Goal: Information Seeking & Learning: Learn about a topic

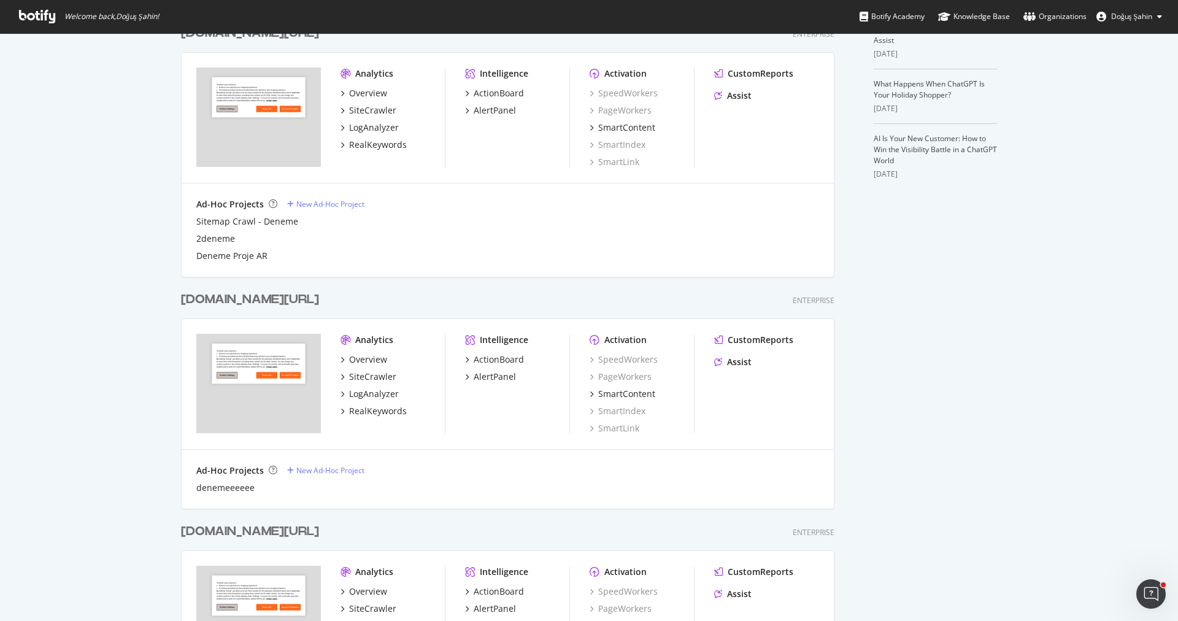
scroll to position [653, 0]
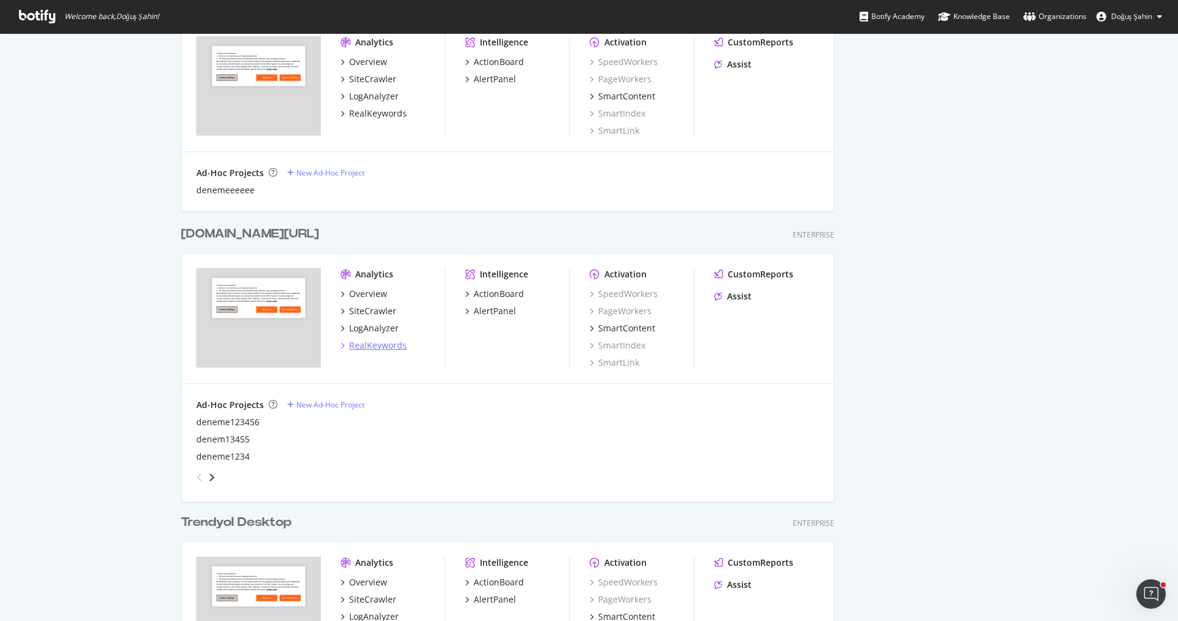
click at [394, 342] on div "RealKeywords" at bounding box center [378, 345] width 58 height 12
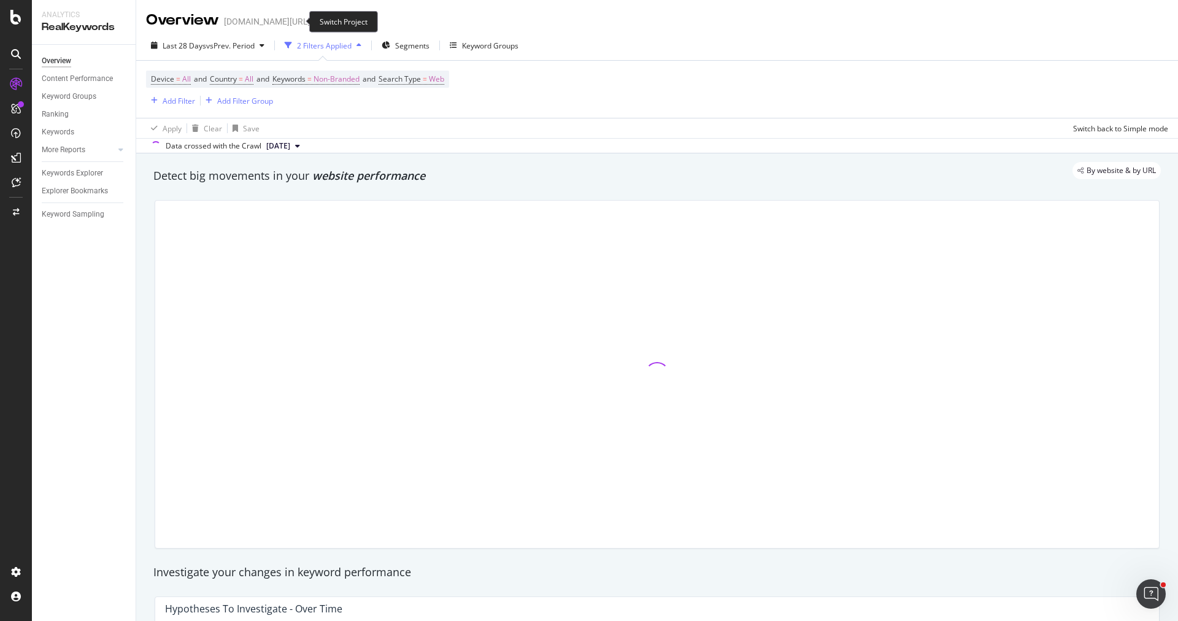
click at [315, 22] on icon "arrow-right-arrow-left" at bounding box center [318, 21] width 7 height 9
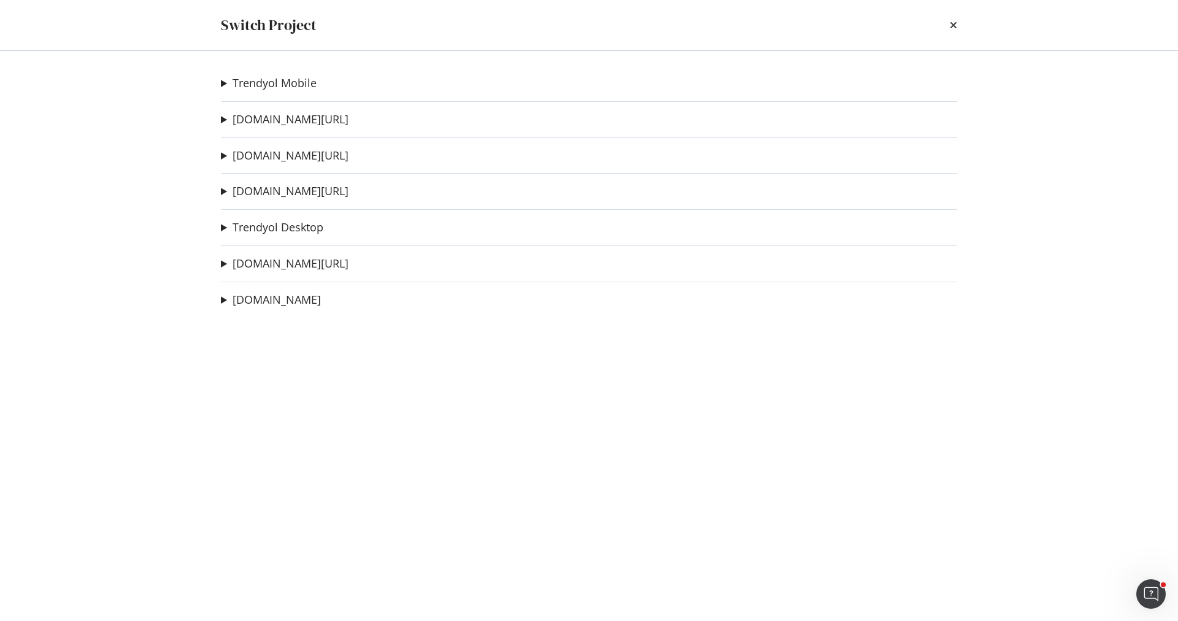
click at [286, 127] on div "Trendyol Mobile deneme1234567 Ad-Hoc Project HU DR MWEB Ad-Hoc Project HU DR WE…" at bounding box center [588, 336] width 785 height 570
click at [288, 122] on link "trendyol.com/ar" at bounding box center [290, 119] width 116 height 13
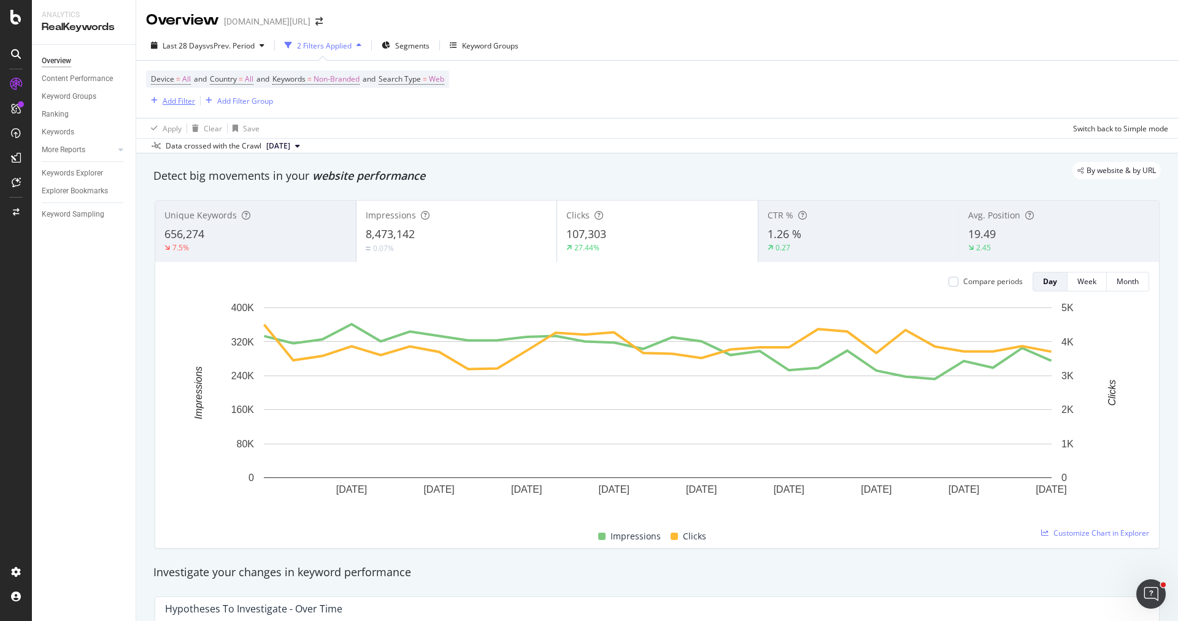
click at [179, 103] on div "Add Filter" at bounding box center [179, 101] width 33 height 10
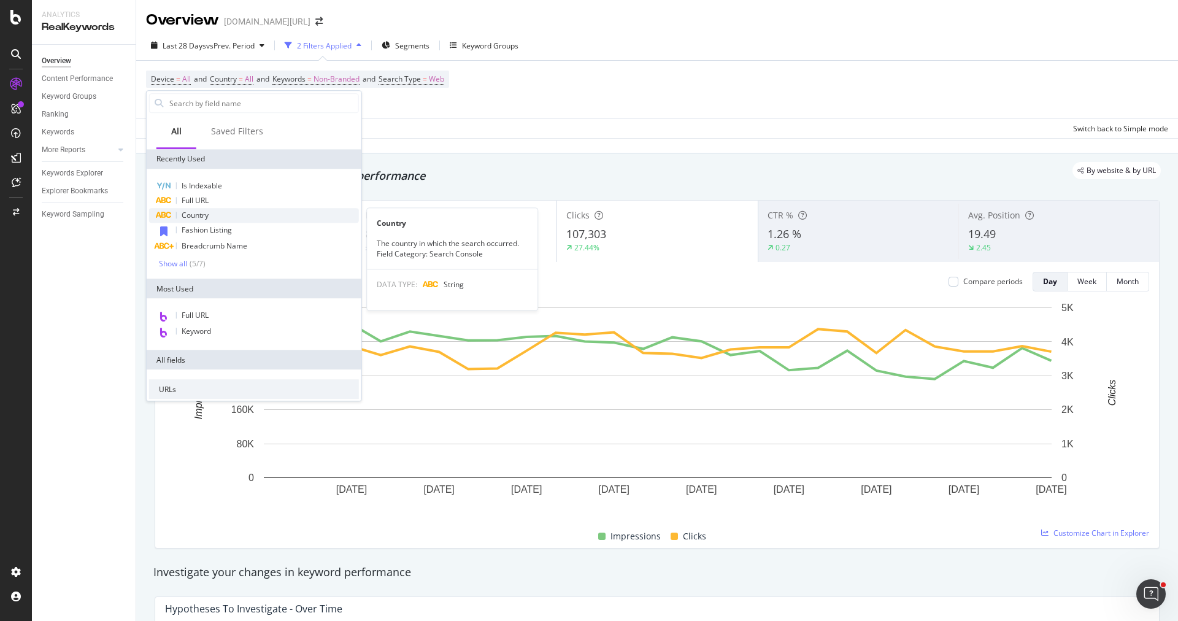
click at [202, 210] on span "Country" at bounding box center [195, 215] width 27 height 10
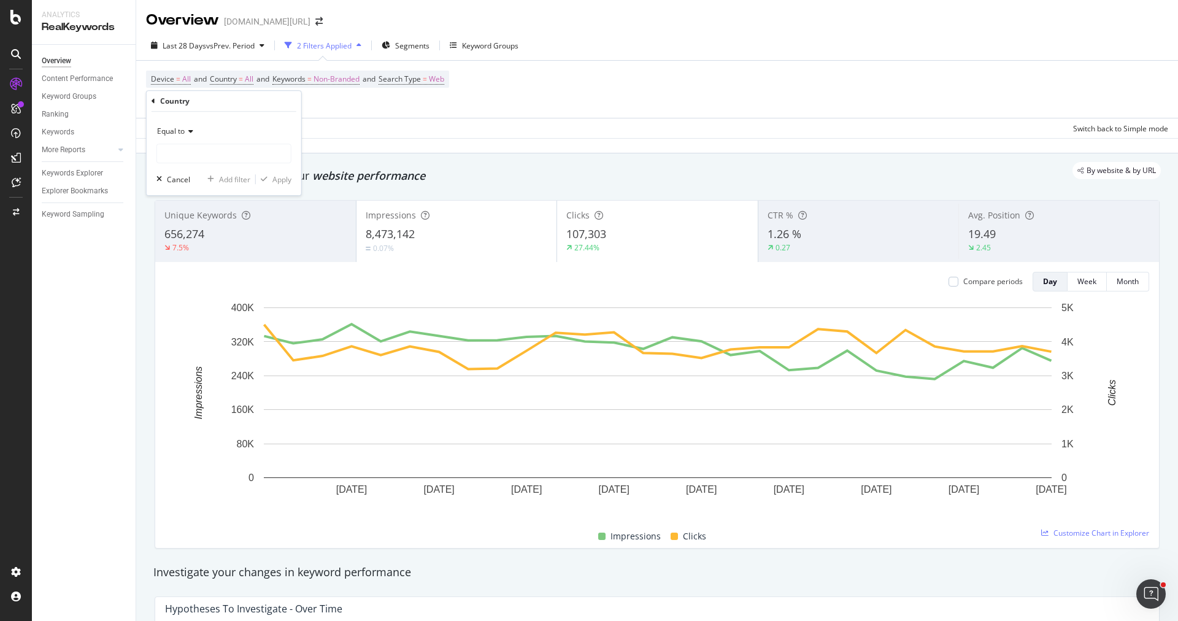
click at [201, 166] on div "Equal to Cancel Add filter Apply" at bounding box center [224, 153] width 155 height 83
click at [201, 157] on input "text" at bounding box center [224, 154] width 134 height 20
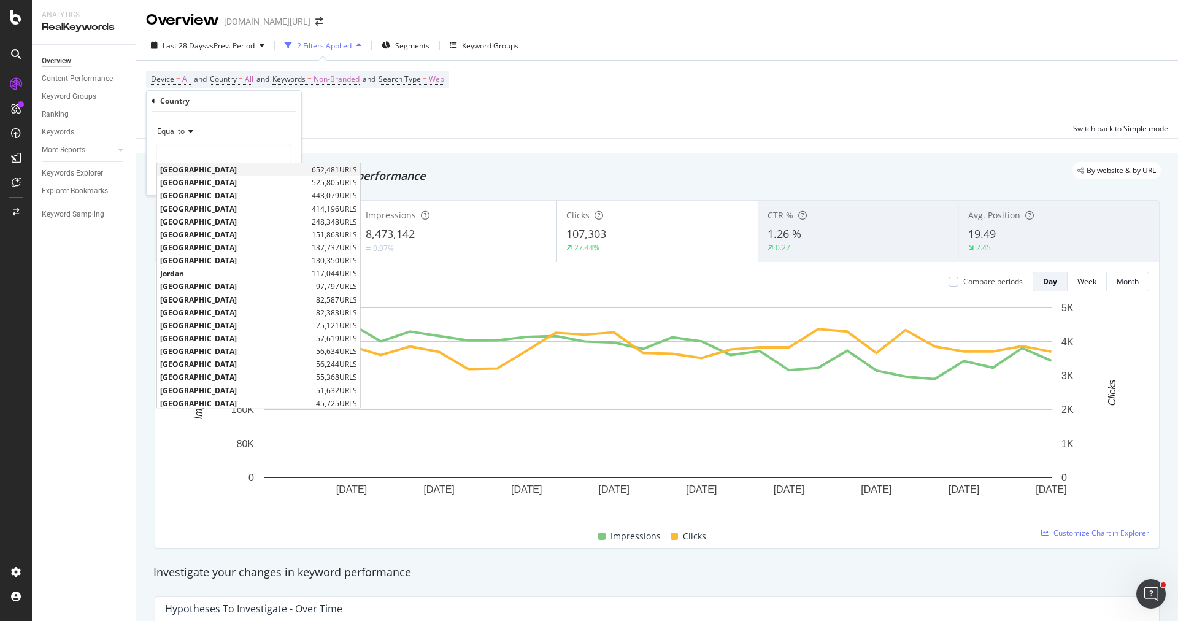
click at [217, 172] on span "Saudi Arabia" at bounding box center [234, 169] width 148 height 10
type input "Saudi Arabia"
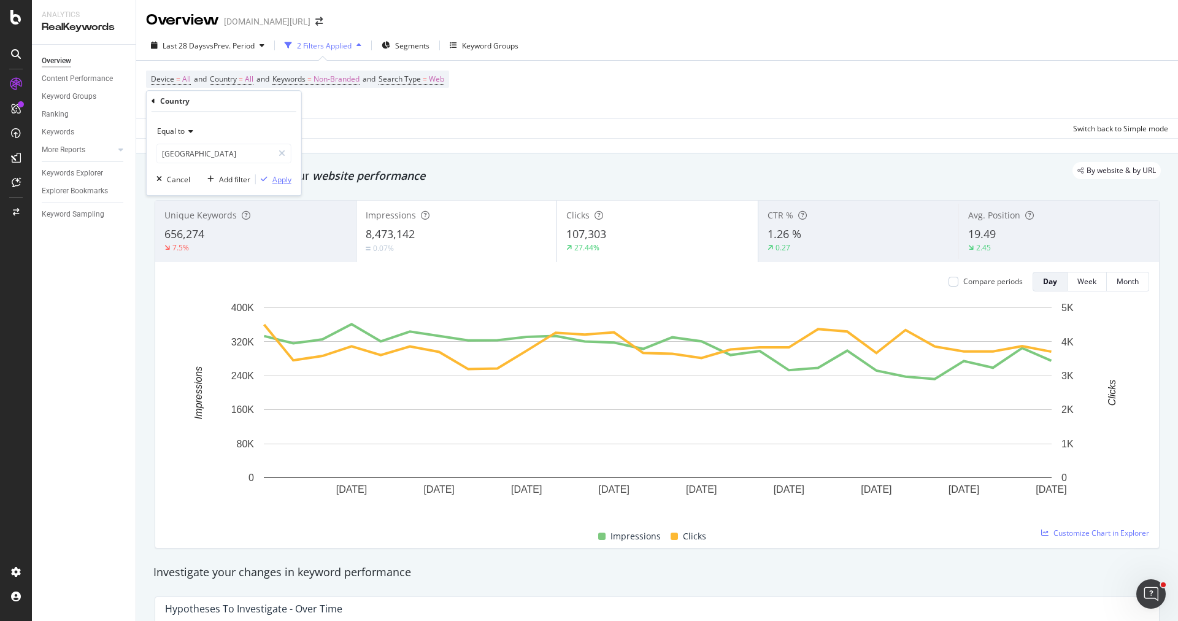
click at [289, 173] on button "Apply" at bounding box center [274, 179] width 36 height 12
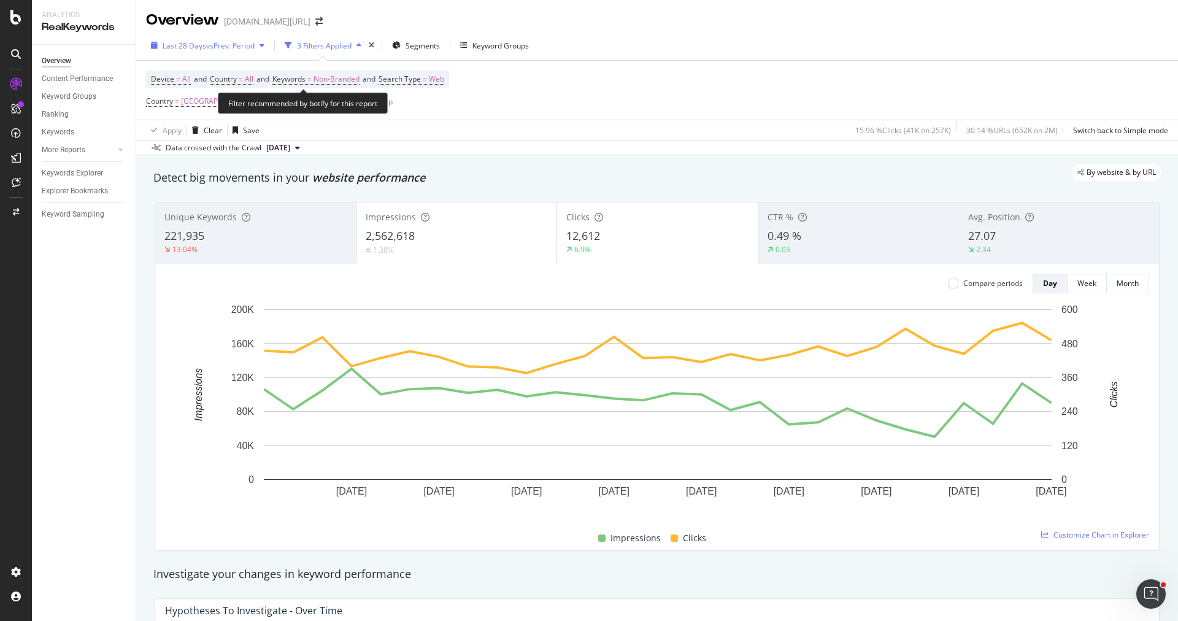
click at [230, 53] on div "Last 28 Days vs Prev. Period" at bounding box center [207, 45] width 123 height 18
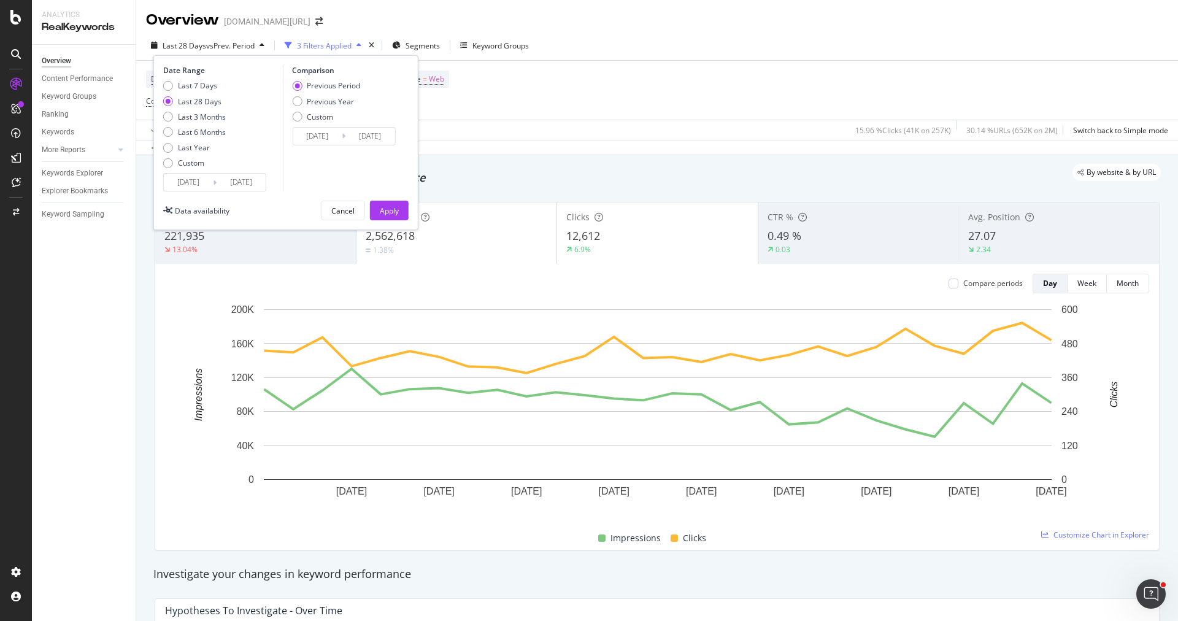
click at [193, 179] on input "2025/08/25" at bounding box center [188, 182] width 49 height 17
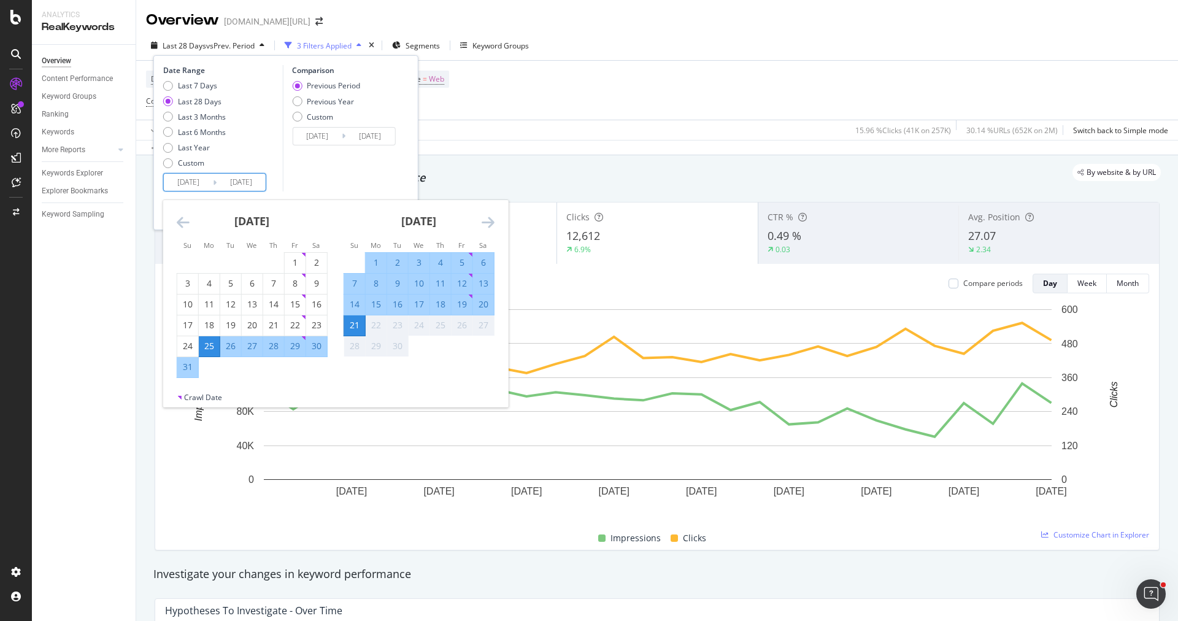
click at [350, 305] on div "14" at bounding box center [354, 304] width 21 height 12
type input "2025/09/14"
type input "2025/09/06"
type input "2025/09/13"
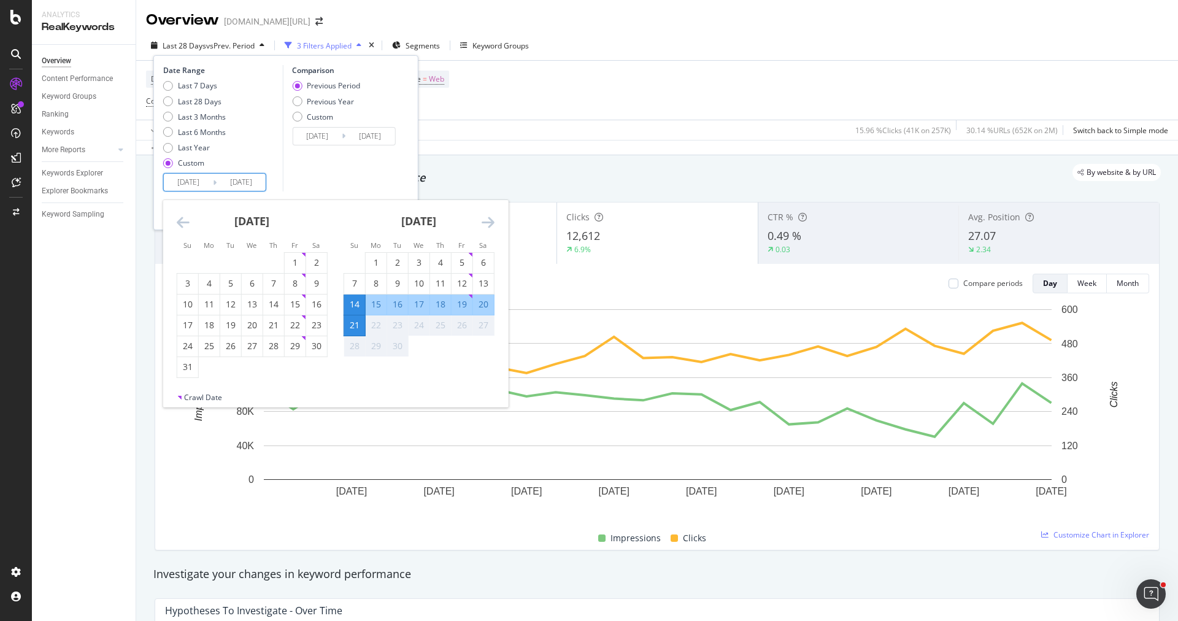
click at [482, 305] on div "20" at bounding box center [483, 304] width 21 height 12
type input "2025/09/20"
type input "2025/09/07"
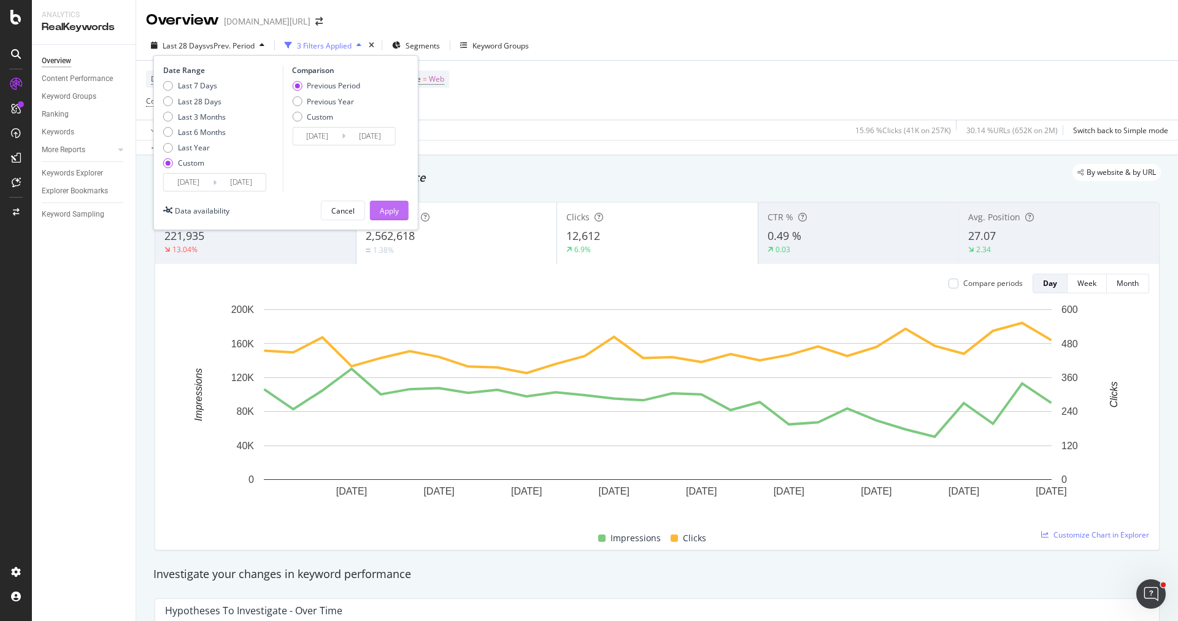
click at [391, 209] on div "Apply" at bounding box center [389, 210] width 19 height 10
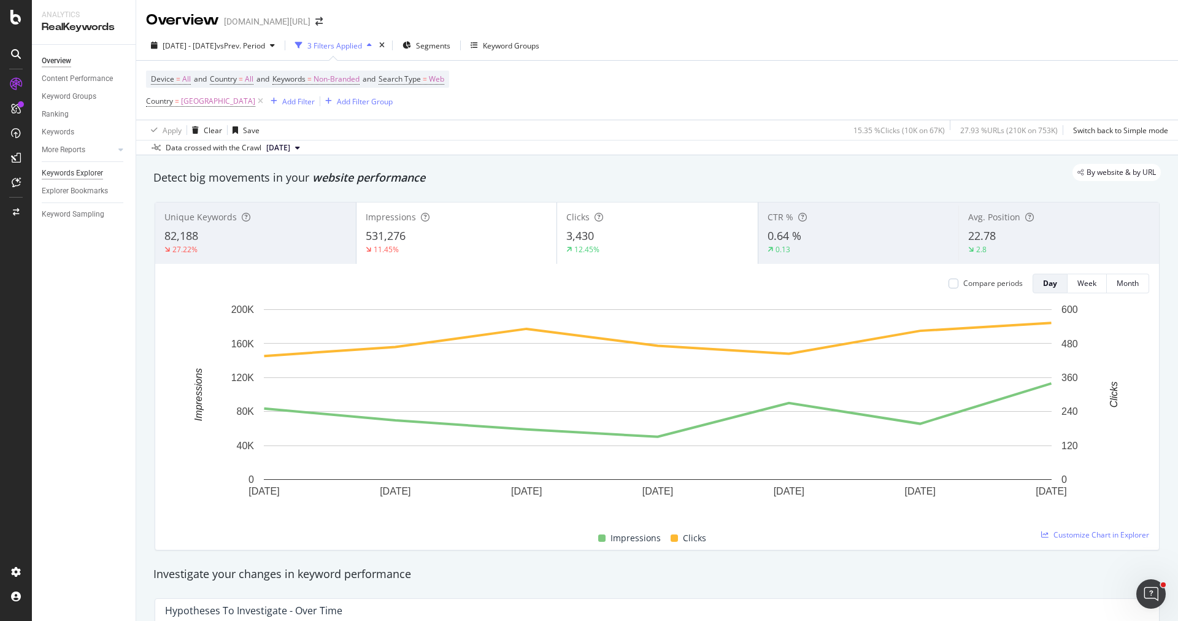
click at [101, 169] on div "Keywords Explorer" at bounding box center [72, 173] width 61 height 13
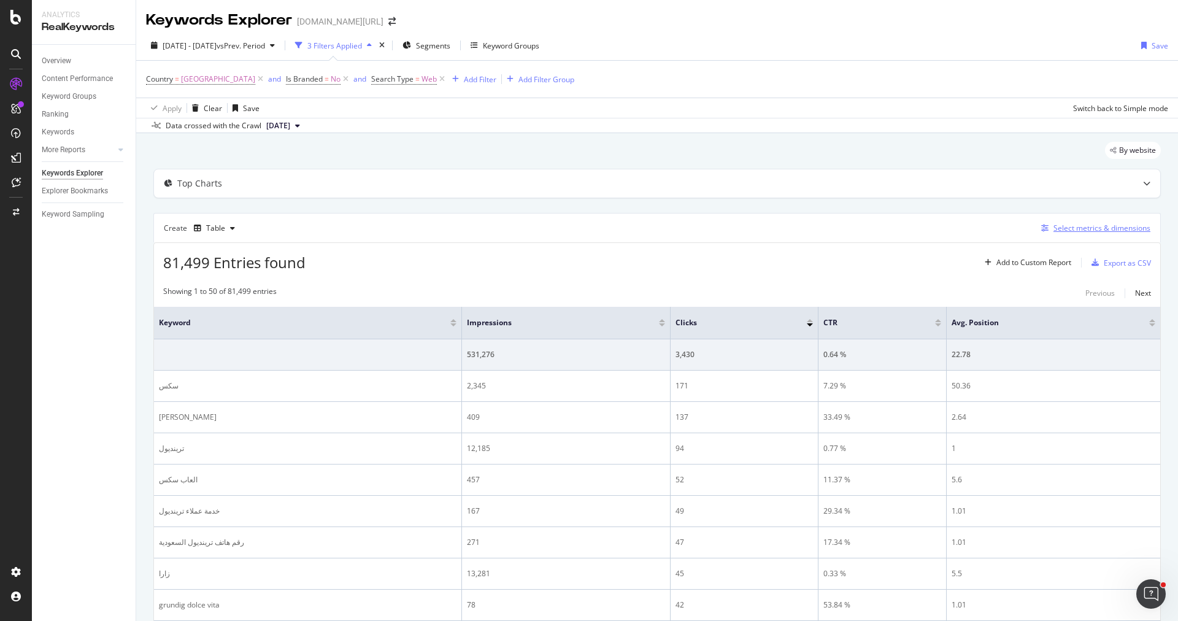
click at [1084, 229] on div "Select metrics & dimensions" at bounding box center [1101, 228] width 97 height 10
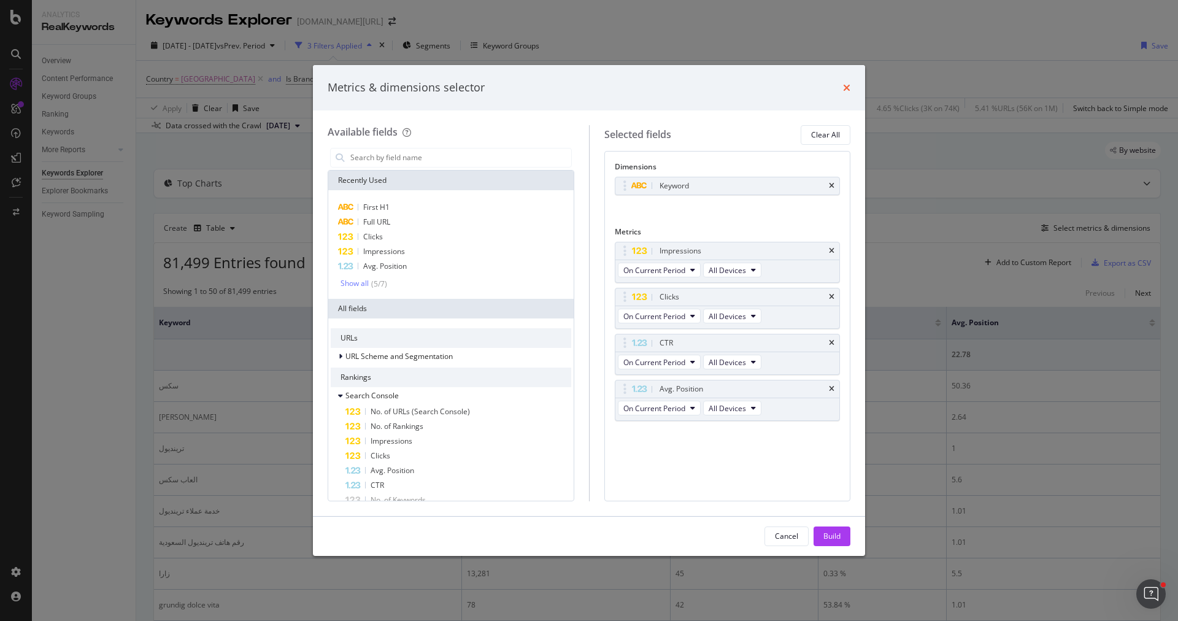
click at [843, 83] on icon "times" at bounding box center [846, 88] width 7 height 10
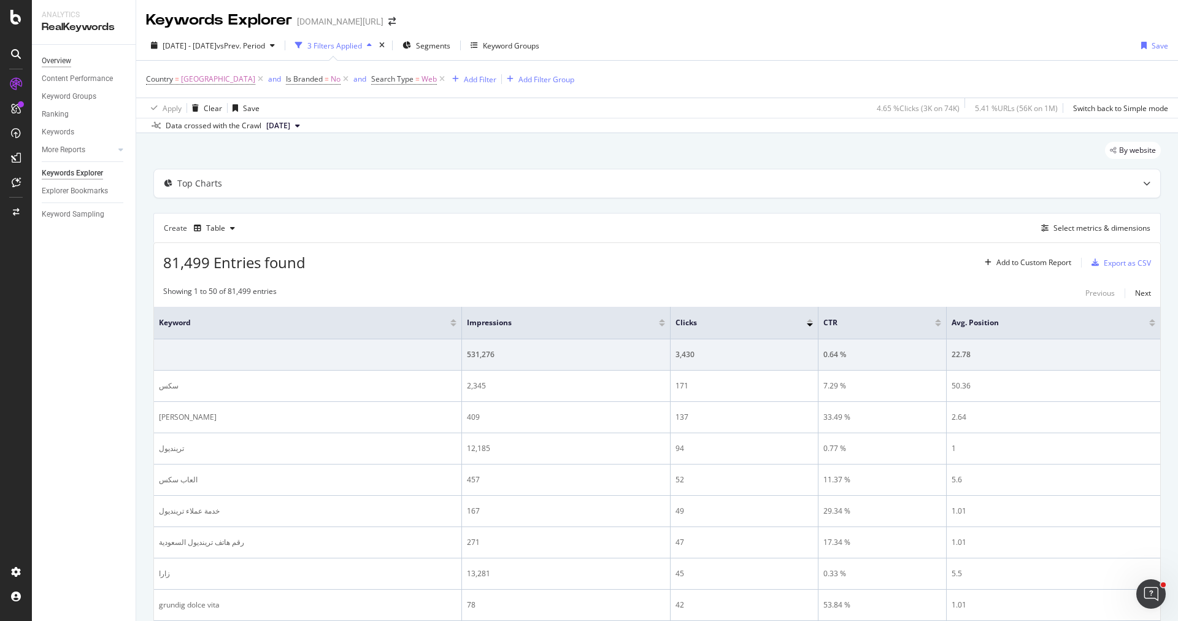
click at [65, 61] on div "Overview" at bounding box center [56, 61] width 29 height 13
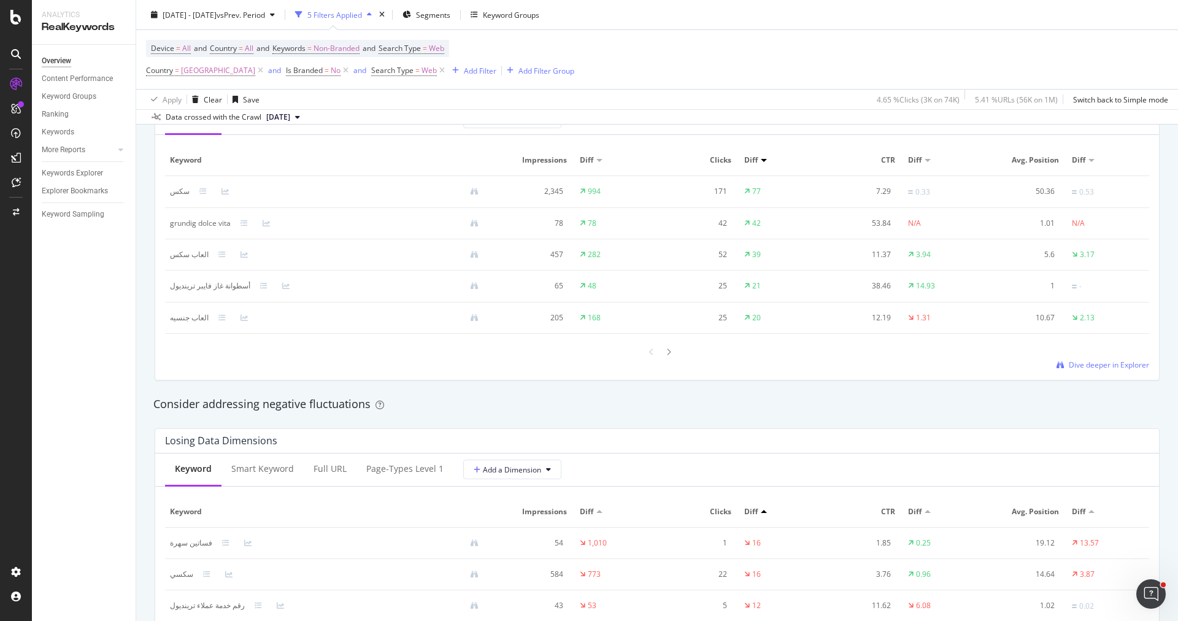
scroll to position [1179, 0]
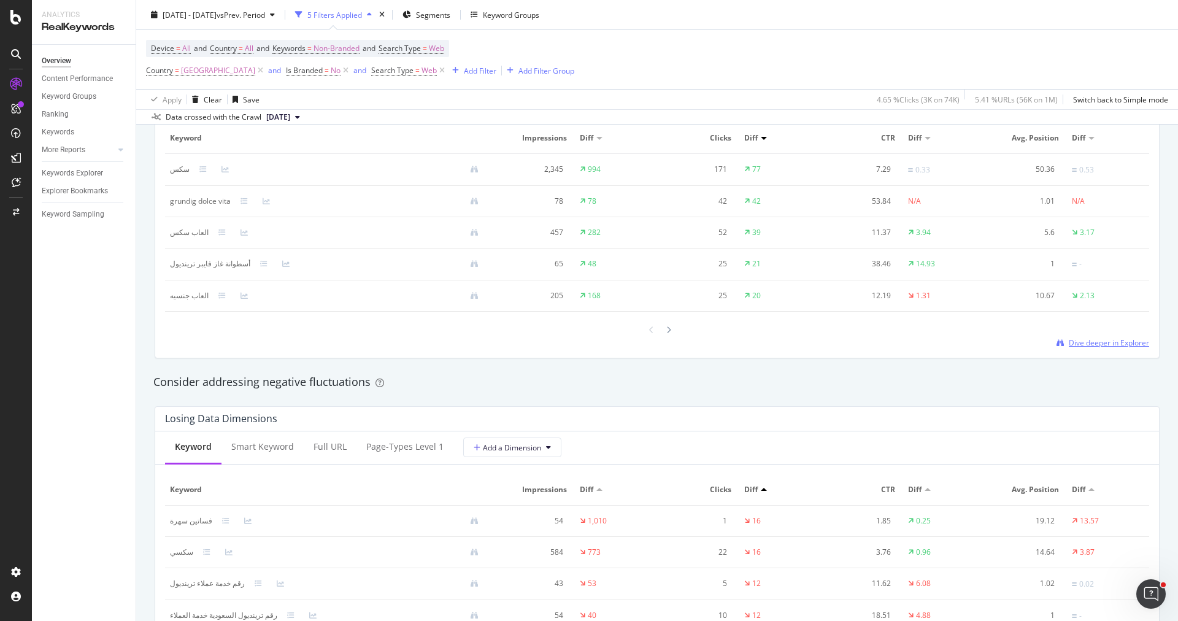
click at [1079, 344] on span "Dive deeper in Explorer" at bounding box center [1108, 342] width 80 height 10
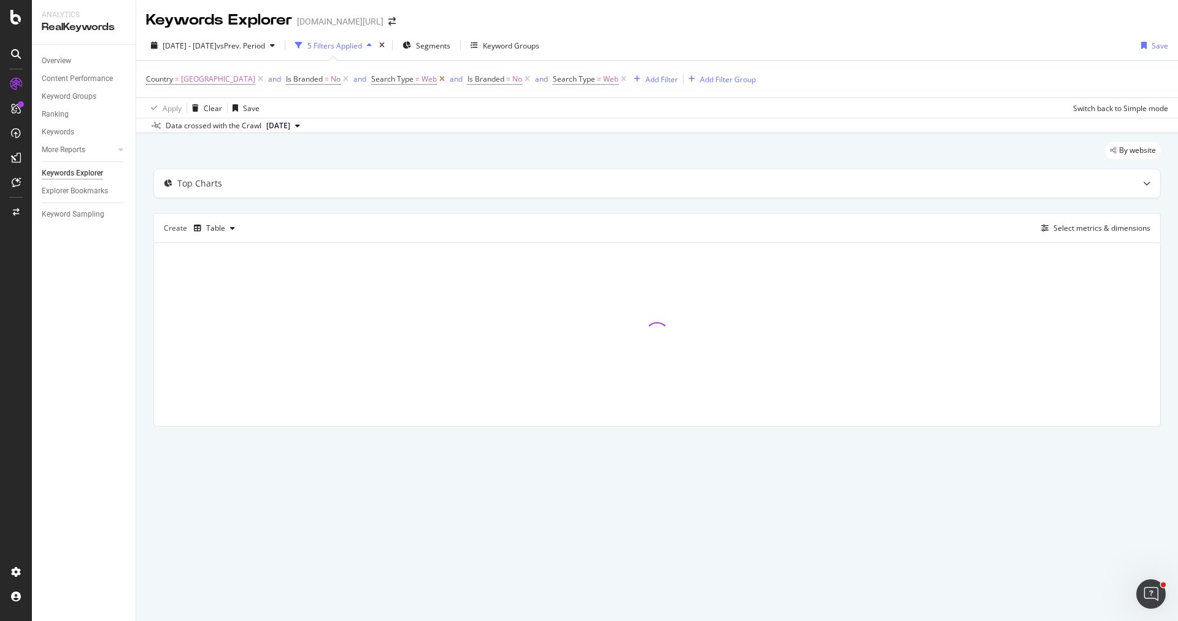
click at [437, 77] on icon at bounding box center [442, 79] width 10 height 12
click at [522, 75] on icon at bounding box center [527, 79] width 10 height 12
click at [426, 75] on icon at bounding box center [431, 79] width 10 height 12
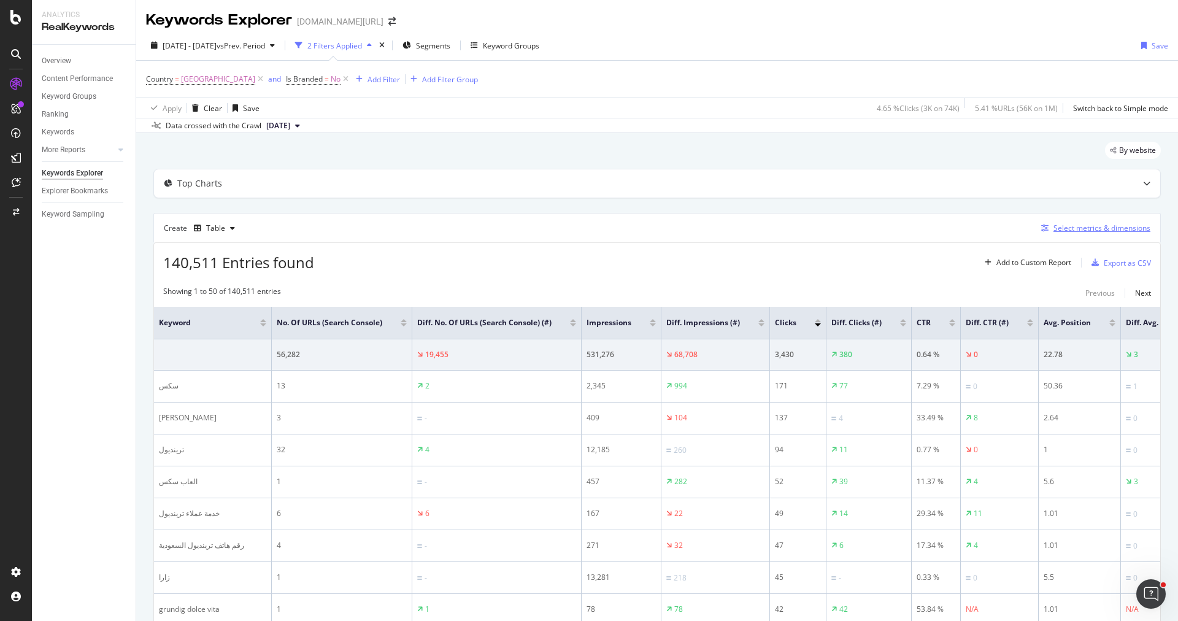
click at [1096, 226] on div "Select metrics & dimensions" at bounding box center [1101, 228] width 97 height 10
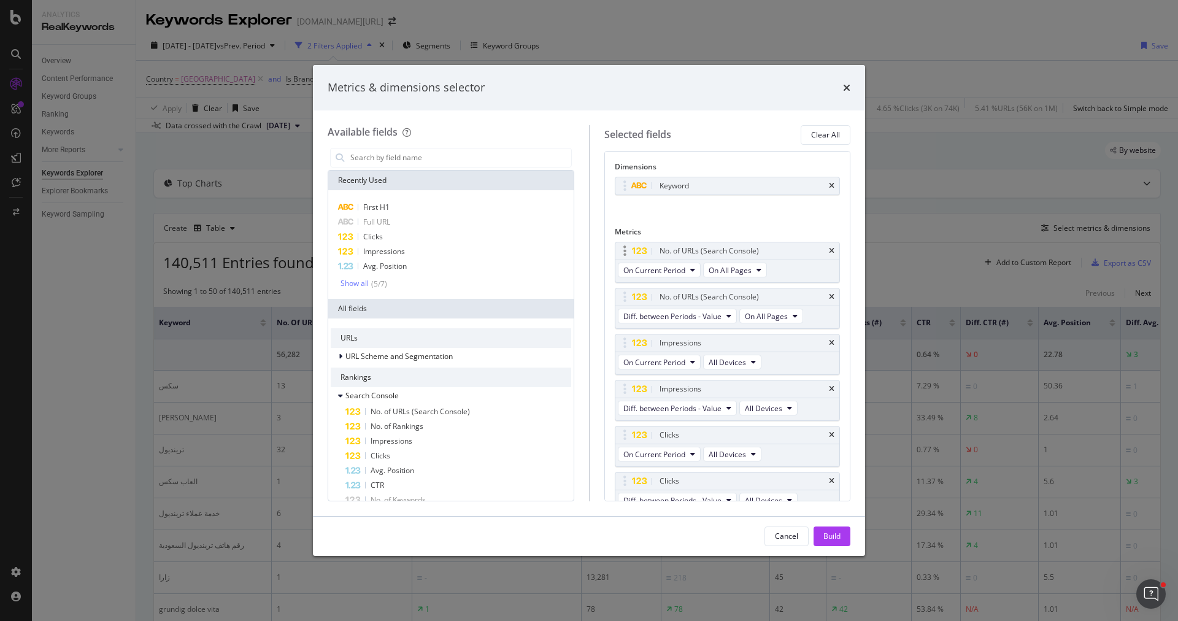
click at [830, 256] on div "No. of URLs (Search Console)" at bounding box center [727, 250] width 224 height 17
click at [830, 254] on div "No. of URLs (Search Console)" at bounding box center [727, 250] width 224 height 17
click at [830, 250] on icon "times" at bounding box center [832, 250] width 6 height 7
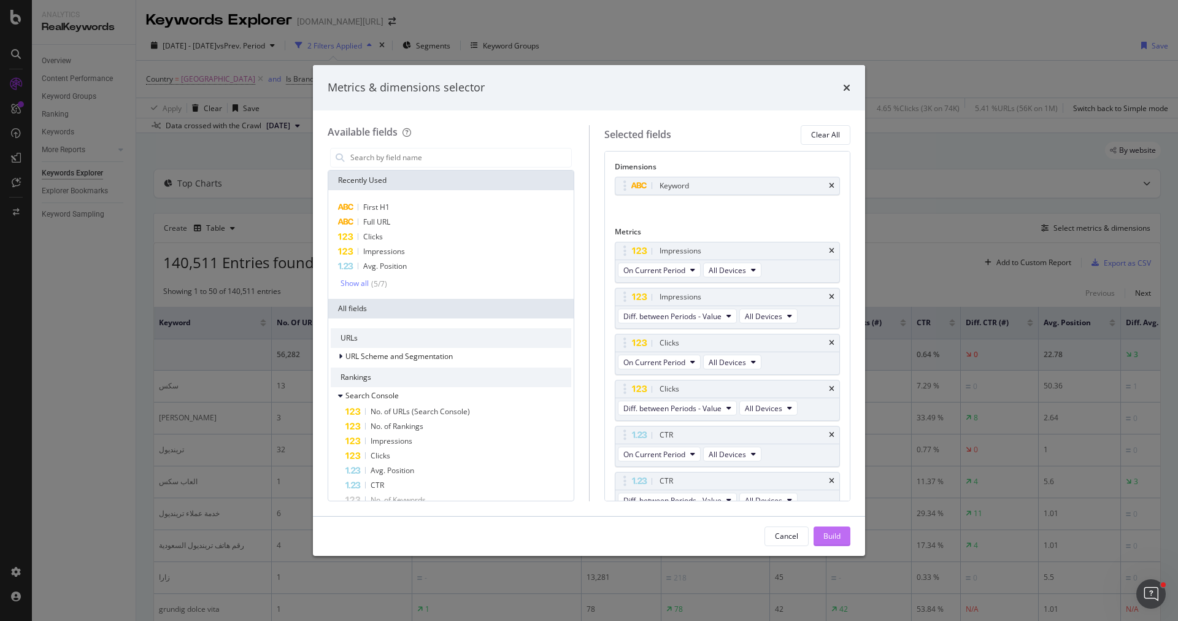
click at [826, 541] on div "Build" at bounding box center [831, 536] width 17 height 18
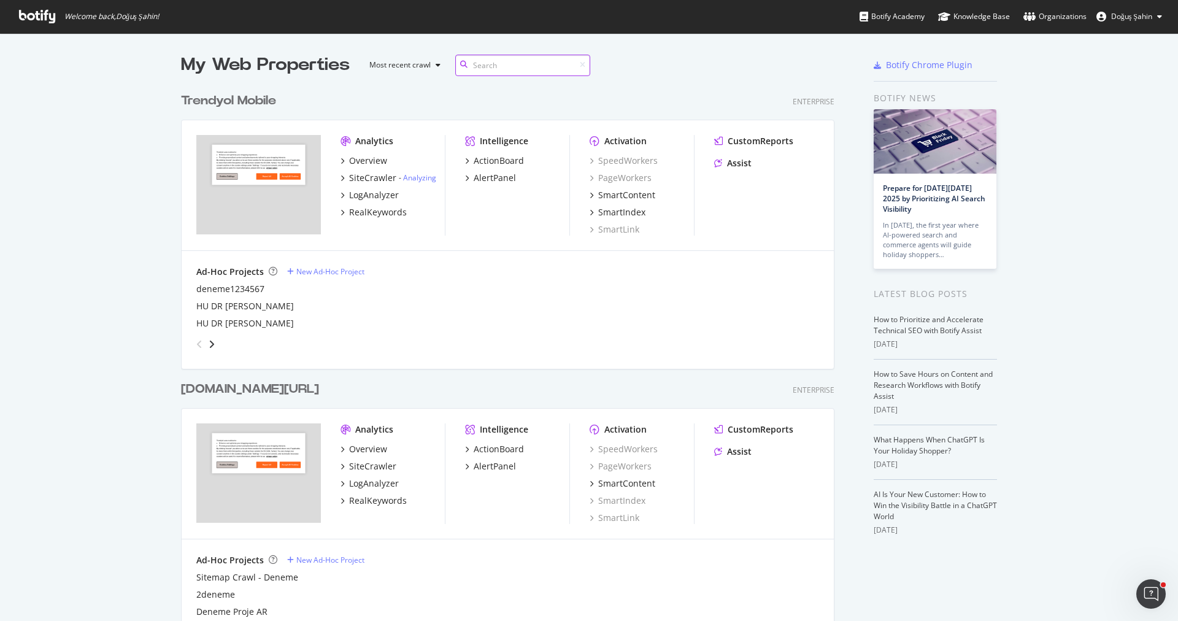
scroll to position [237, 0]
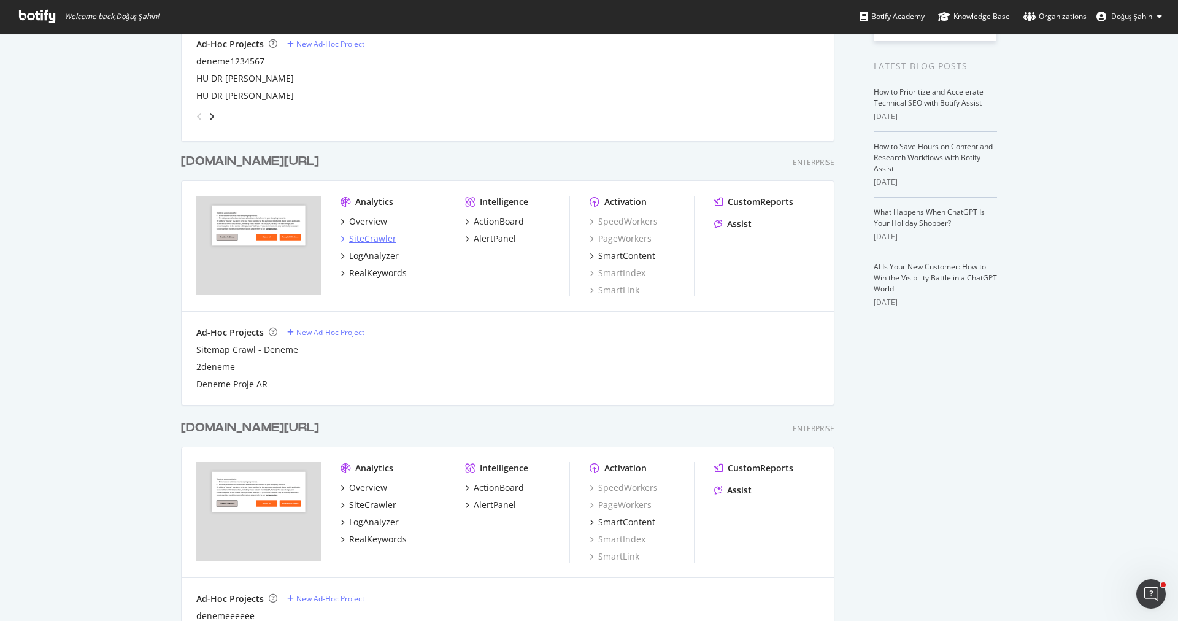
click at [368, 237] on div "SiteCrawler" at bounding box center [372, 238] width 47 height 12
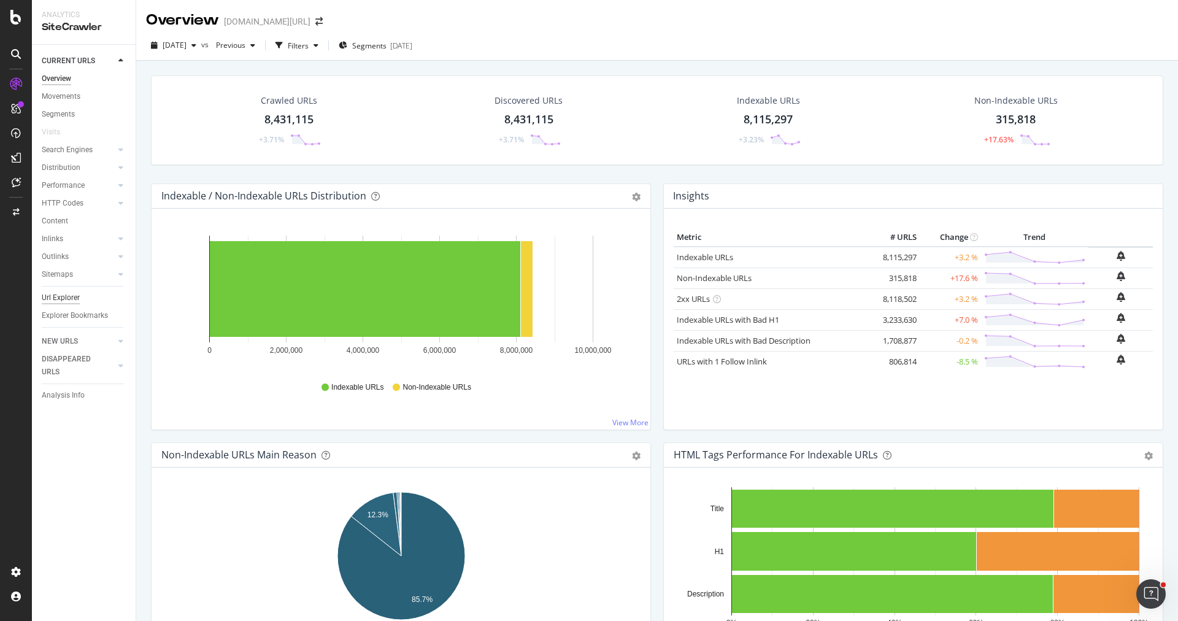
click at [63, 295] on div "Url Explorer" at bounding box center [61, 297] width 38 height 13
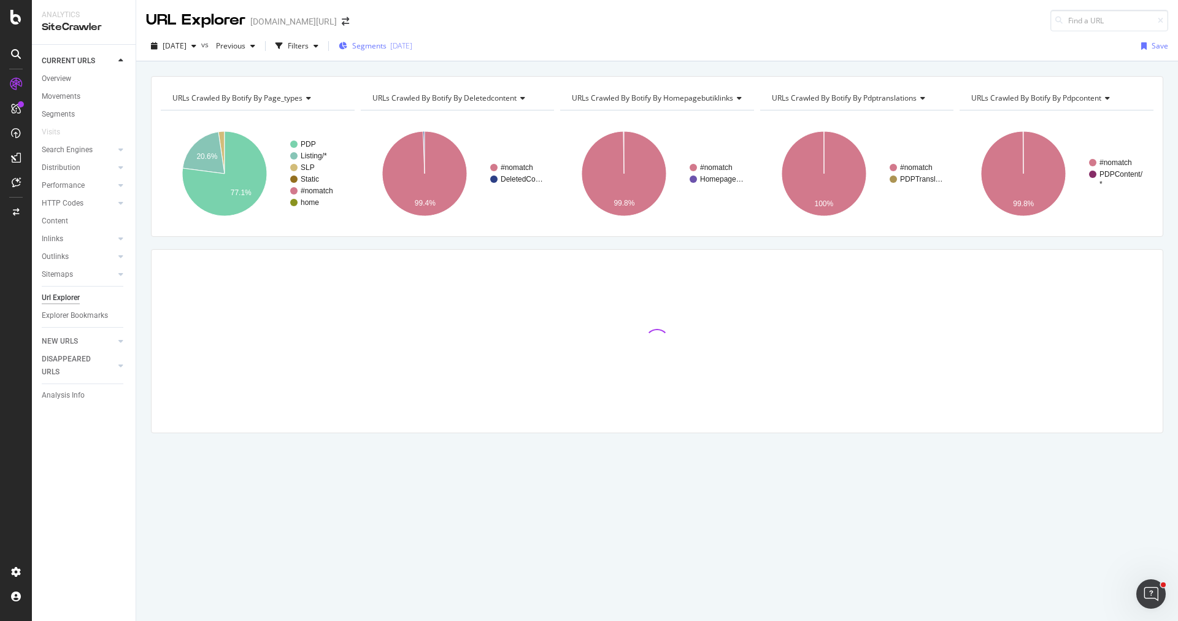
click at [383, 45] on span "Segments" at bounding box center [369, 45] width 34 height 10
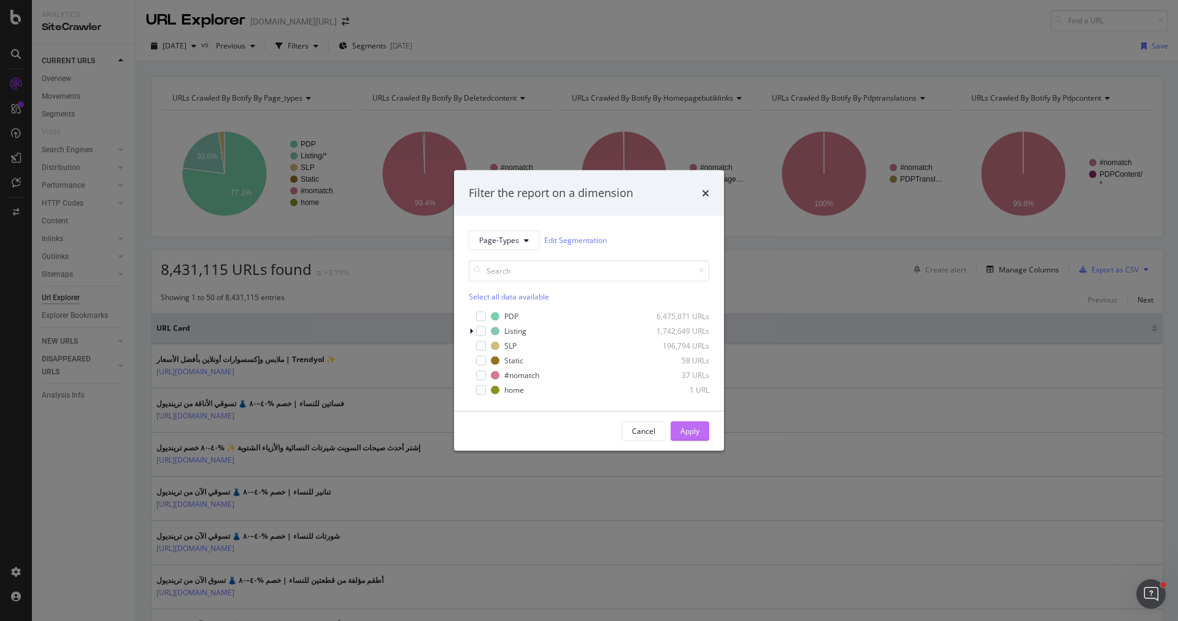
click at [691, 423] on div "Apply" at bounding box center [689, 430] width 19 height 18
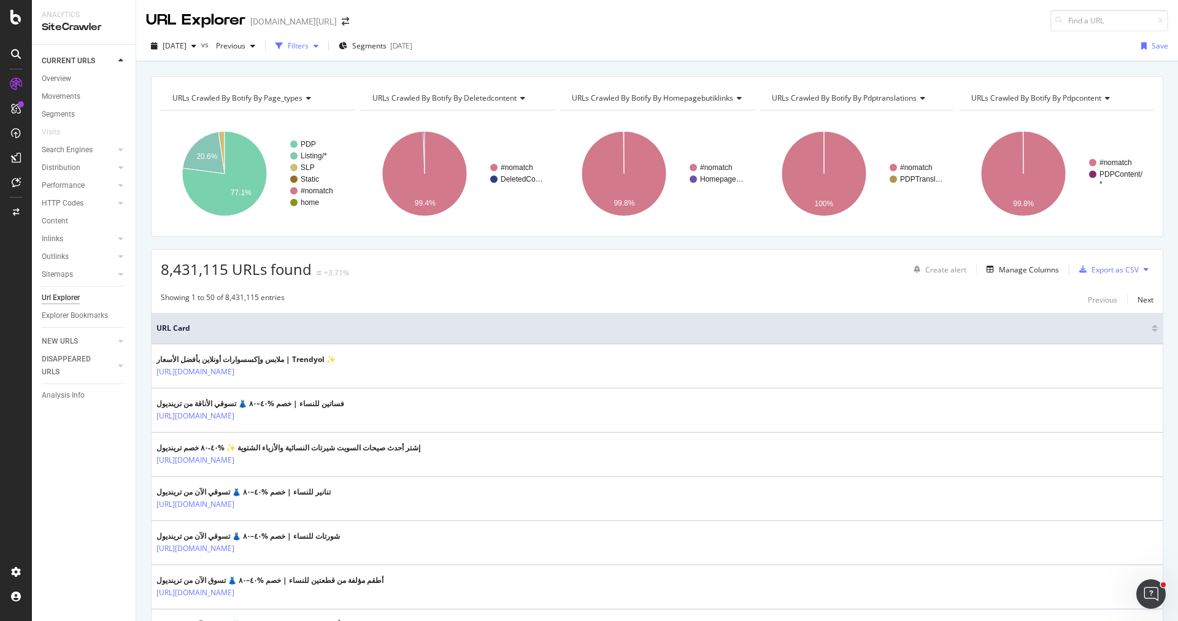
click at [308, 44] on div "Filters" at bounding box center [298, 45] width 21 height 10
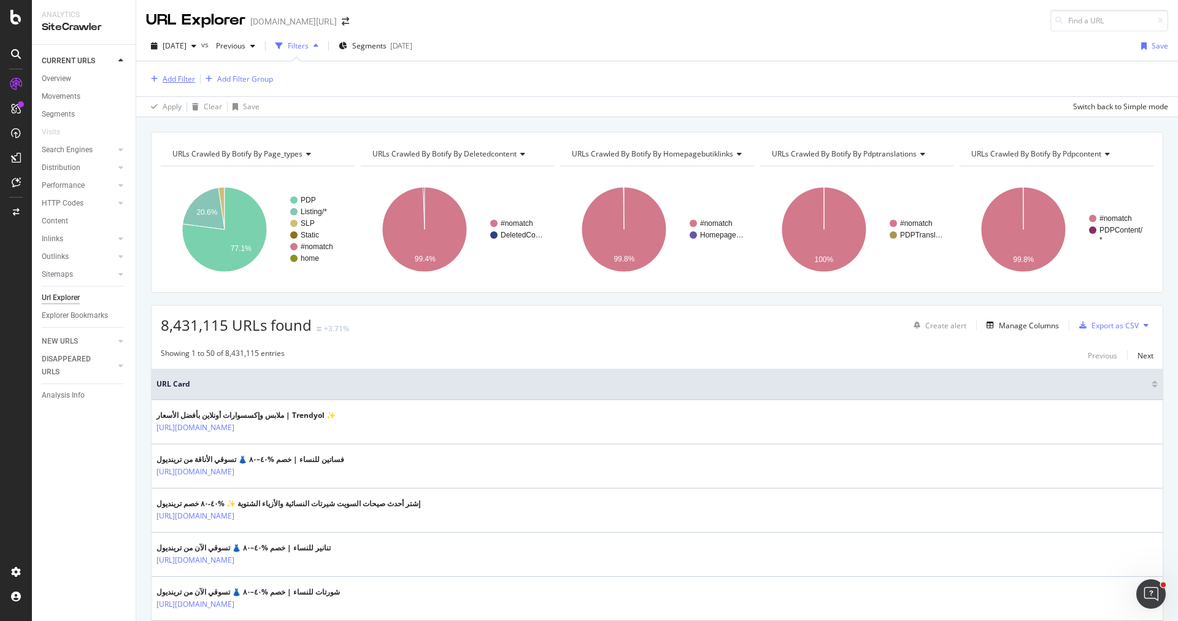
click at [187, 82] on div "Add Filter" at bounding box center [179, 79] width 33 height 10
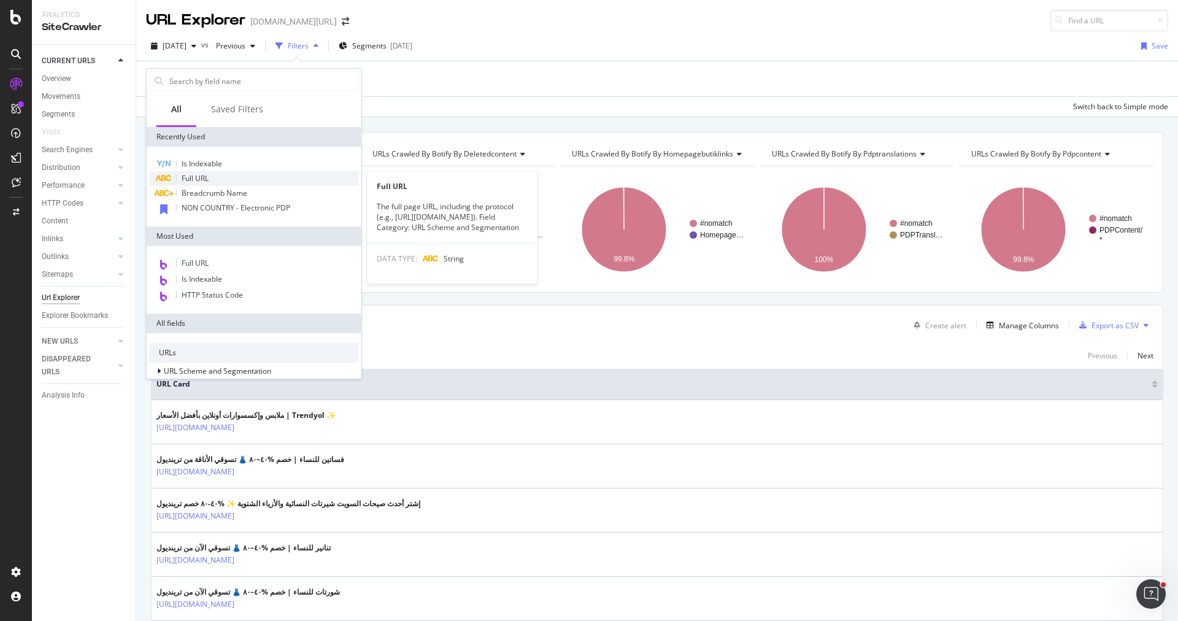
click at [219, 176] on div "Full URL" at bounding box center [254, 178] width 210 height 15
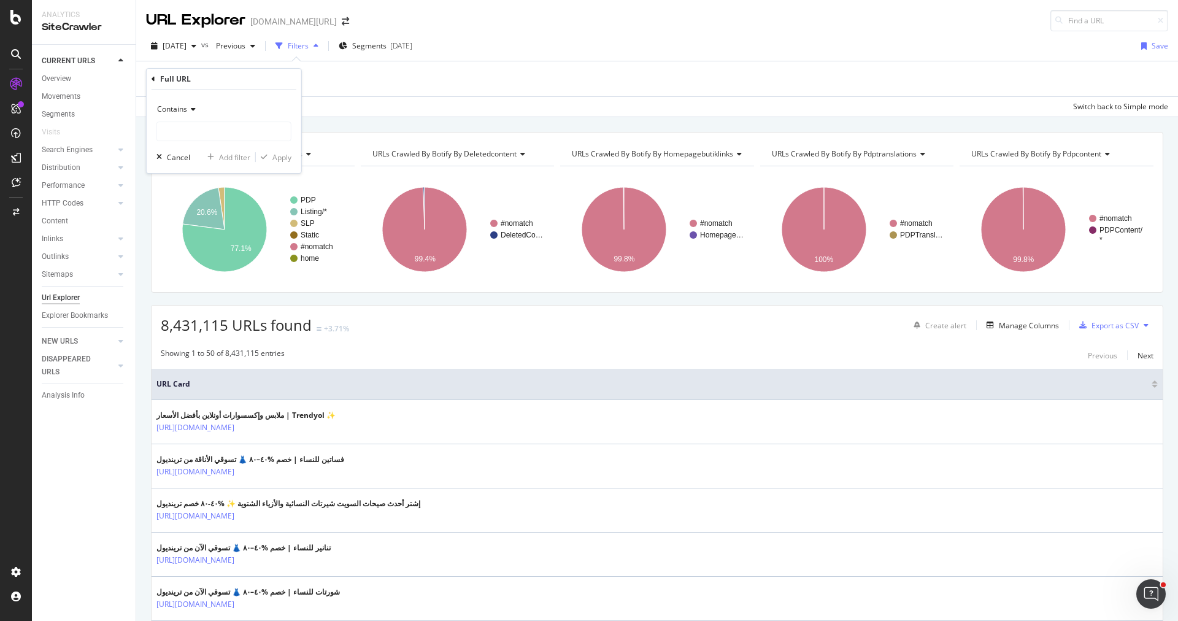
click at [191, 112] on icon at bounding box center [191, 108] width 9 height 7
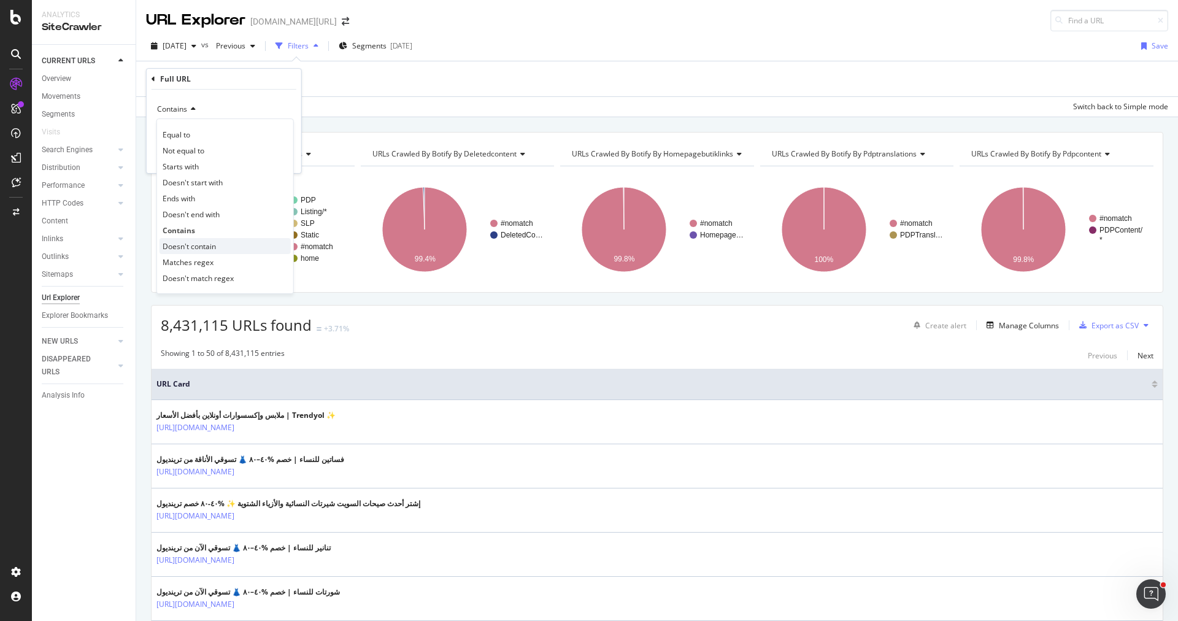
click at [203, 241] on span "Doesn't contain" at bounding box center [189, 246] width 53 height 10
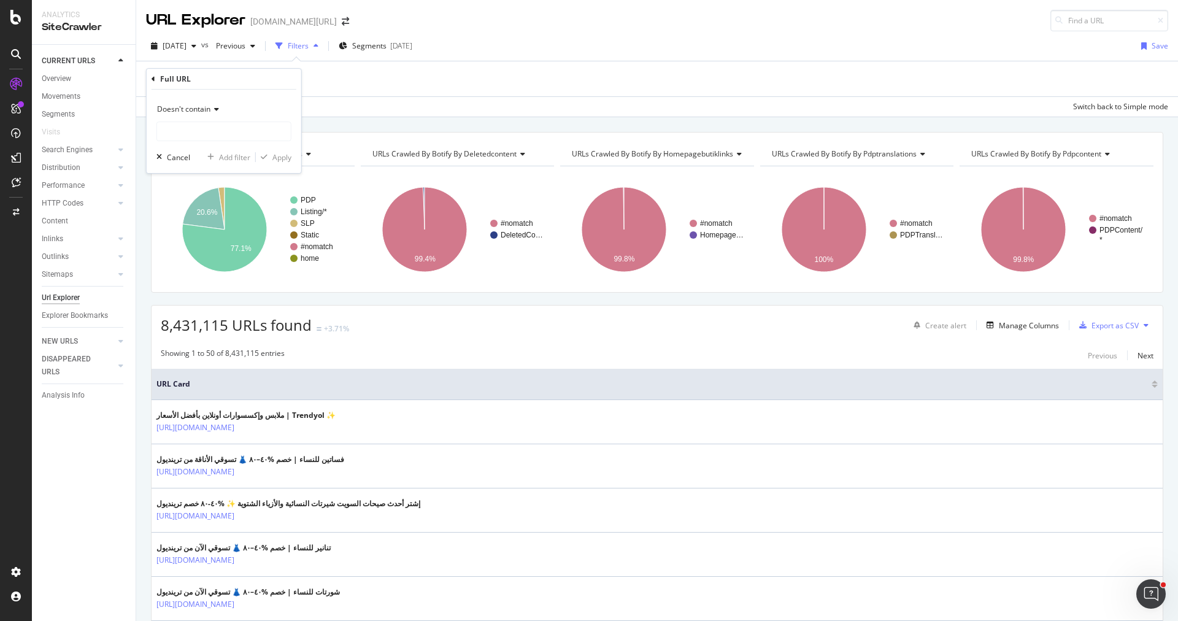
click at [226, 141] on div "Doesn't contain Cancel Add filter Apply" at bounding box center [224, 131] width 155 height 83
click at [228, 134] on input "text" at bounding box center [224, 131] width 134 height 20
type input "pi="
click at [278, 152] on div "Apply" at bounding box center [281, 157] width 19 height 10
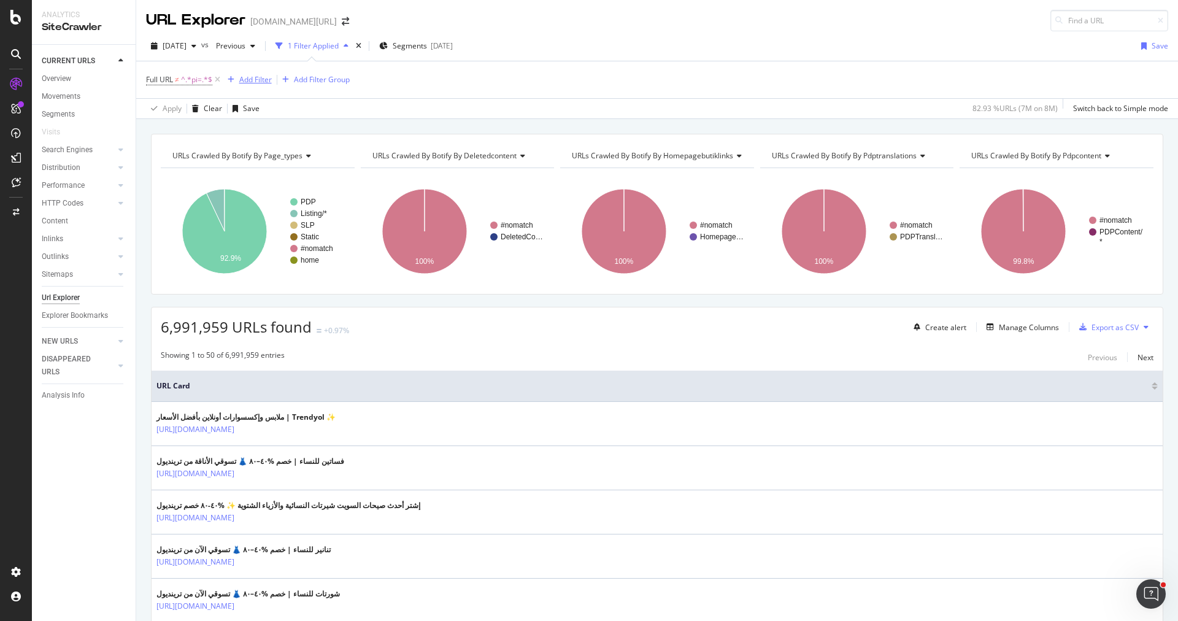
click at [252, 79] on div "Add Filter" at bounding box center [255, 79] width 33 height 10
click at [507, 123] on div "URLs Crawled By Botify By page_types Chart (by Value) Table Expand Export as CS…" at bounding box center [656, 133] width 1041 height 29
click at [315, 88] on div "Full URL ≠ ^.*pi=.*$ Add Filter Add Filter Group" at bounding box center [657, 79] width 1022 height 37
click at [327, 86] on div "Full URL ≠ ^.*pi=.*$ Add Filter Add Filter Group" at bounding box center [248, 79] width 204 height 17
click at [322, 80] on div "Add Filter Group" at bounding box center [322, 79] width 56 height 10
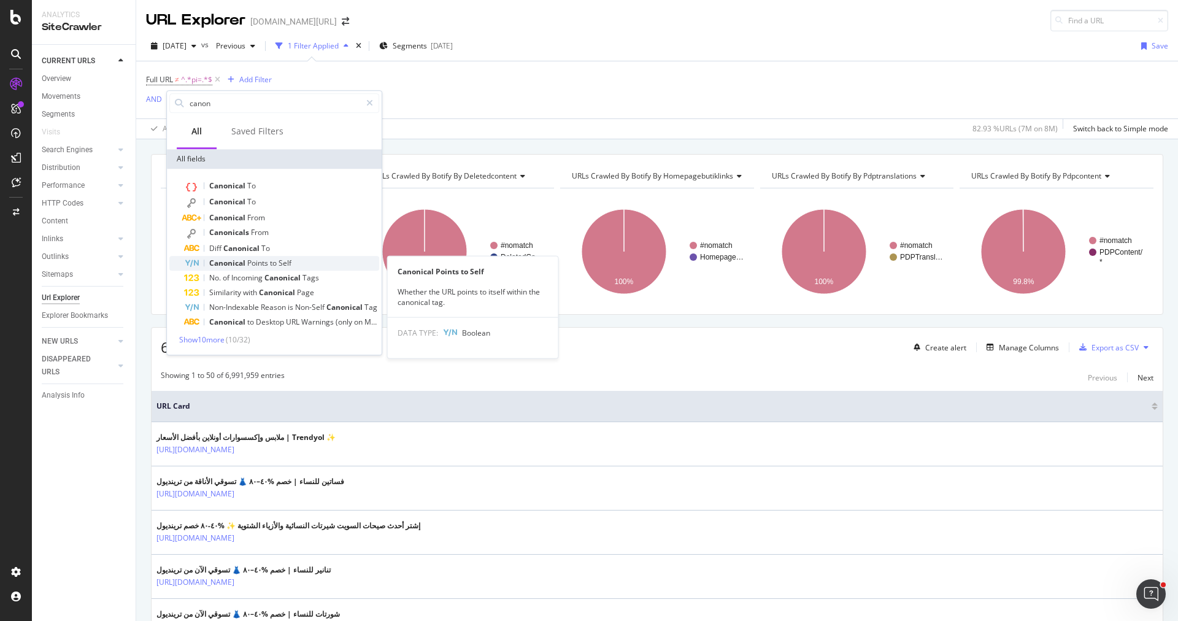
type input "canon"
click at [286, 262] on span "Self" at bounding box center [284, 263] width 13 height 10
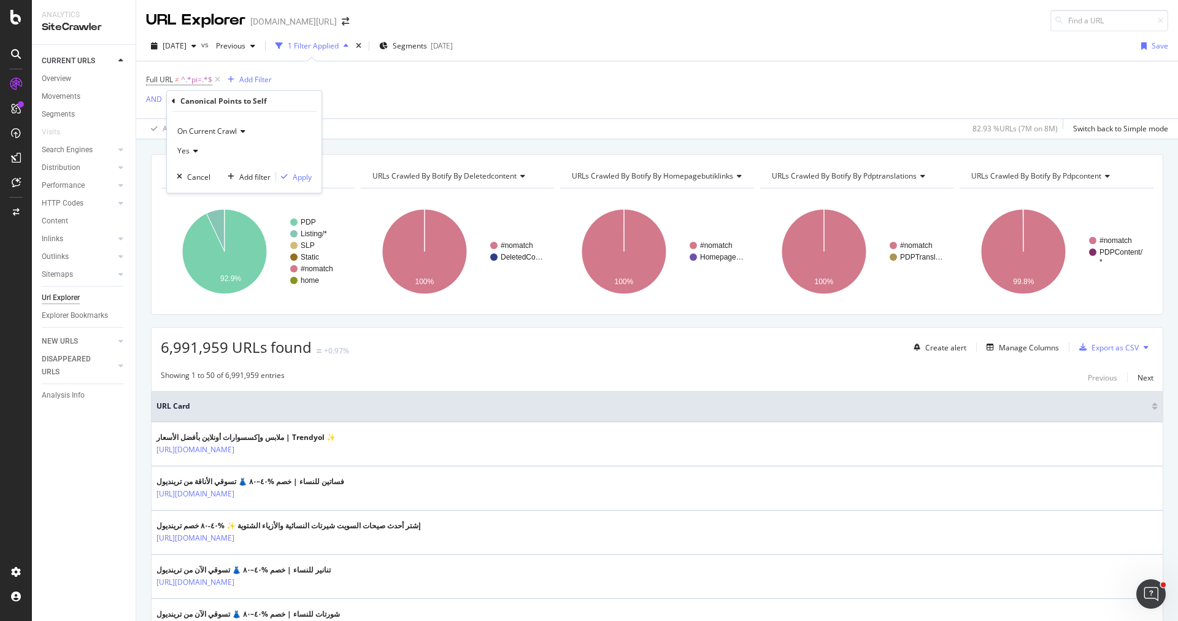
click at [200, 153] on div "Yes" at bounding box center [244, 151] width 135 height 20
click at [201, 191] on div "No" at bounding box center [245, 192] width 131 height 16
click at [305, 177] on div "Apply" at bounding box center [302, 177] width 19 height 10
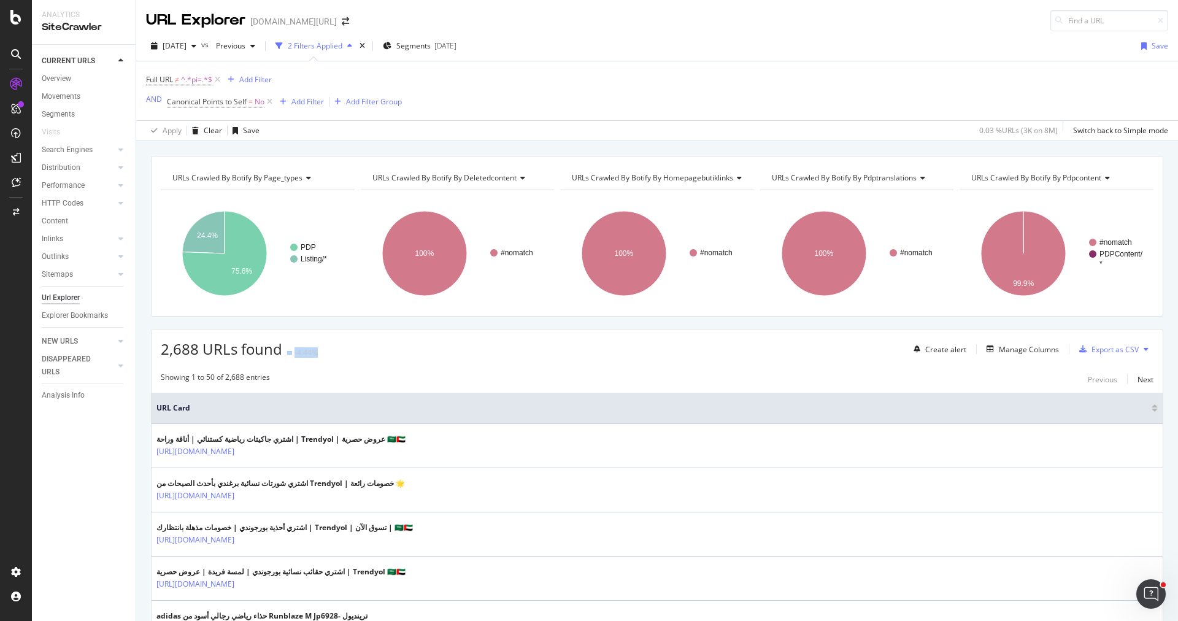
drag, startPoint x: 278, startPoint y: 345, endPoint x: 174, endPoint y: 361, distance: 104.8
click at [175, 348] on span "2,688 URLs found" at bounding box center [221, 349] width 121 height 20
click at [431, 45] on span "Segments" at bounding box center [413, 45] width 34 height 10
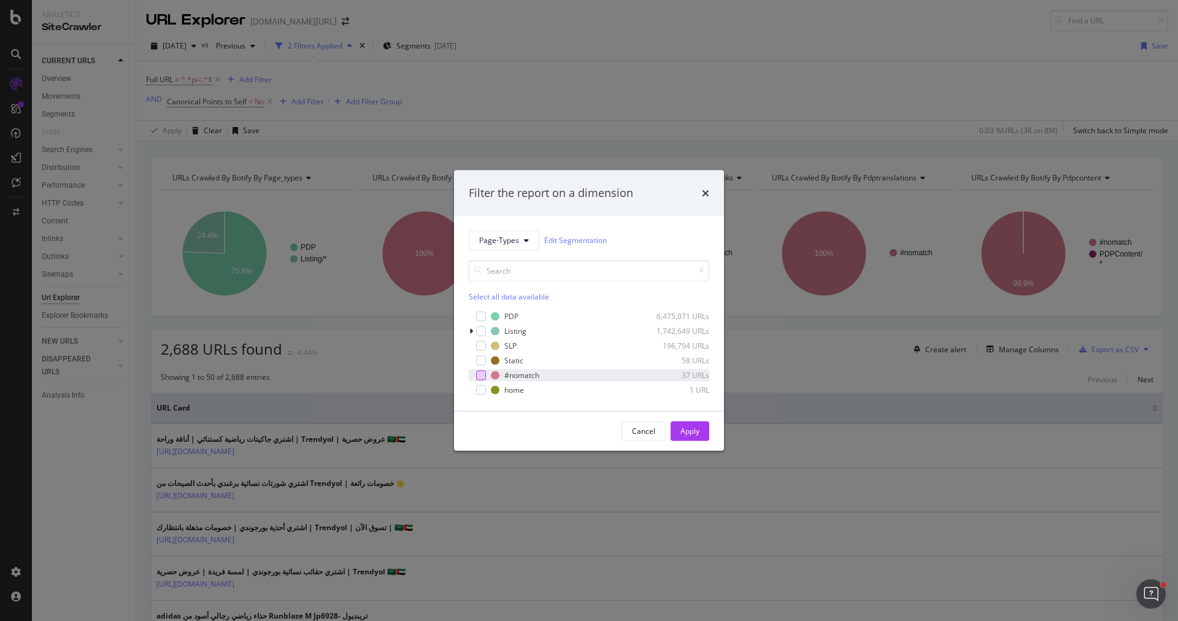
click at [484, 377] on div "modal" at bounding box center [481, 375] width 10 height 10
click at [691, 427] on div "Apply" at bounding box center [689, 431] width 19 height 10
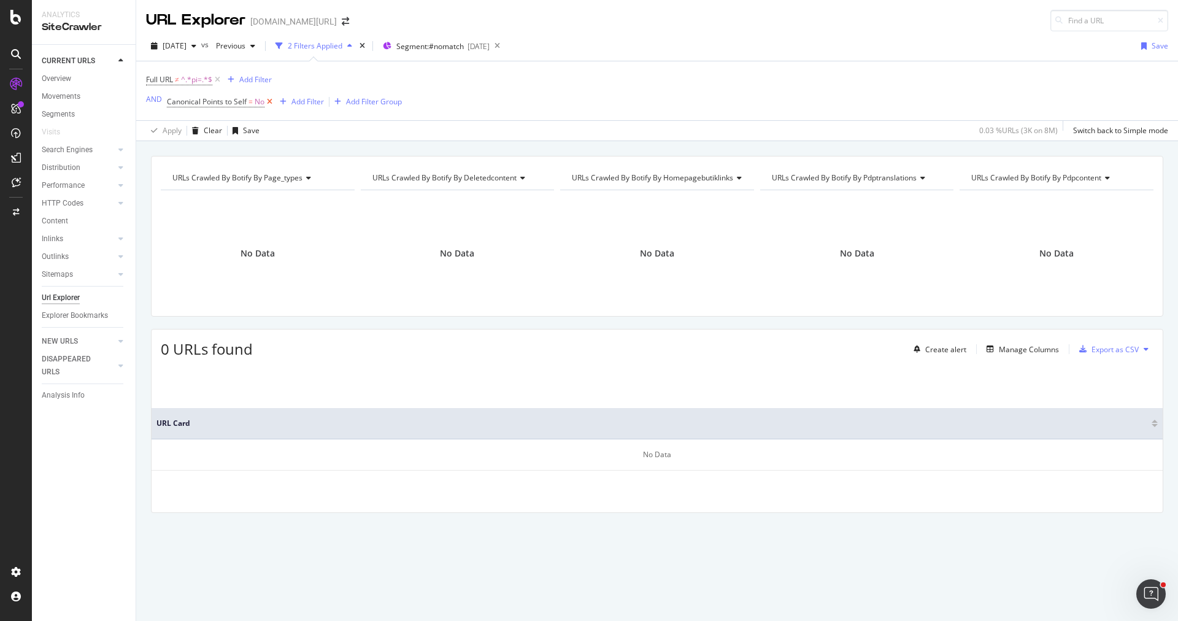
click at [269, 99] on icon at bounding box center [269, 102] width 10 height 12
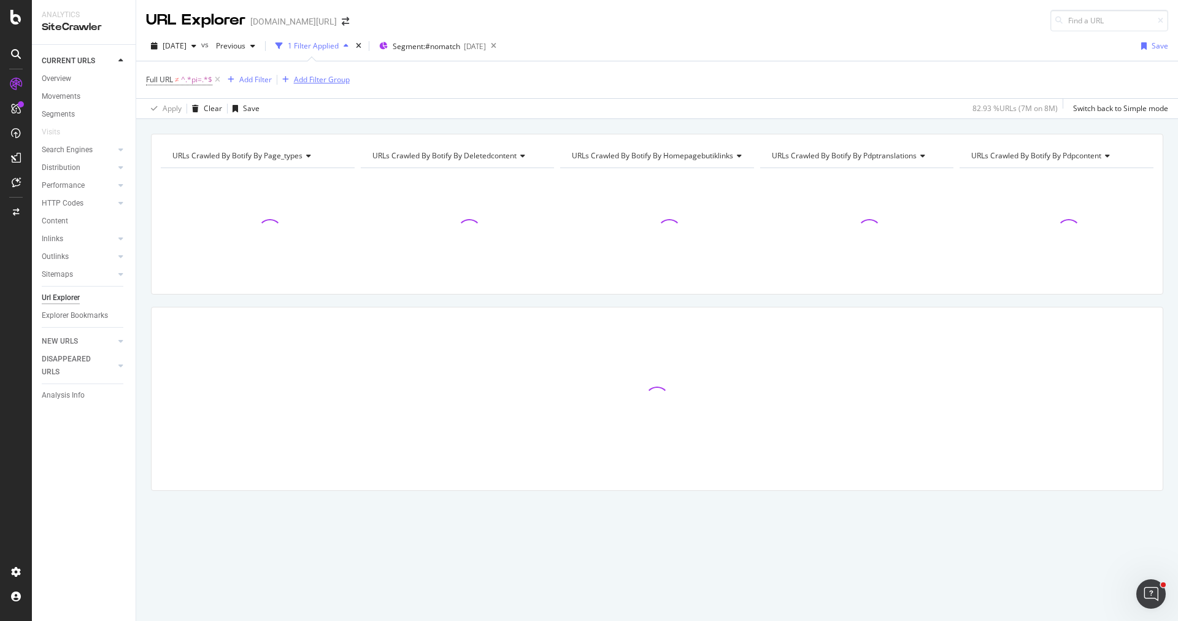
click at [308, 79] on div "Add Filter Group" at bounding box center [322, 79] width 56 height 10
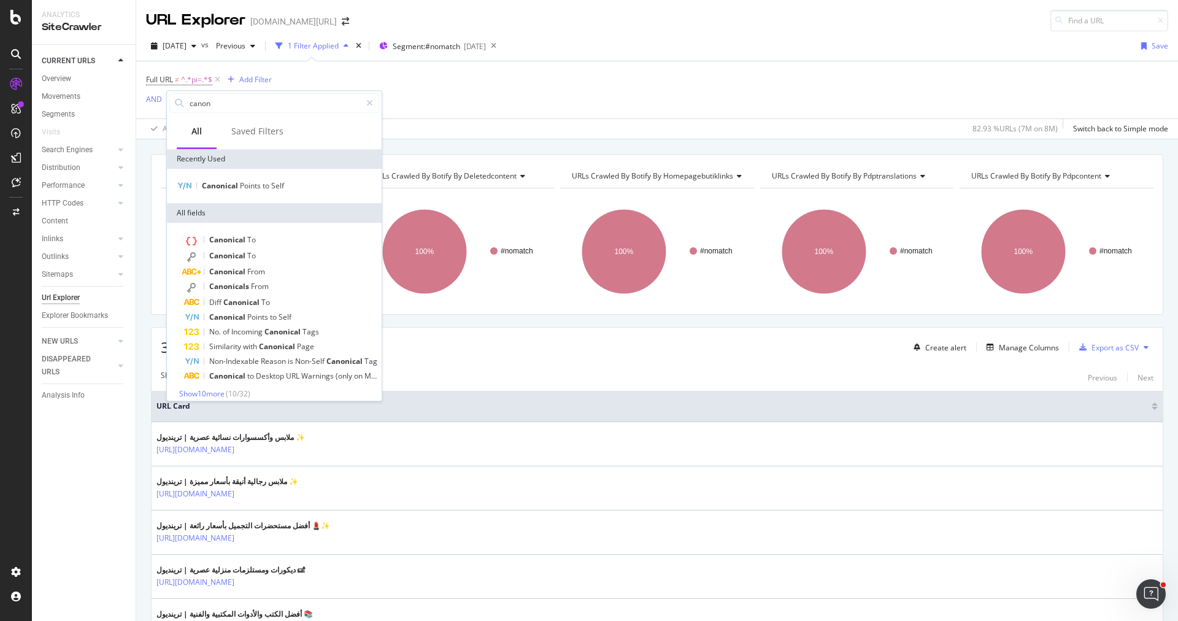
click at [459, 136] on div "URL Explorer trendyol.com/ar 2025 Sep. 19th vs Previous 1 Filter Applied Segmen…" at bounding box center [656, 310] width 1041 height 621
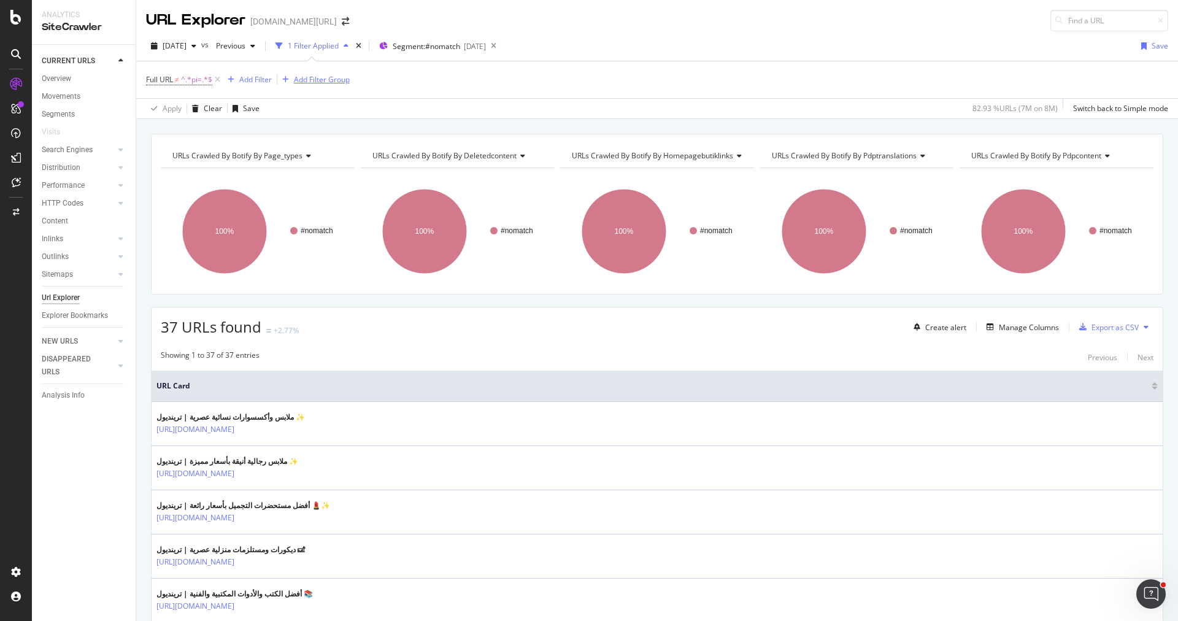
click at [330, 74] on div "Add Filter Group" at bounding box center [322, 79] width 56 height 10
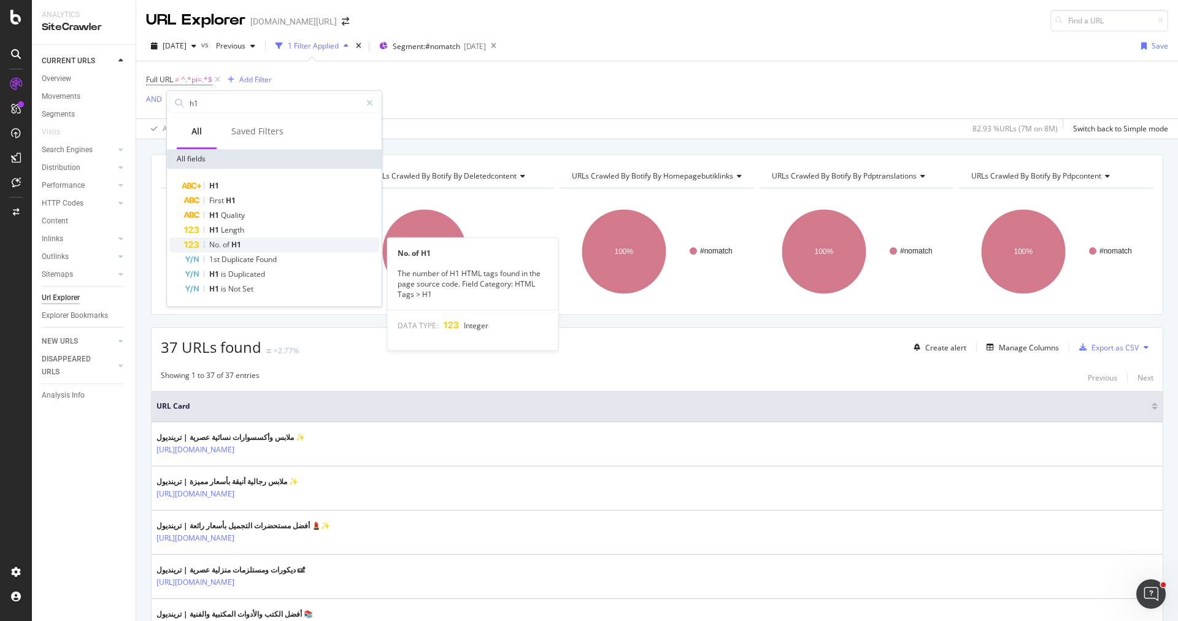
type input "h1"
click at [261, 241] on div "No. of H1" at bounding box center [281, 244] width 195 height 15
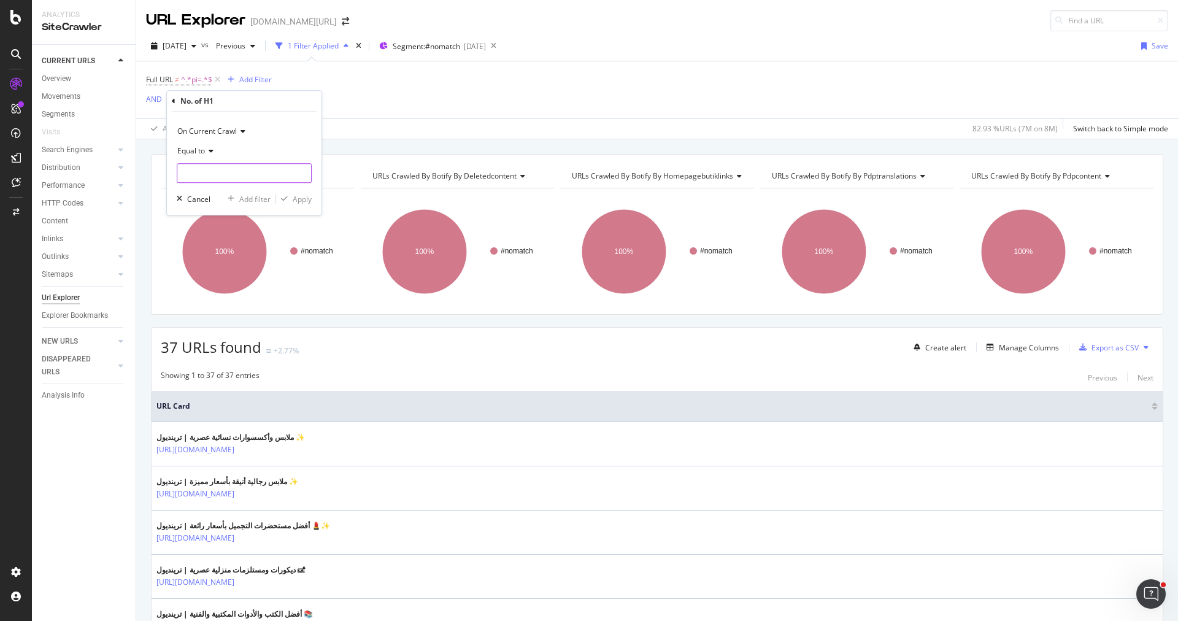
click at [253, 172] on input "number" at bounding box center [244, 173] width 135 height 20
click at [203, 144] on div "Equal to" at bounding box center [244, 151] width 135 height 20
click at [283, 147] on div "Equal to" at bounding box center [244, 151] width 135 height 20
click at [210, 147] on icon at bounding box center [209, 150] width 9 height 7
click at [410, 55] on div "2025 Sep. 19th vs Previous 1 Filter Applied Segment: #nomatch 2025-09-17 Save" at bounding box center [656, 48] width 1041 height 25
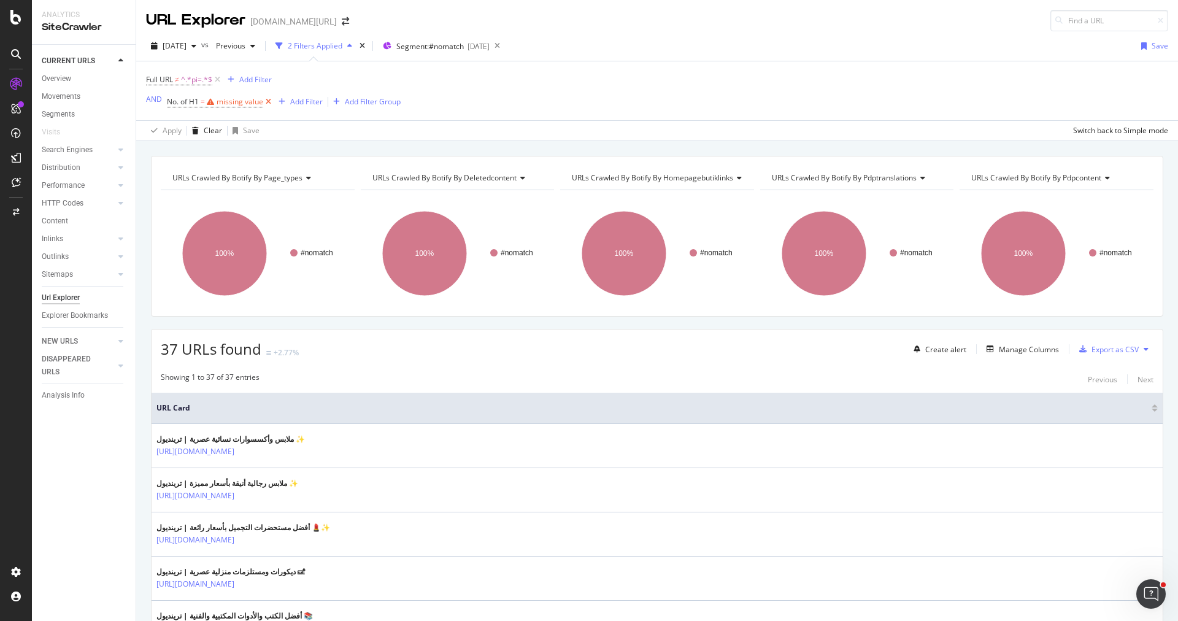
click at [270, 103] on icon at bounding box center [268, 102] width 10 height 12
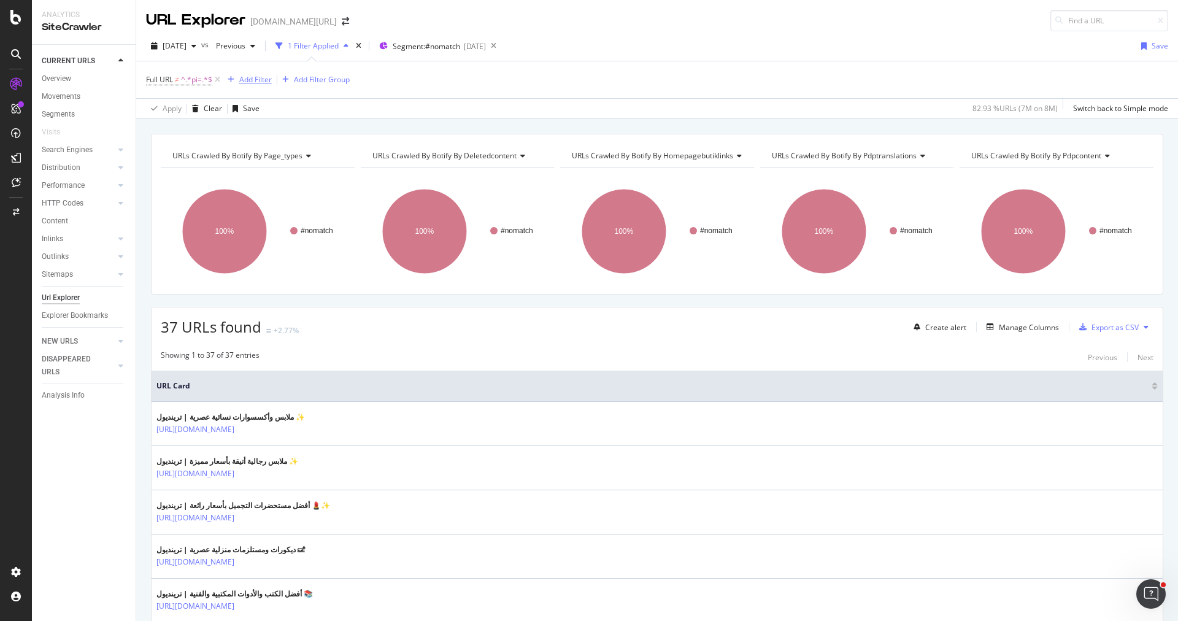
click at [248, 79] on div "Add Filter" at bounding box center [255, 79] width 33 height 10
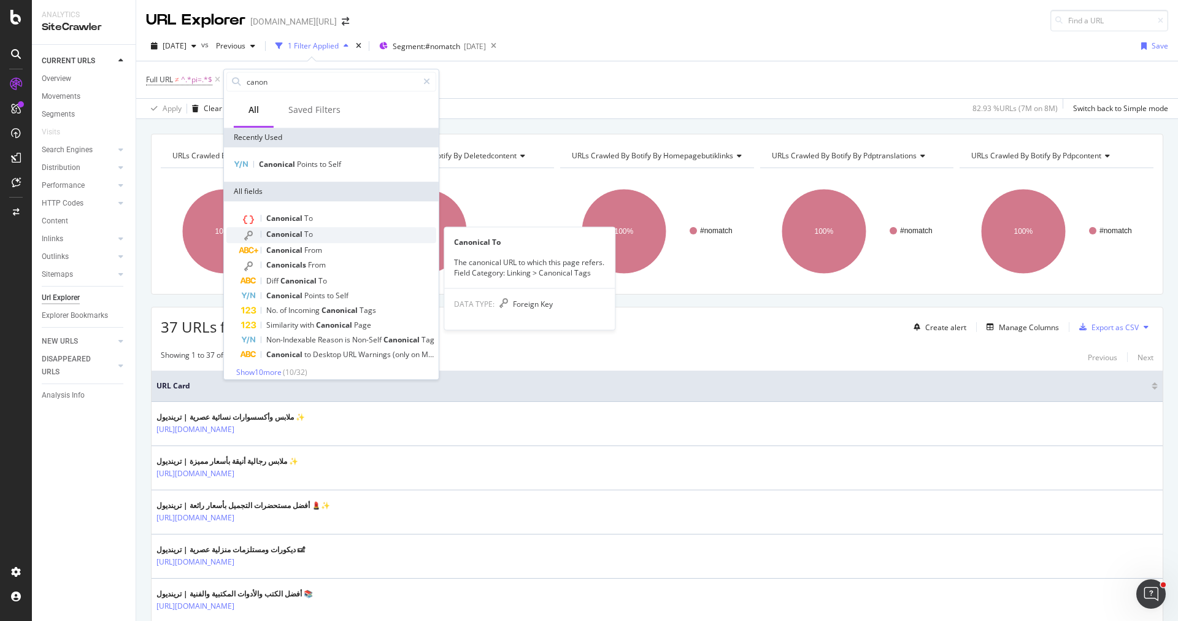
scroll to position [7, 0]
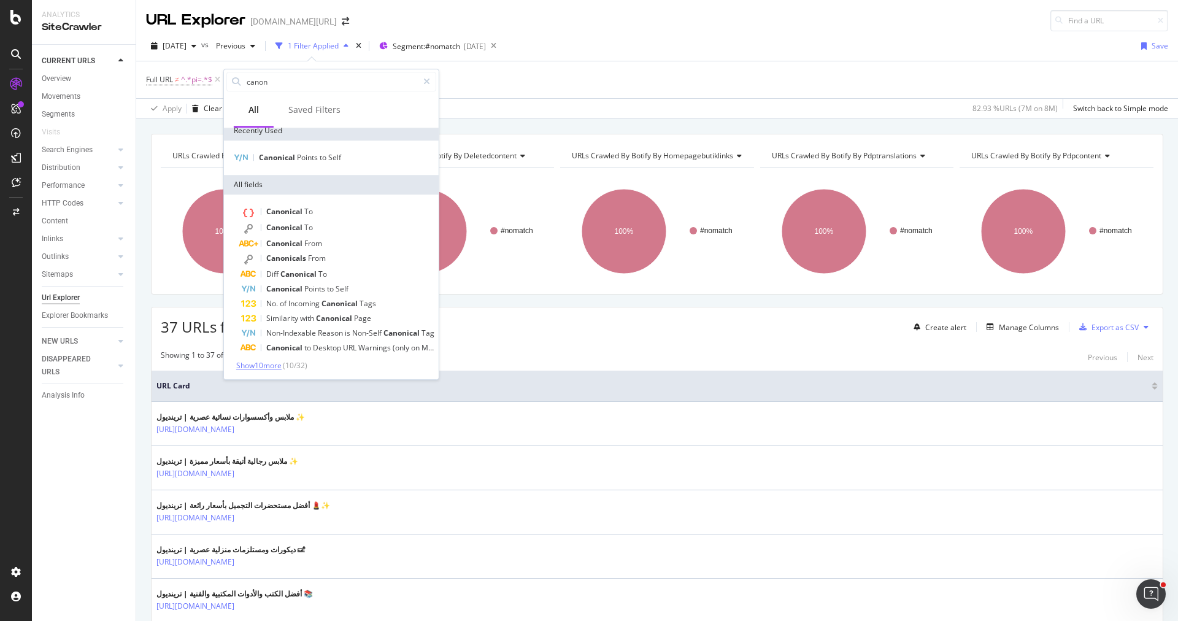
click at [281, 361] on span "Show 10 more" at bounding box center [258, 365] width 45 height 10
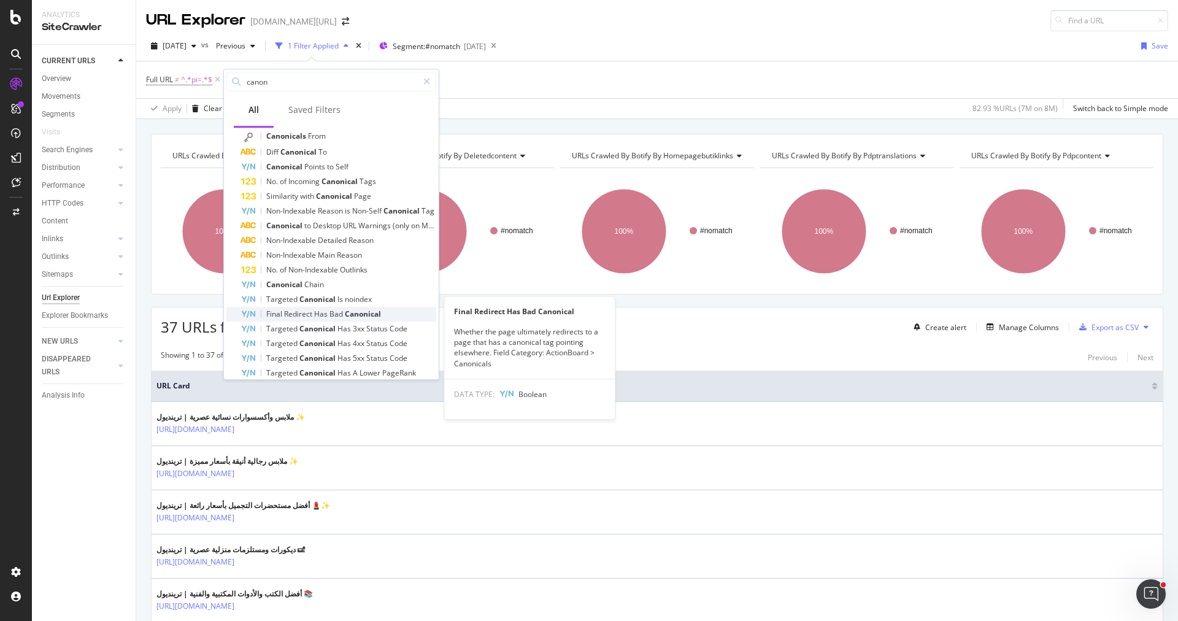
scroll to position [154, 0]
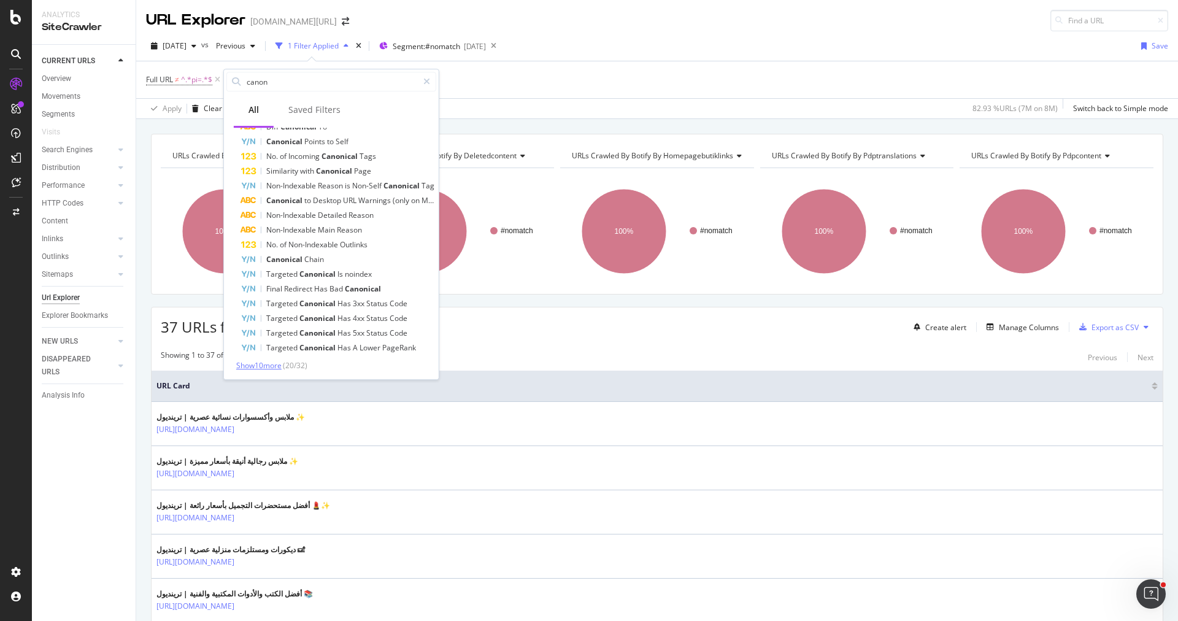
click at [278, 361] on span "Show 10 more" at bounding box center [258, 365] width 45 height 10
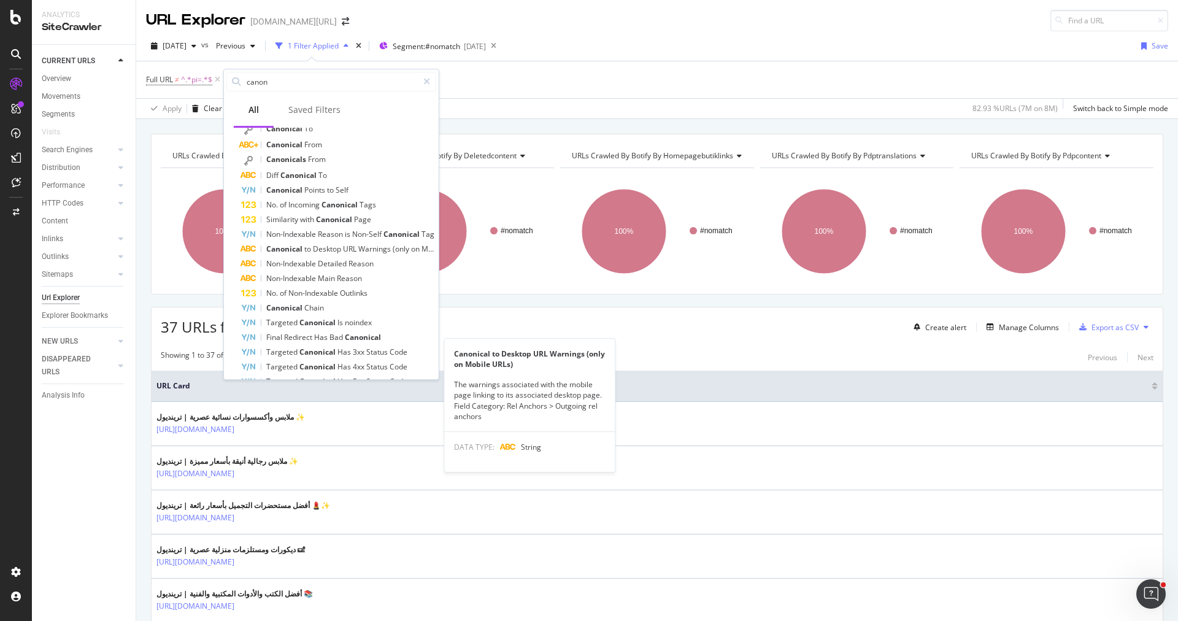
scroll to position [0, 0]
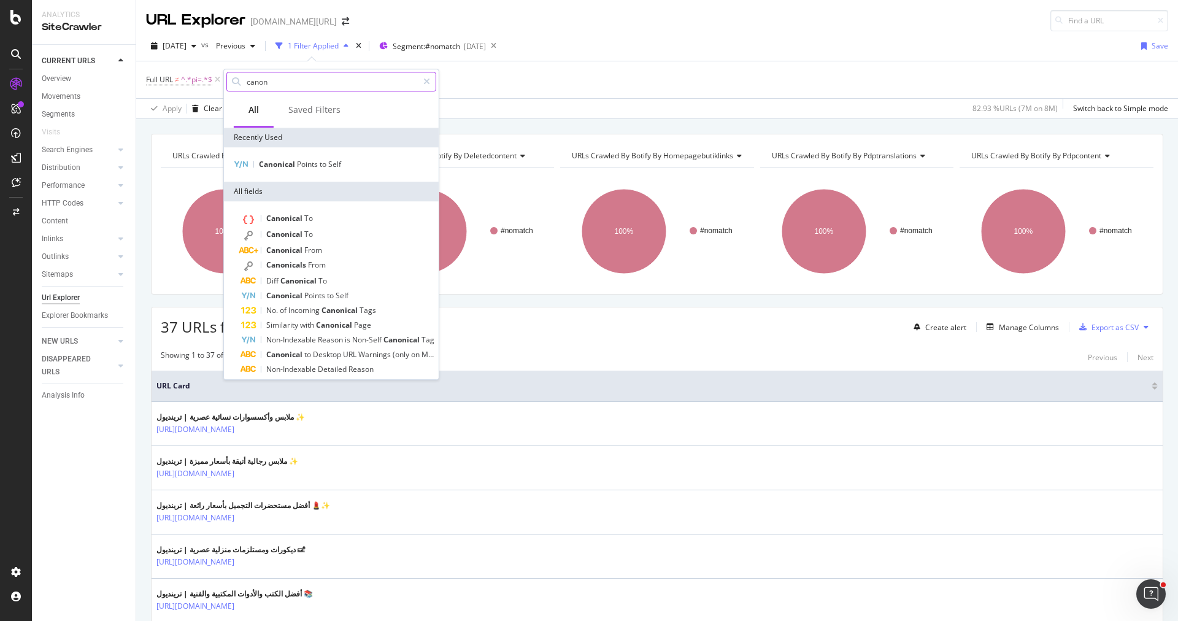
click at [304, 86] on input "canon" at bounding box center [331, 81] width 172 height 18
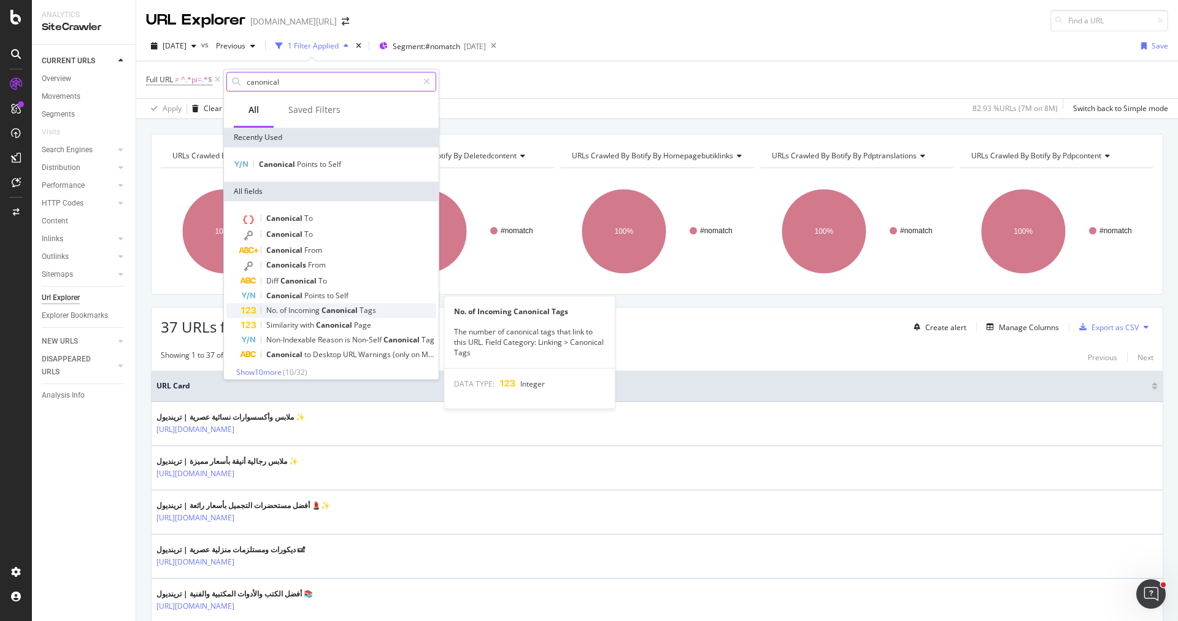
scroll to position [7, 0]
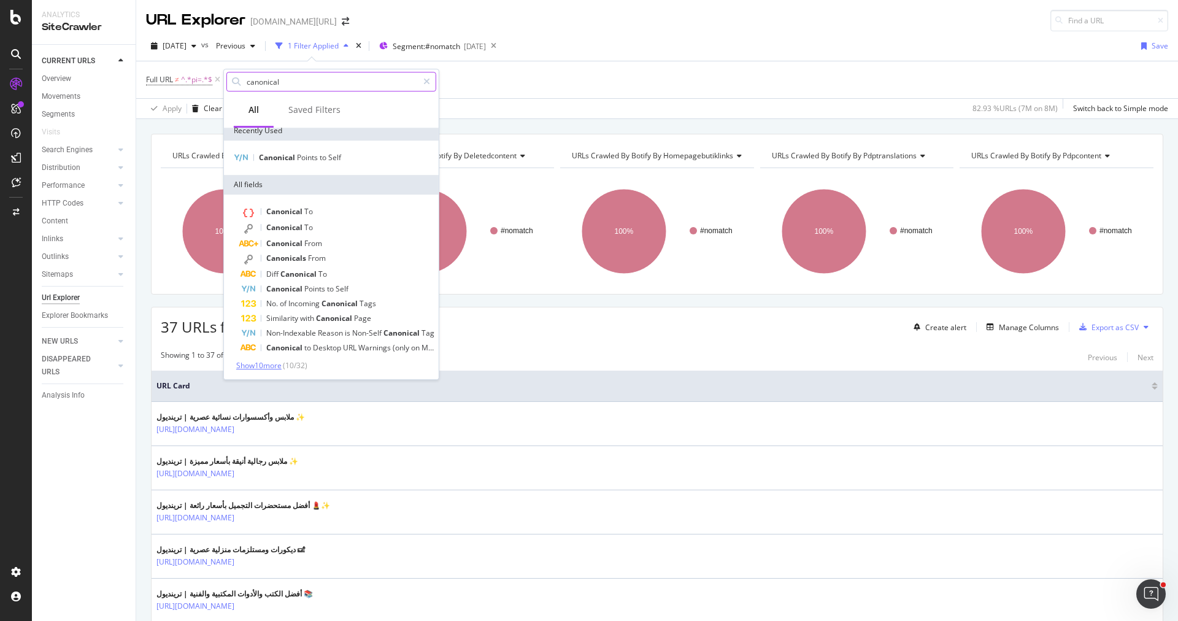
type input "canonical"
click at [275, 364] on span "Show 10 more" at bounding box center [258, 365] width 45 height 10
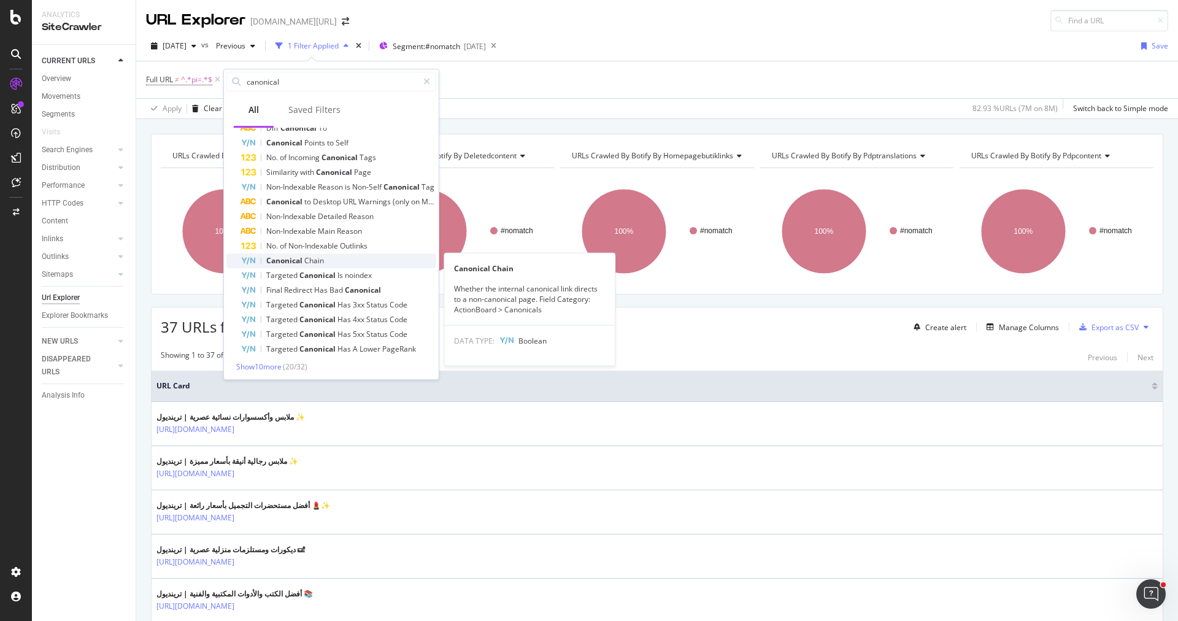
scroll to position [0, 0]
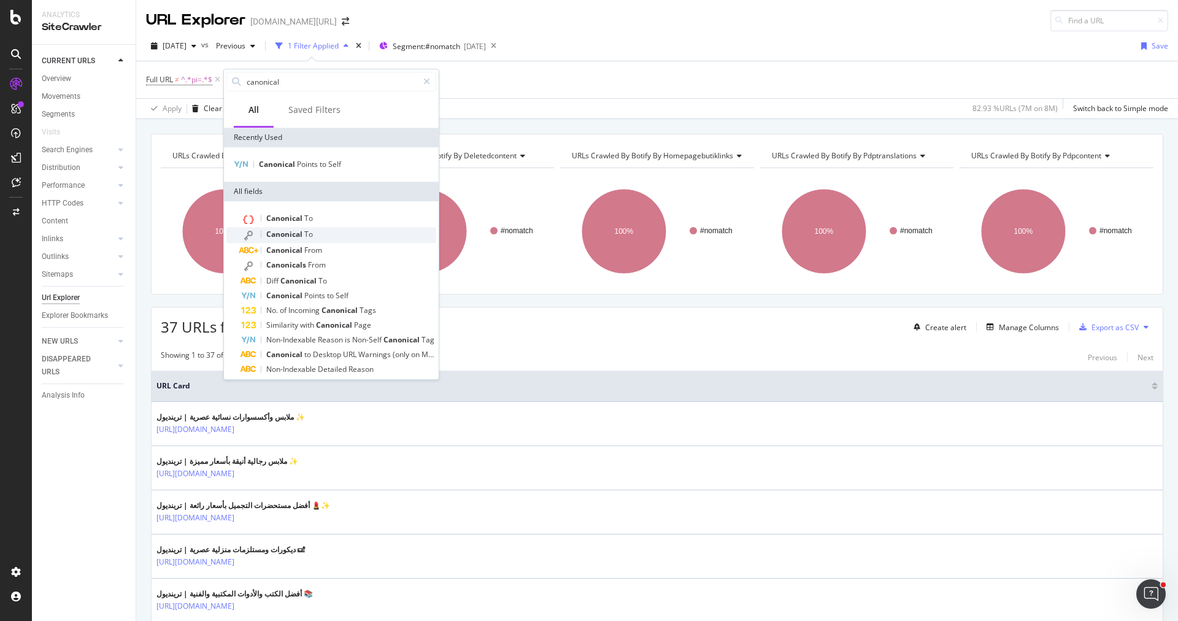
click at [333, 231] on div "Canonical To" at bounding box center [338, 235] width 195 height 16
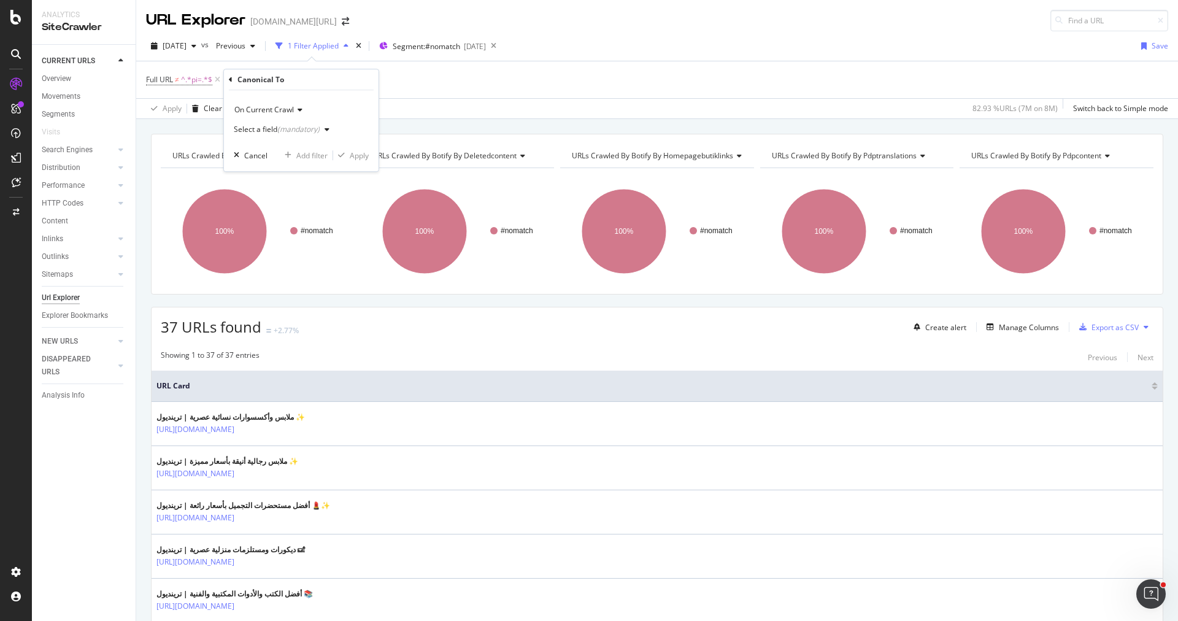
click at [290, 133] on div "Select a field (mandatory)" at bounding box center [284, 129] width 101 height 18
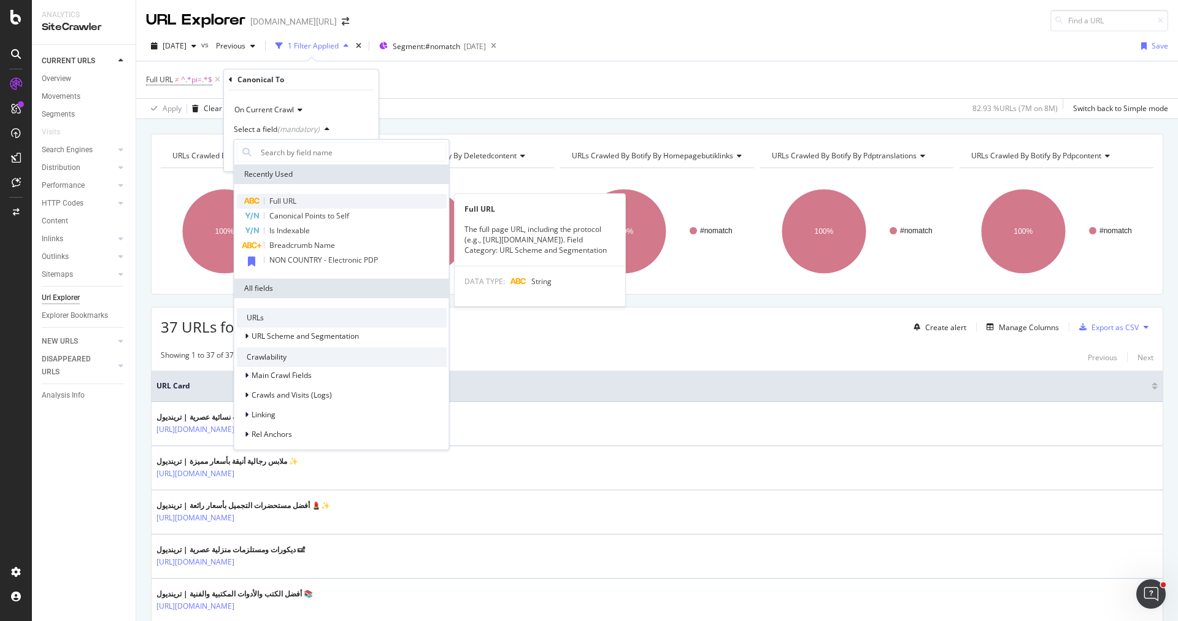
click at [299, 204] on div "Full URL" at bounding box center [342, 201] width 210 height 15
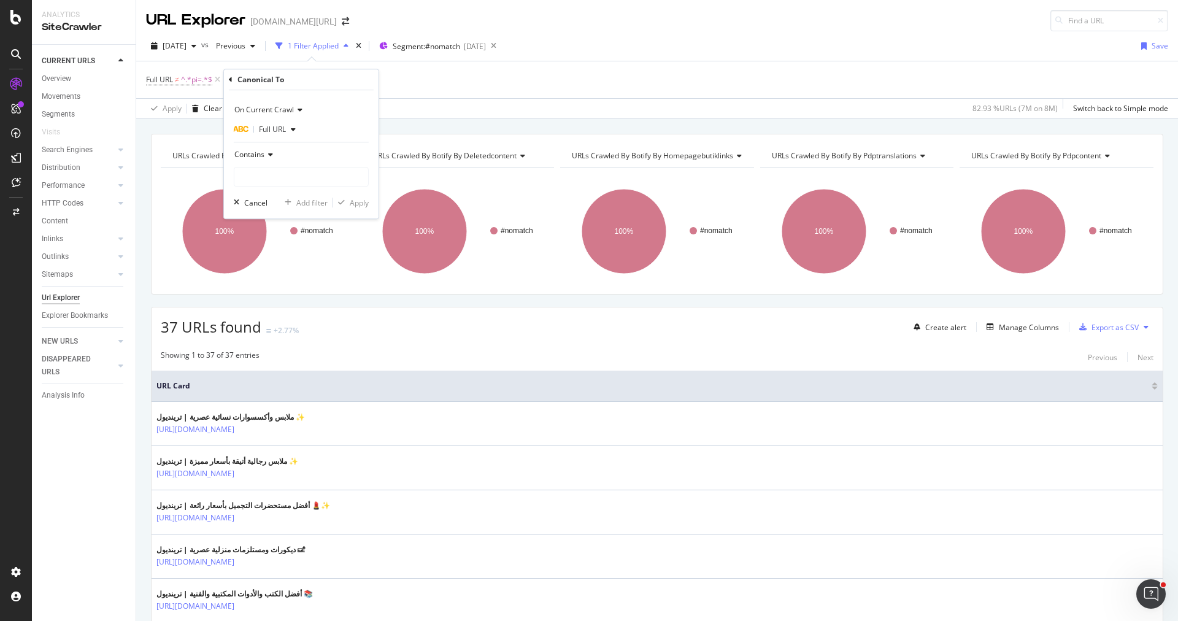
click at [270, 158] on icon at bounding box center [268, 154] width 9 height 7
click at [269, 157] on icon at bounding box center [268, 154] width 9 height 7
click at [291, 293] on span "Doesn't contain" at bounding box center [266, 291] width 53 height 10
click at [306, 168] on input "text" at bounding box center [301, 177] width 134 height 20
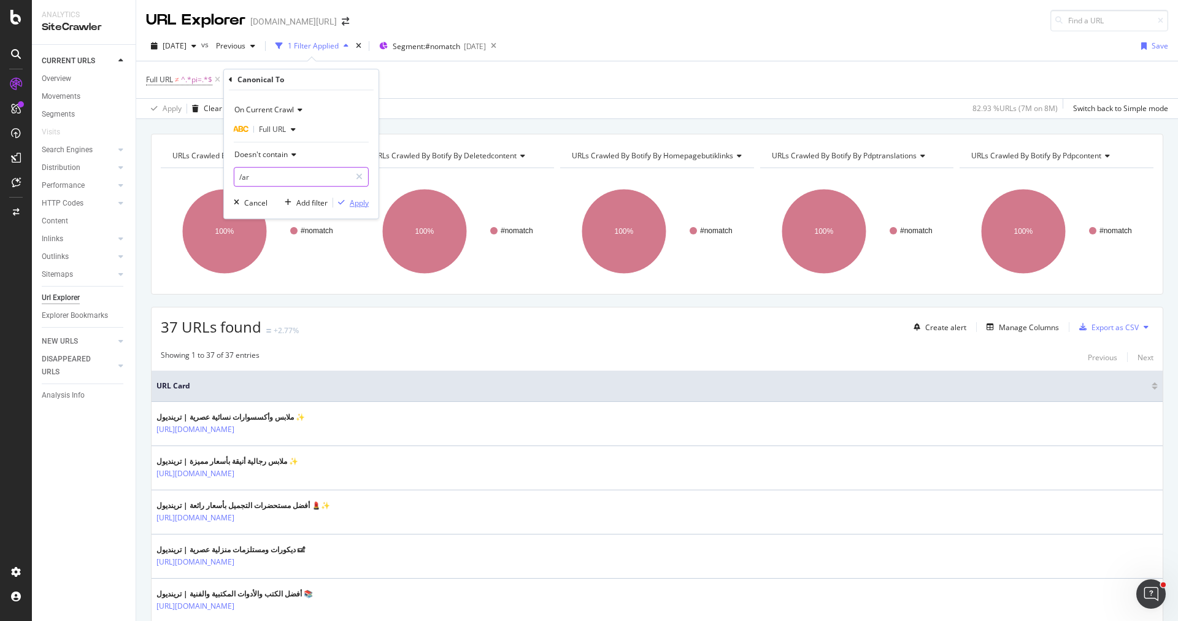
type input "/ar"
click at [353, 202] on div "Apply" at bounding box center [359, 202] width 19 height 10
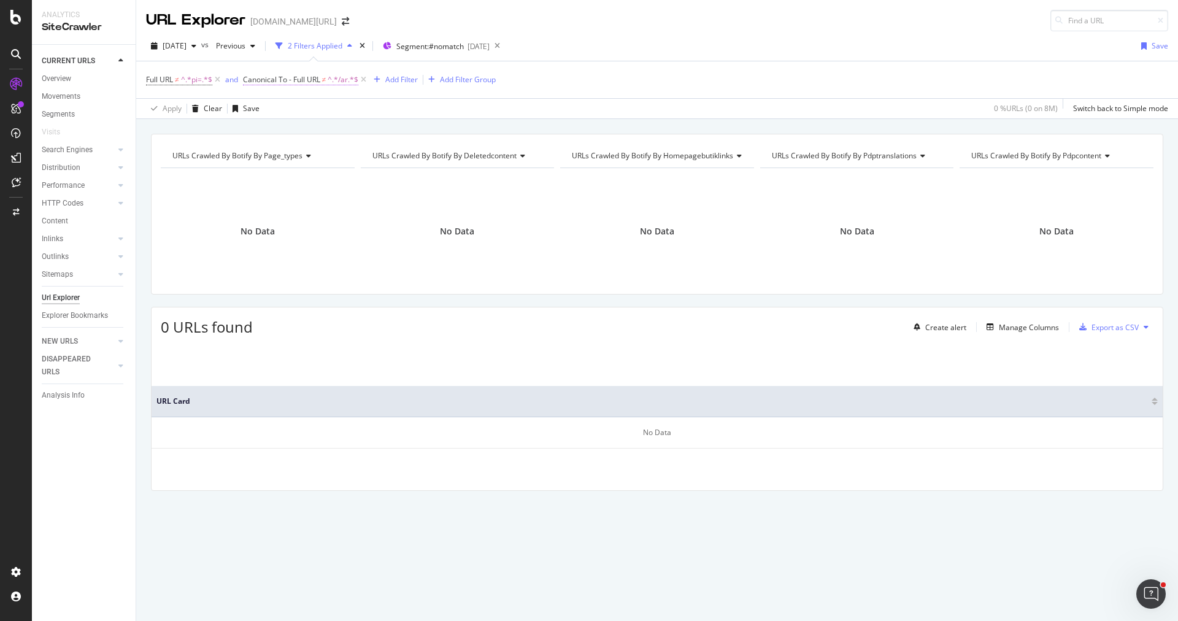
click at [307, 75] on span "Canonical To - Full URL" at bounding box center [281, 79] width 77 height 10
click at [248, 73] on div "Canonical To On Current Crawl Full URL Doesn't contain /ar Cancel Add filter Ap…" at bounding box center [321, 141] width 155 height 149
click at [278, 194] on div "Cancel" at bounding box center [275, 199] width 23 height 10
drag, startPoint x: 364, startPoint y: 83, endPoint x: 270, endPoint y: 98, distance: 95.7
click at [364, 82] on icon at bounding box center [363, 80] width 10 height 12
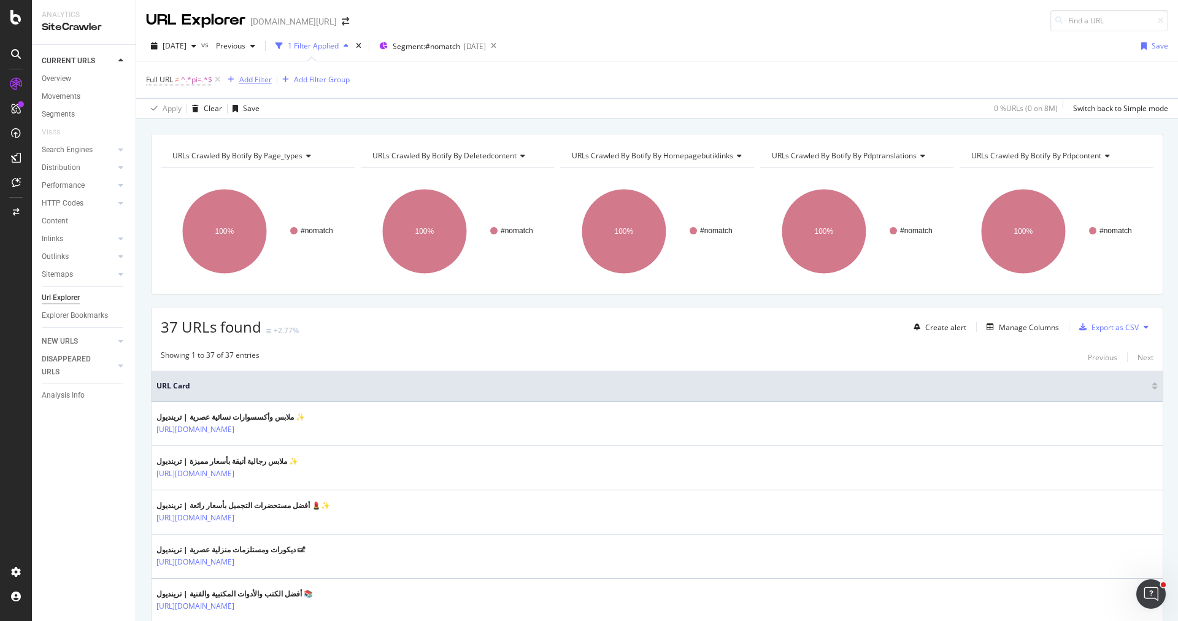
click at [261, 77] on div "Add Filter" at bounding box center [255, 79] width 33 height 10
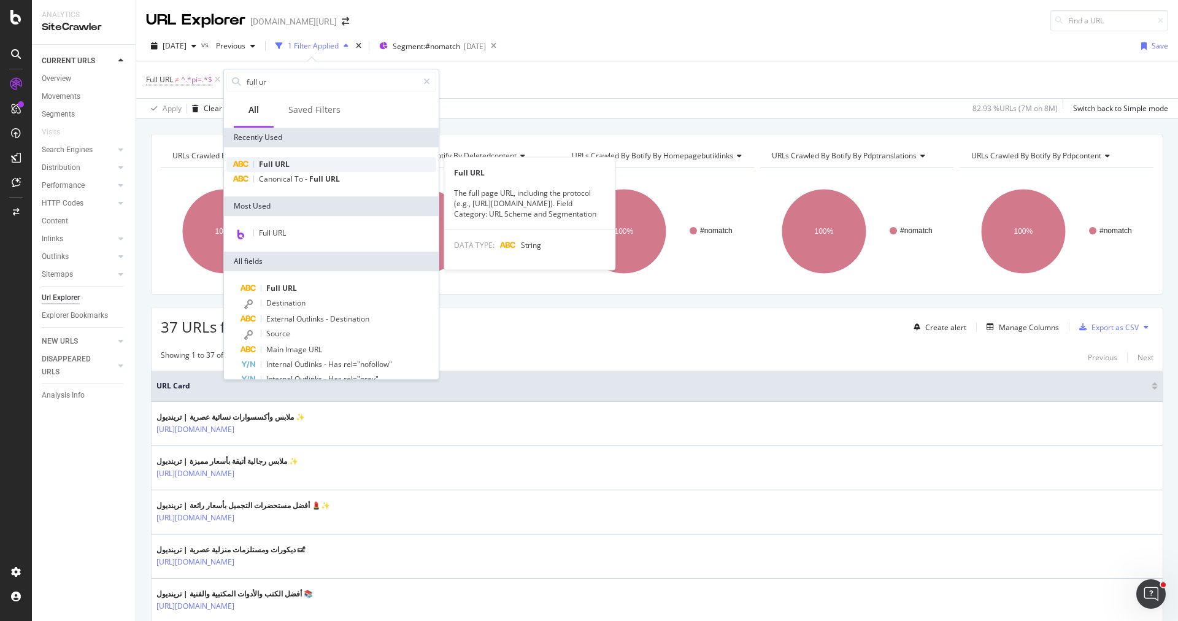
type input "full ur"
click at [302, 164] on div "Full URL" at bounding box center [331, 164] width 210 height 15
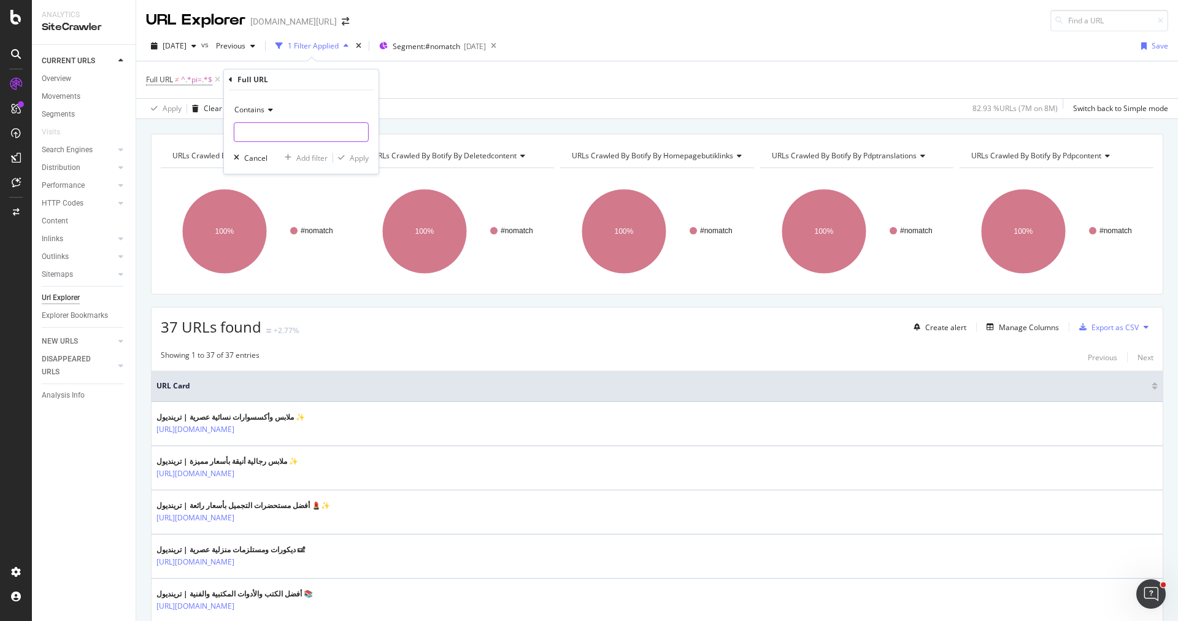
click at [270, 130] on input "text" at bounding box center [301, 132] width 134 height 20
paste input "bershka-red-clothing-x-b486-r7-c82-a892-v1178088"
type input "bershka-red-clothing-x-b486-r7-c82-a892-v1178088"
click at [351, 158] on div "Apply" at bounding box center [359, 158] width 19 height 10
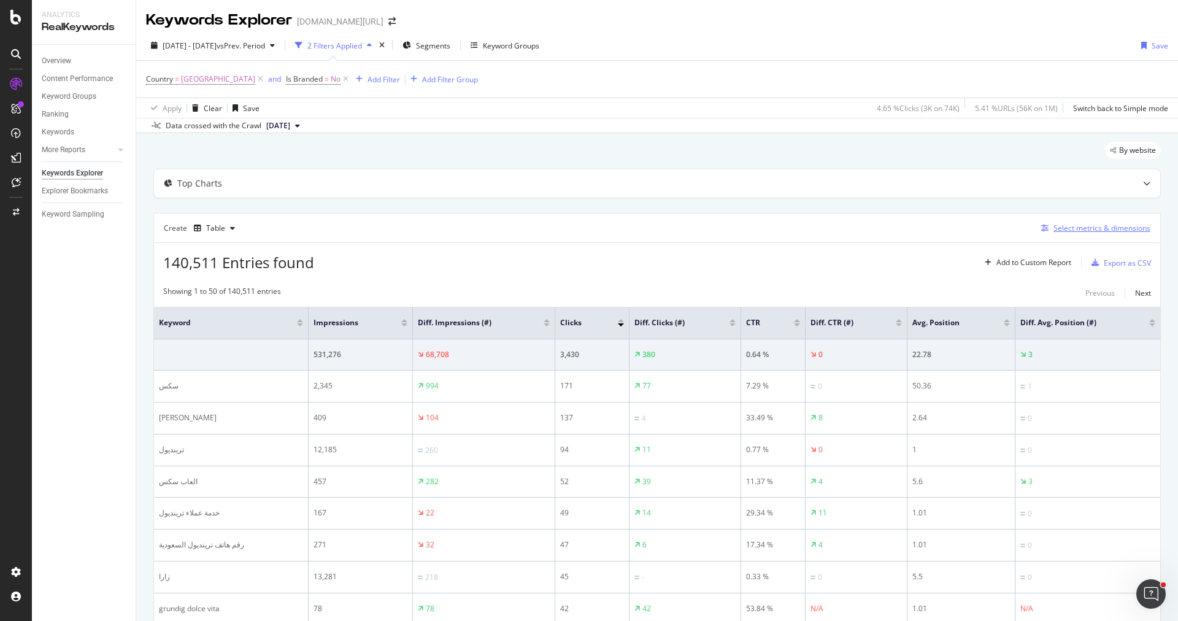
click at [1072, 225] on div "Select metrics & dimensions" at bounding box center [1101, 228] width 97 height 10
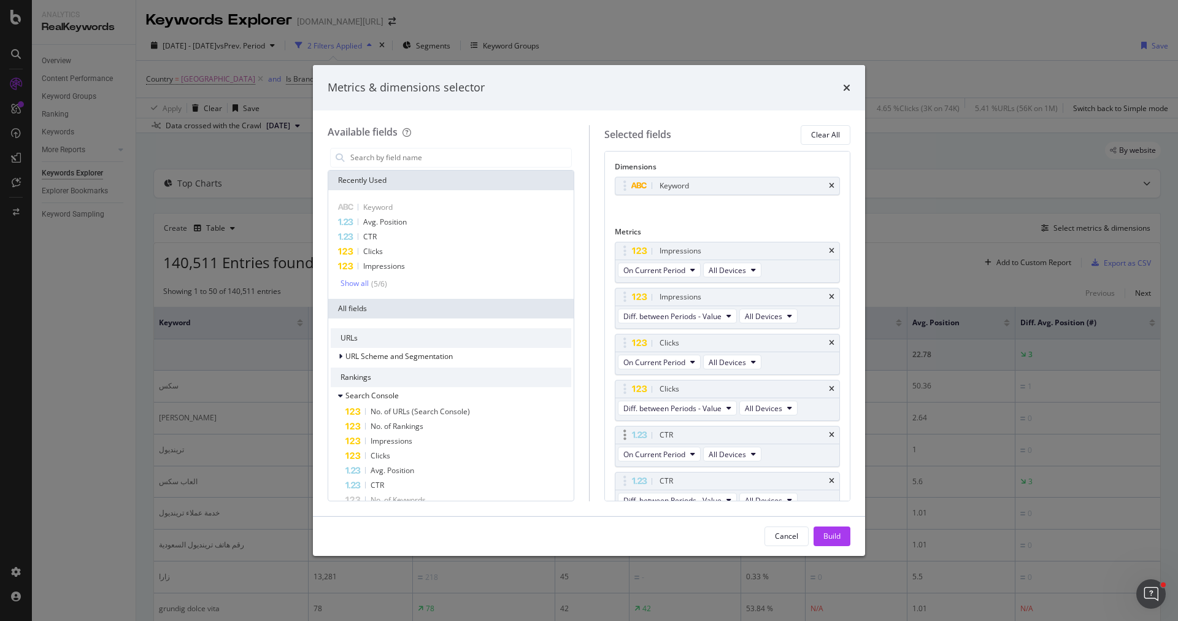
scroll to position [139, 0]
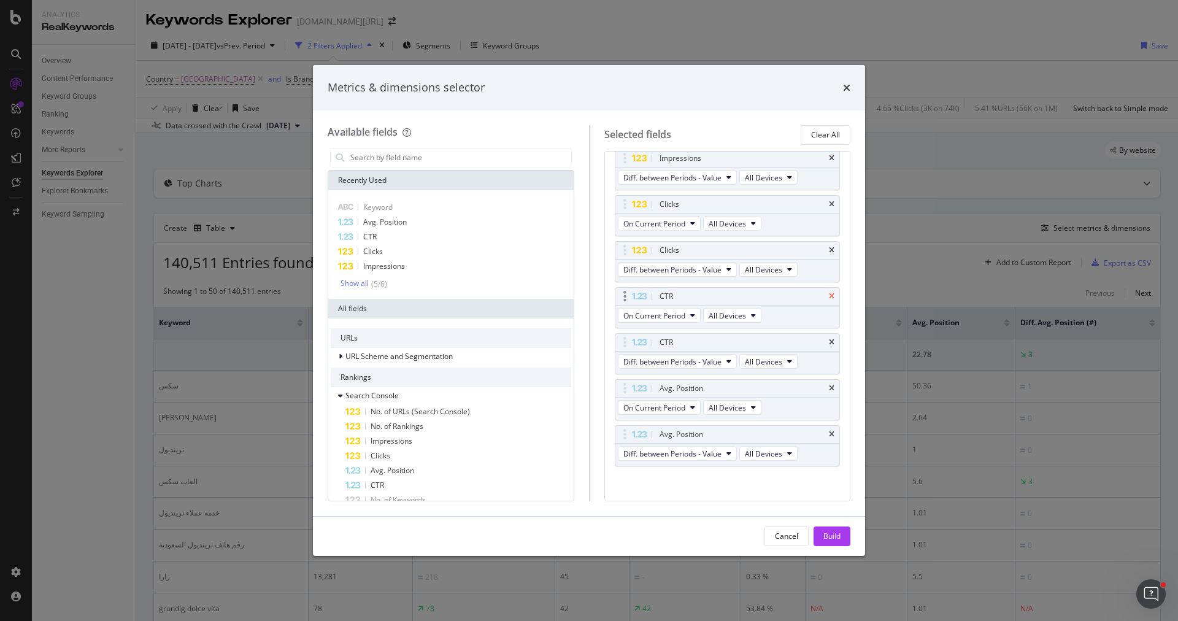
click at [833, 294] on icon "times" at bounding box center [832, 296] width 6 height 7
click at [833, 294] on icon "times" at bounding box center [832, 295] width 6 height 7
click at [786, 535] on div "Cancel" at bounding box center [786, 535] width 23 height 10
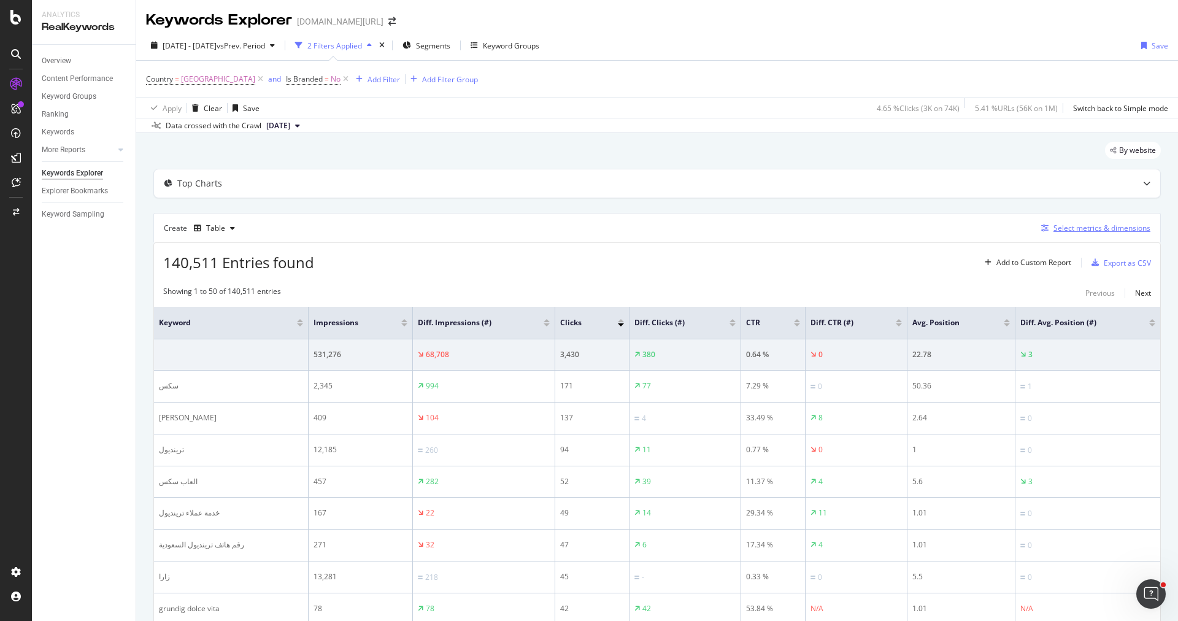
click at [1068, 229] on div "Select metrics & dimensions" at bounding box center [1101, 228] width 97 height 10
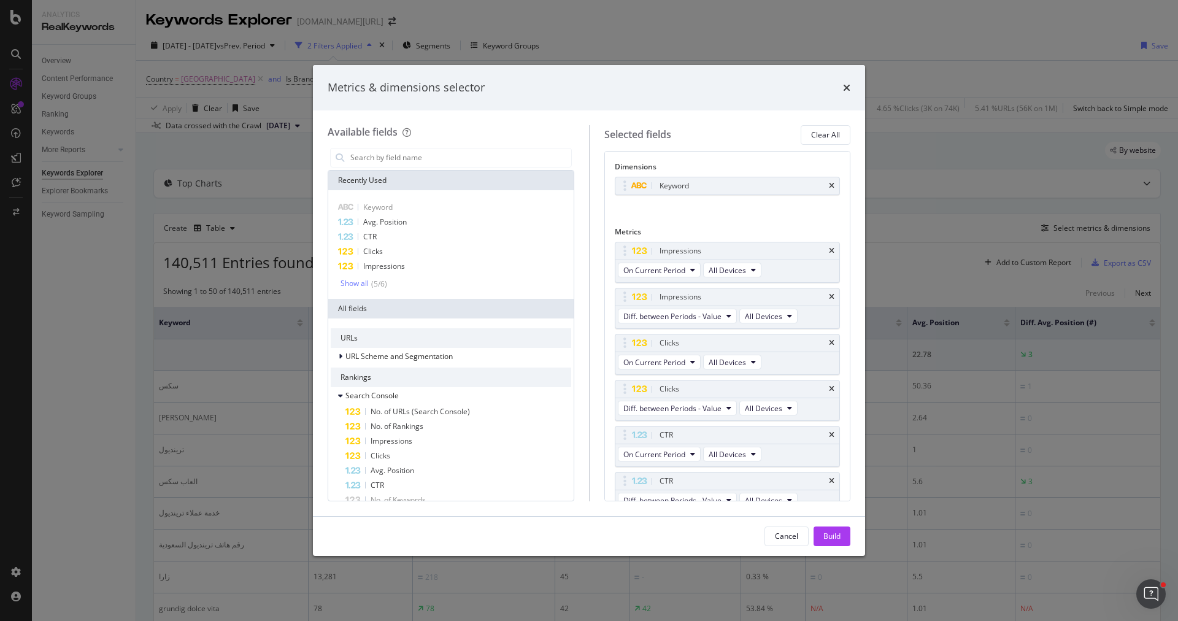
scroll to position [52, 0]
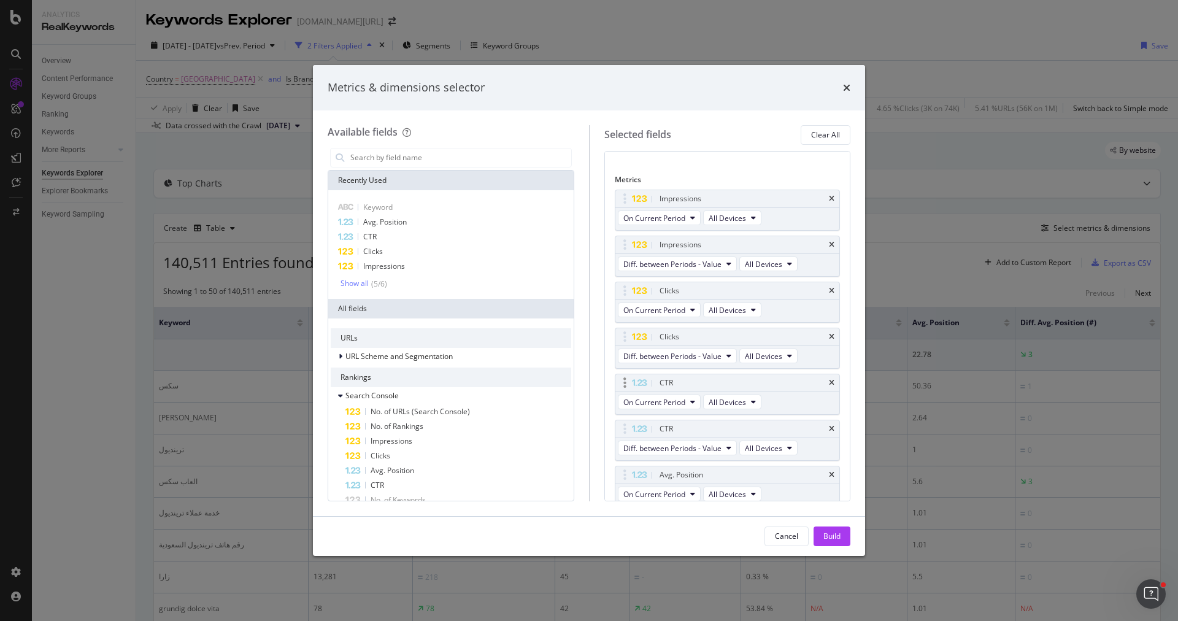
click at [837, 377] on div "CTR" at bounding box center [727, 382] width 224 height 17
click at [833, 379] on icon "times" at bounding box center [832, 382] width 6 height 7
click at [832, 380] on icon "times" at bounding box center [832, 382] width 6 height 7
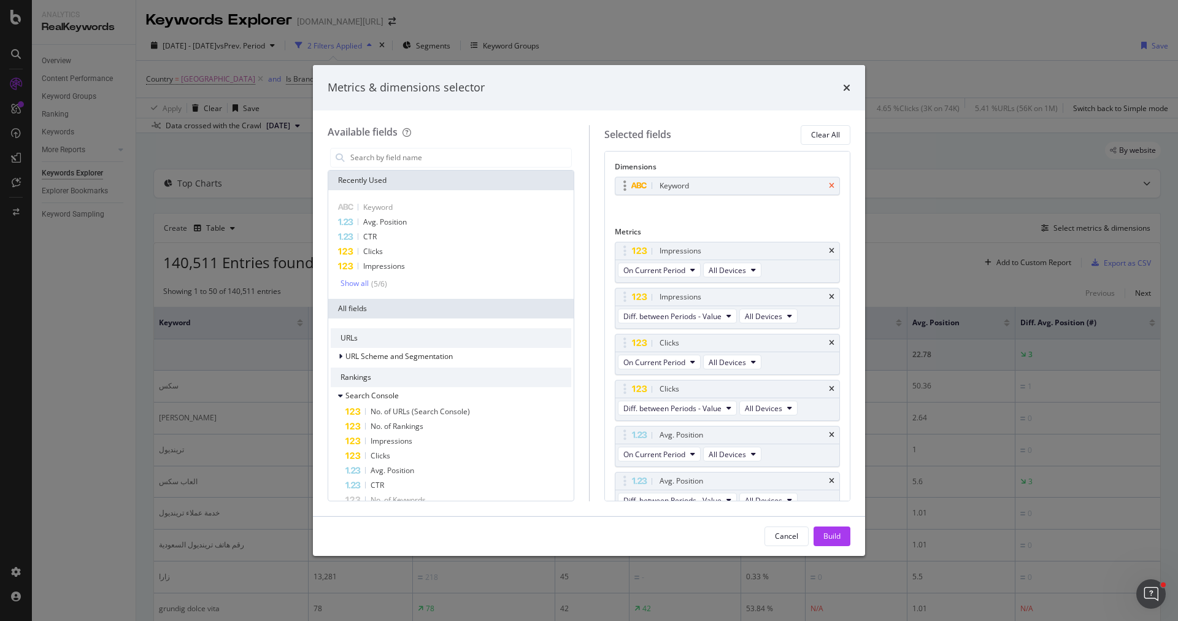
click at [830, 182] on icon "times" at bounding box center [832, 185] width 6 height 7
click at [403, 159] on input "modal" at bounding box center [460, 157] width 222 height 18
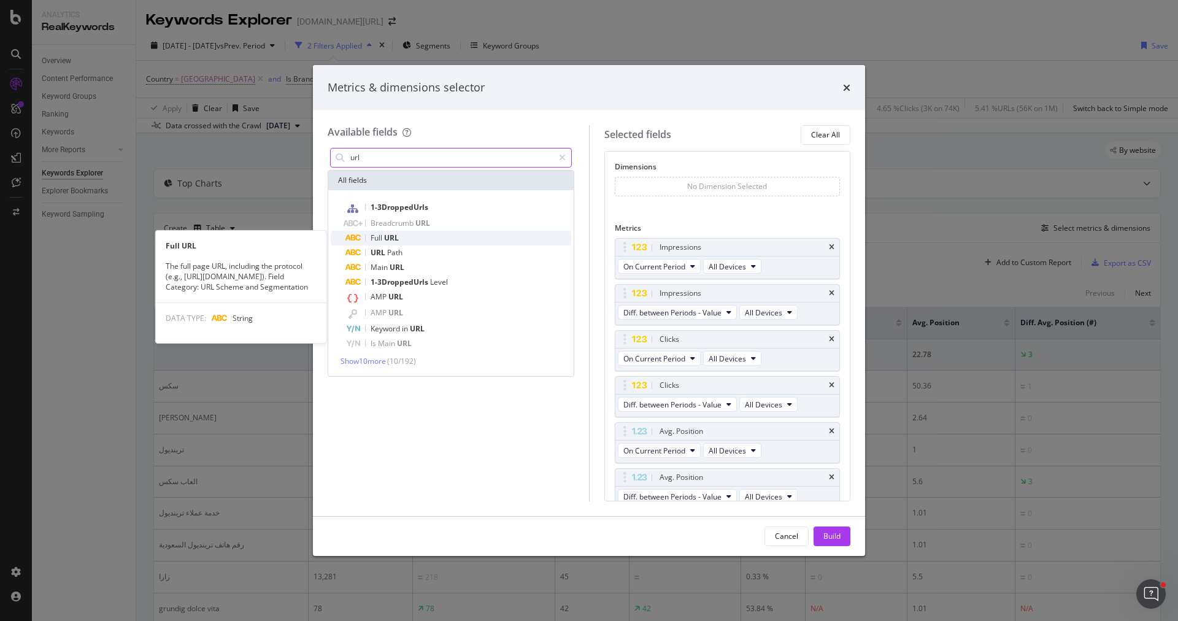
type input "url"
click at [399, 234] on div "Full URL" at bounding box center [458, 238] width 226 height 15
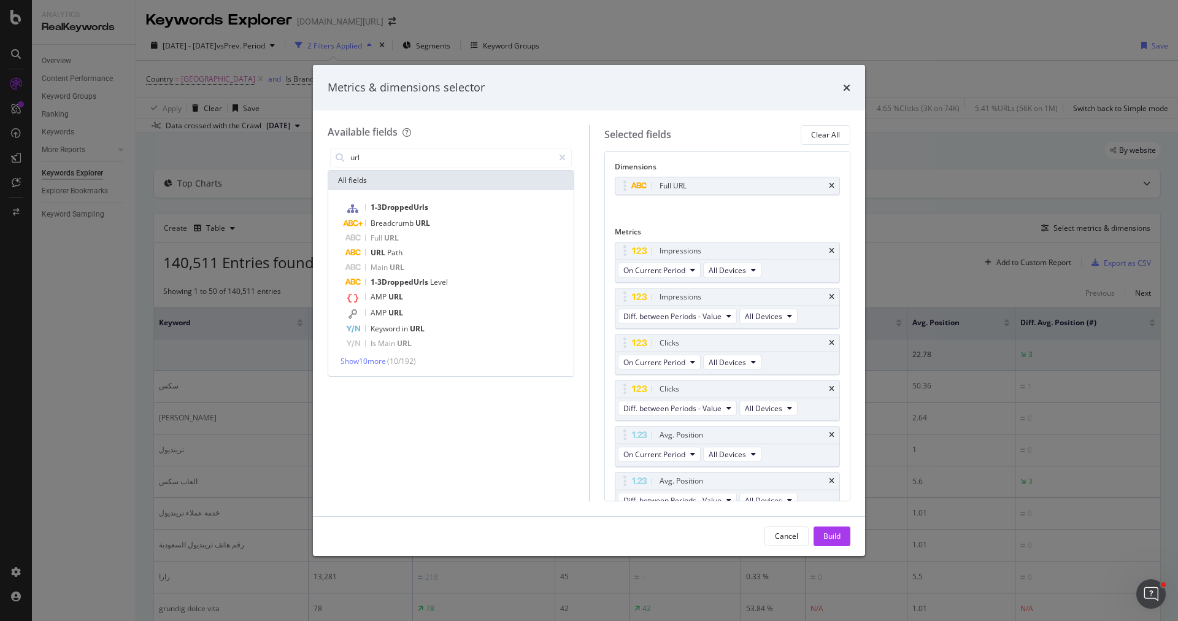
click at [841, 537] on button "Build" at bounding box center [831, 536] width 37 height 20
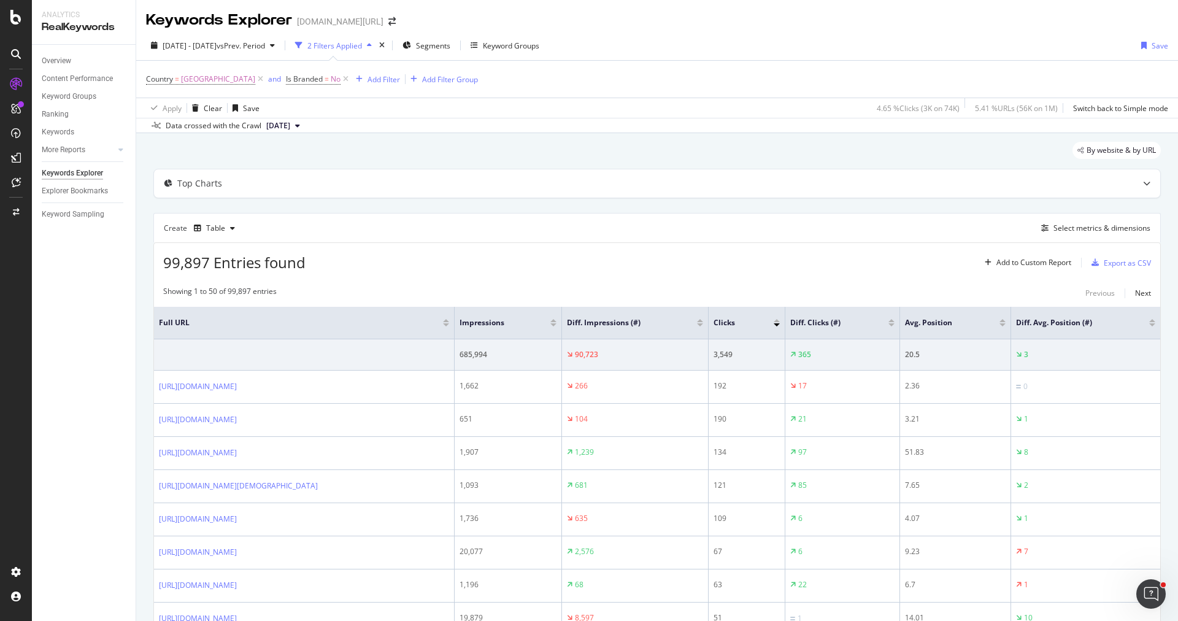
click at [703, 319] on div at bounding box center [700, 320] width 6 height 3
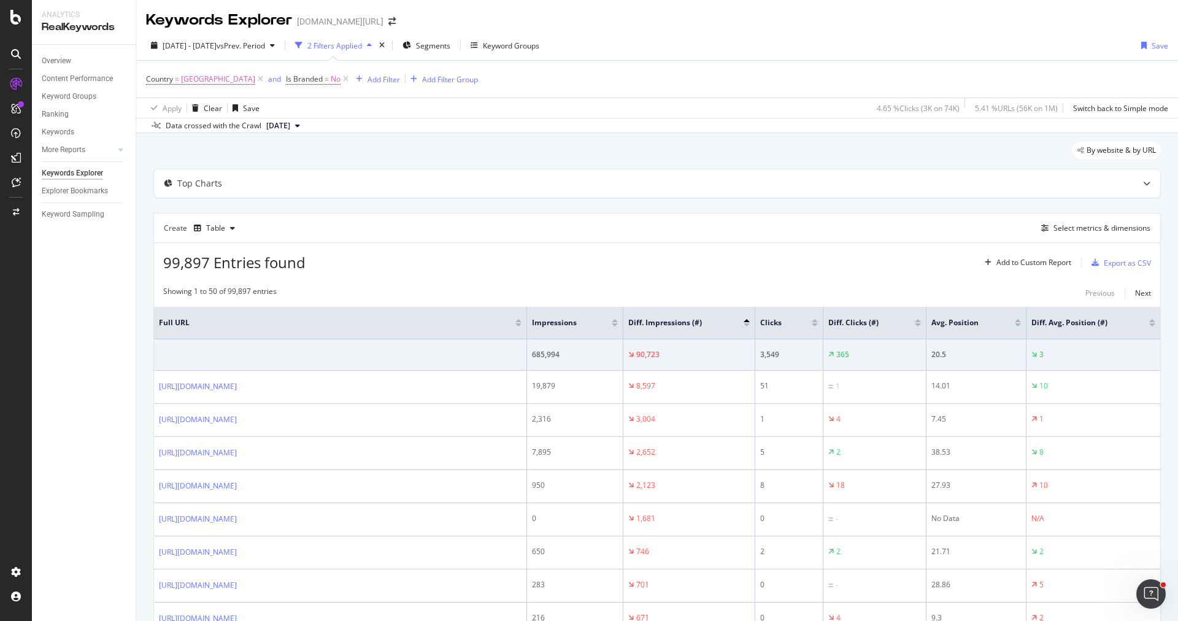
click at [745, 323] on div at bounding box center [746, 324] width 6 height 3
click at [450, 44] on span "Segments" at bounding box center [433, 45] width 34 height 10
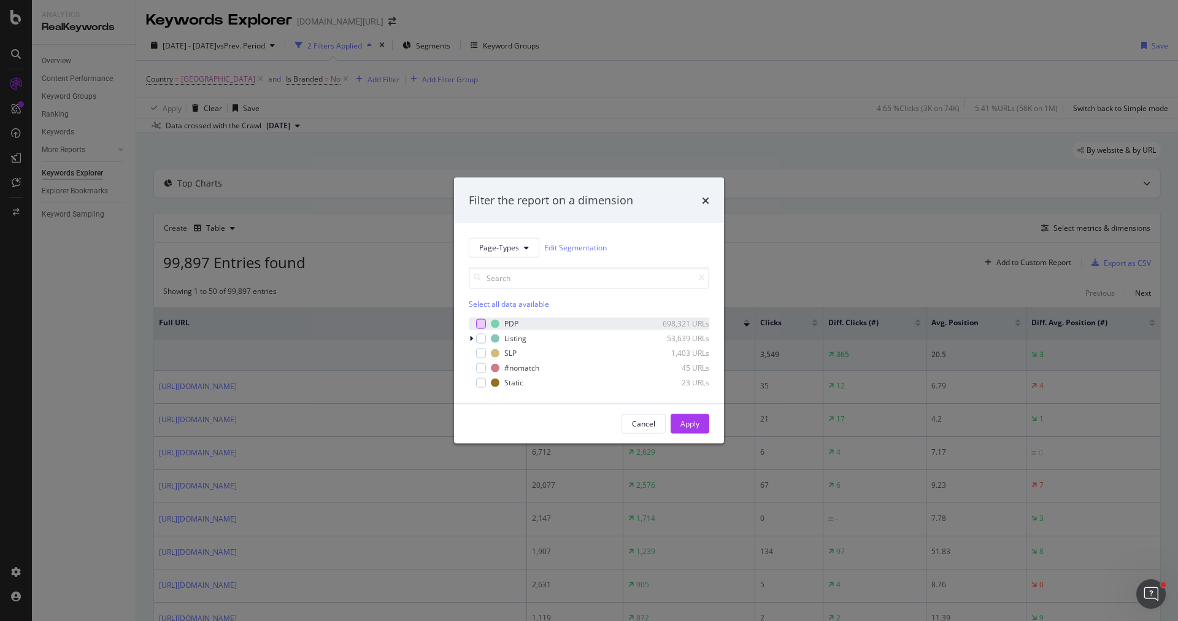
click at [482, 318] on div "modal" at bounding box center [481, 323] width 10 height 10
click at [482, 335] on div "modal" at bounding box center [481, 338] width 10 height 10
click at [488, 381] on div "Static 23 URLs" at bounding box center [589, 382] width 240 height 12
click at [680, 428] on div "Apply" at bounding box center [689, 423] width 19 height 10
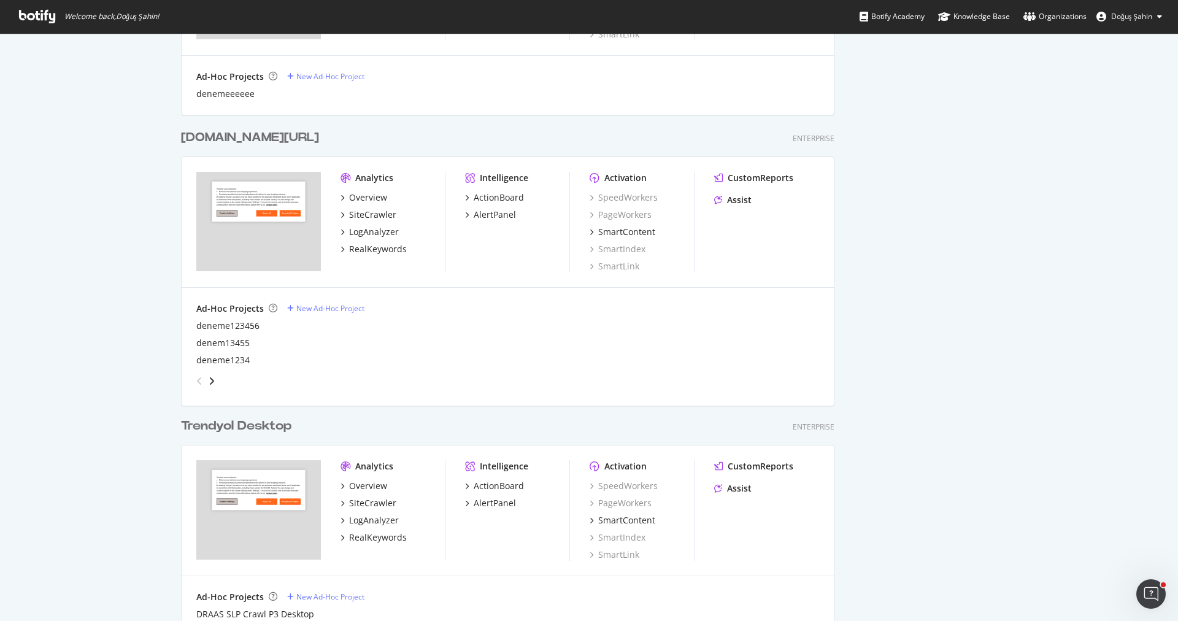
scroll to position [749, 0]
click at [384, 250] on div "RealKeywords" at bounding box center [378, 249] width 58 height 12
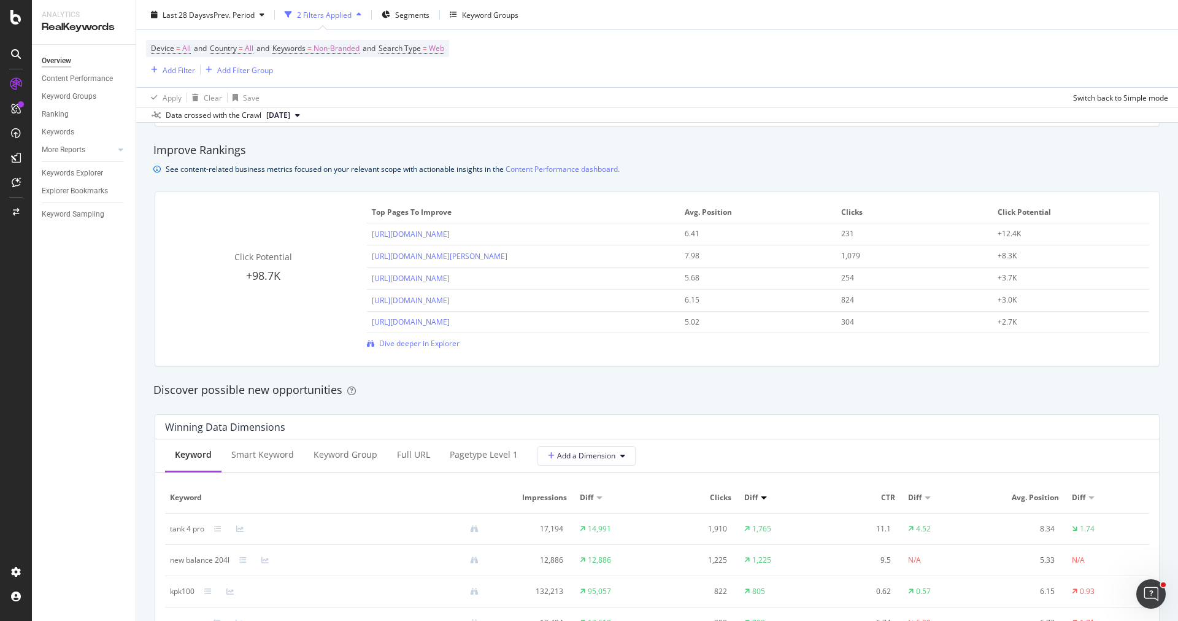
scroll to position [1151, 0]
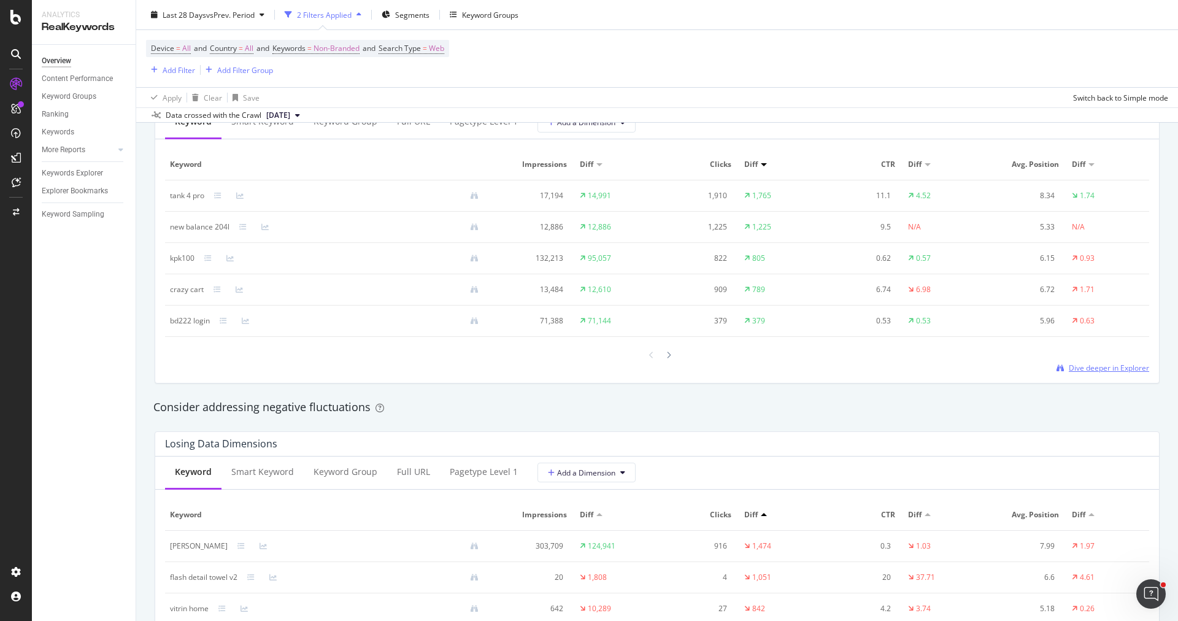
click at [1100, 368] on span "Dive deeper in Explorer" at bounding box center [1108, 367] width 80 height 10
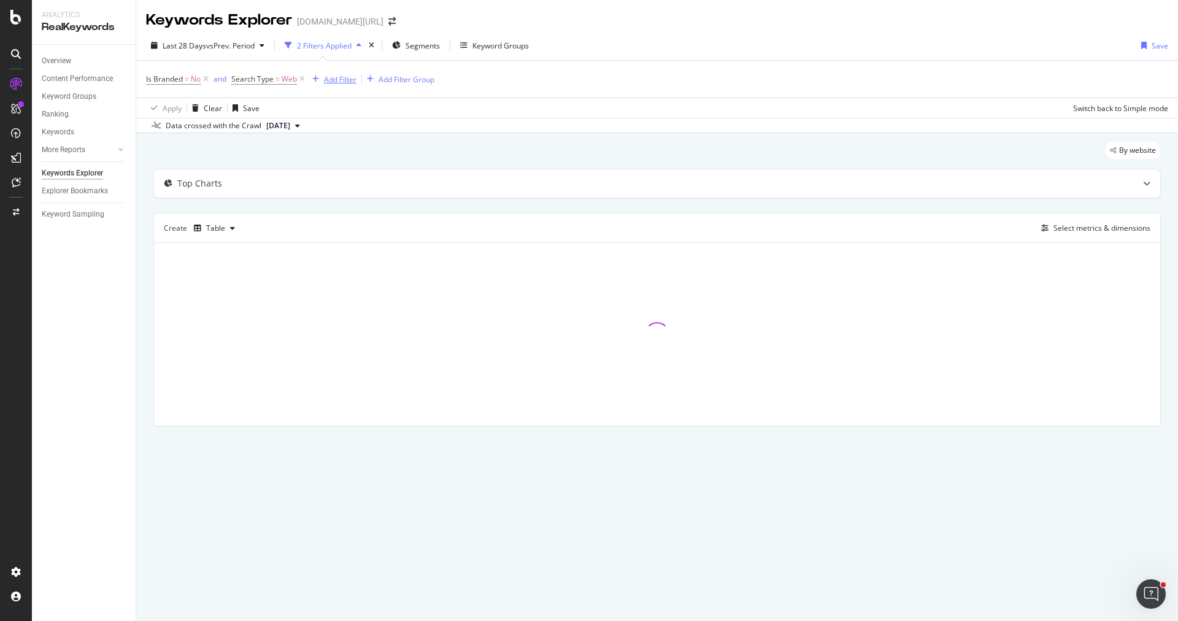
click at [328, 82] on div "Add Filter" at bounding box center [340, 79] width 33 height 10
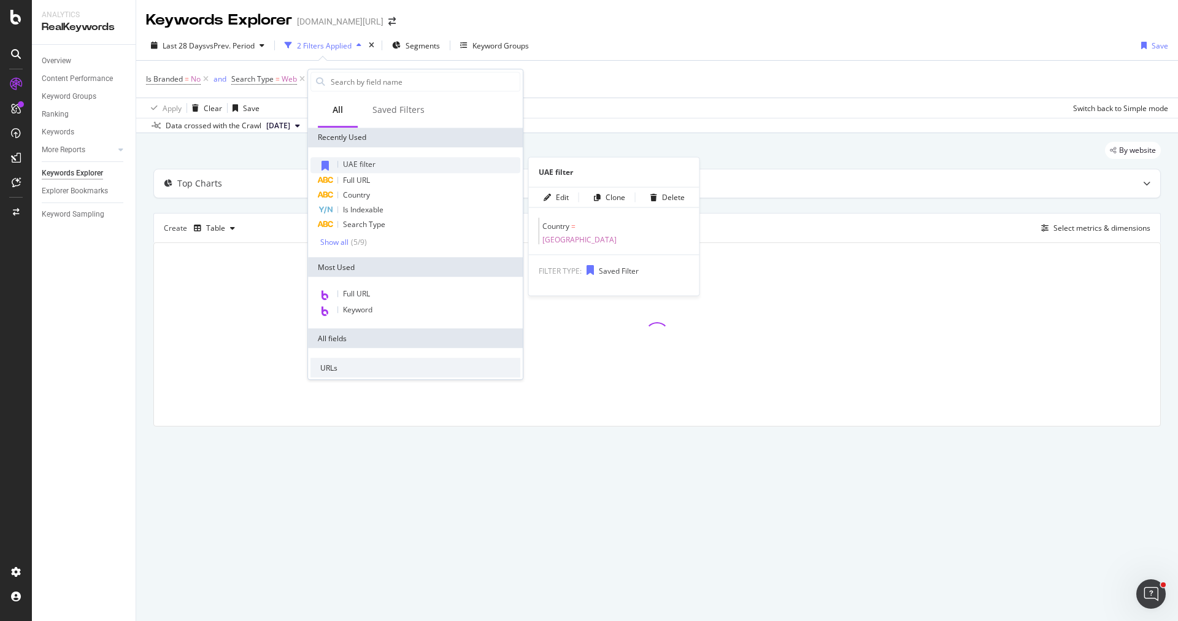
click at [394, 163] on div "UAE filter" at bounding box center [415, 165] width 210 height 16
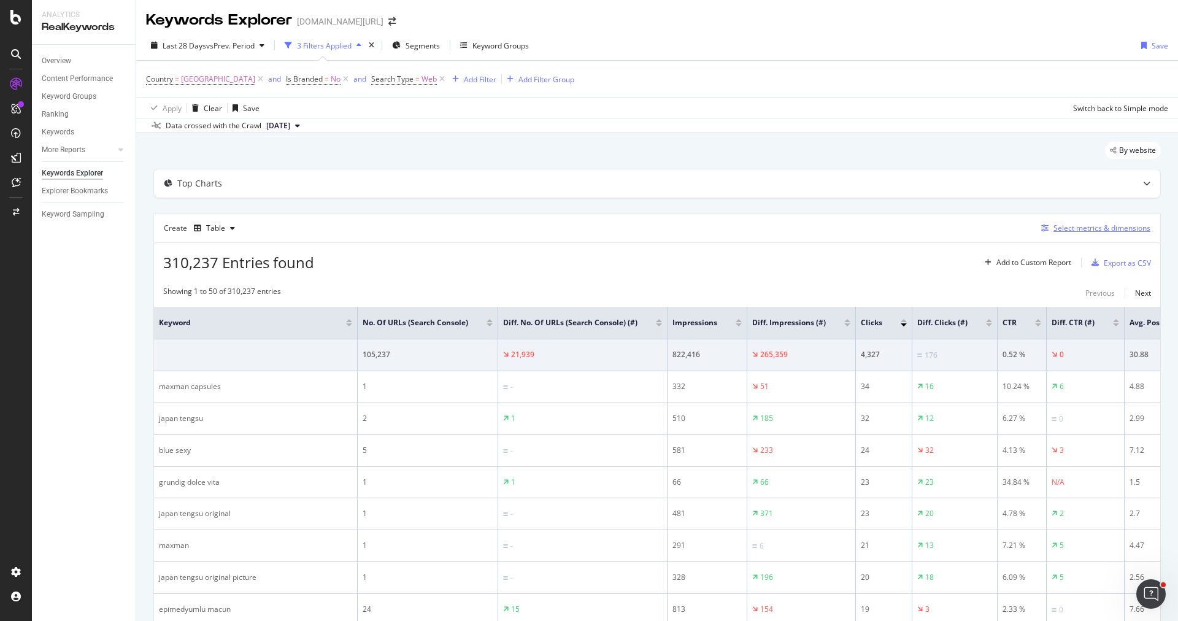
click at [1095, 224] on div "Select metrics & dimensions" at bounding box center [1101, 228] width 97 height 10
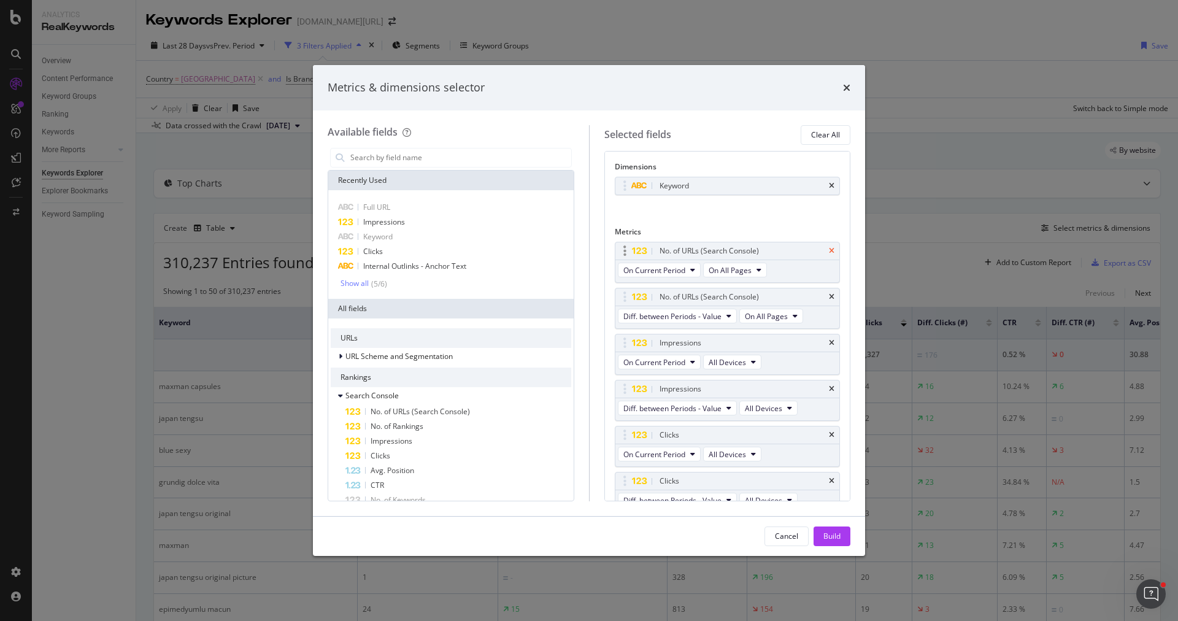
click at [832, 247] on icon "times" at bounding box center [832, 250] width 6 height 7
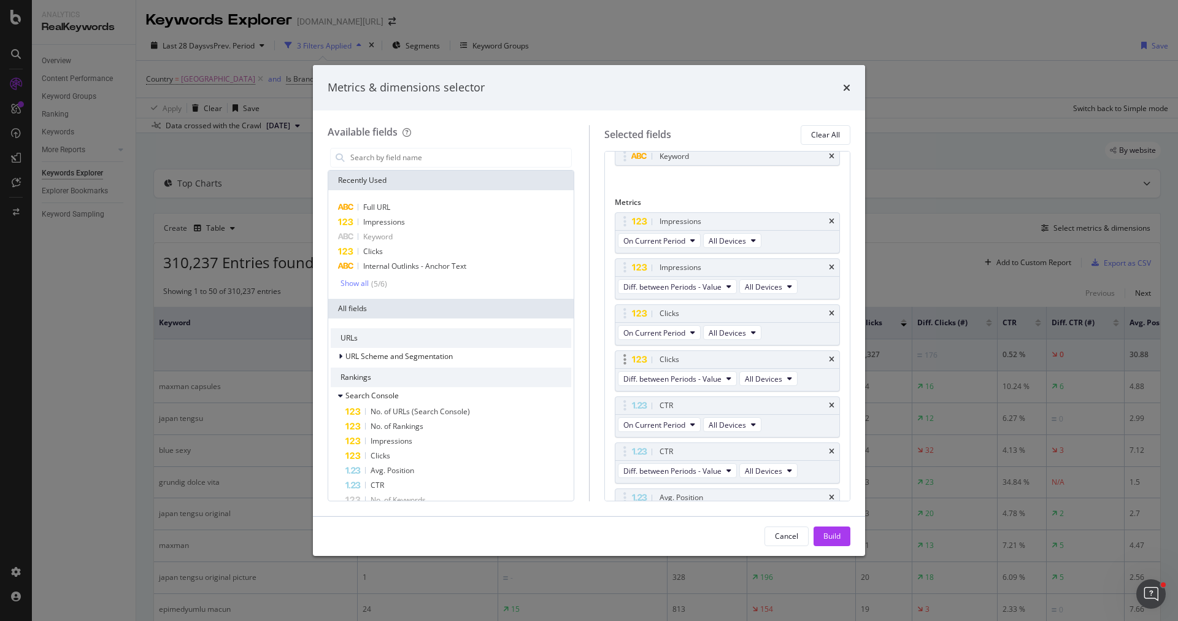
scroll to position [37, 0]
click at [834, 394] on icon "times" at bounding box center [832, 397] width 6 height 7
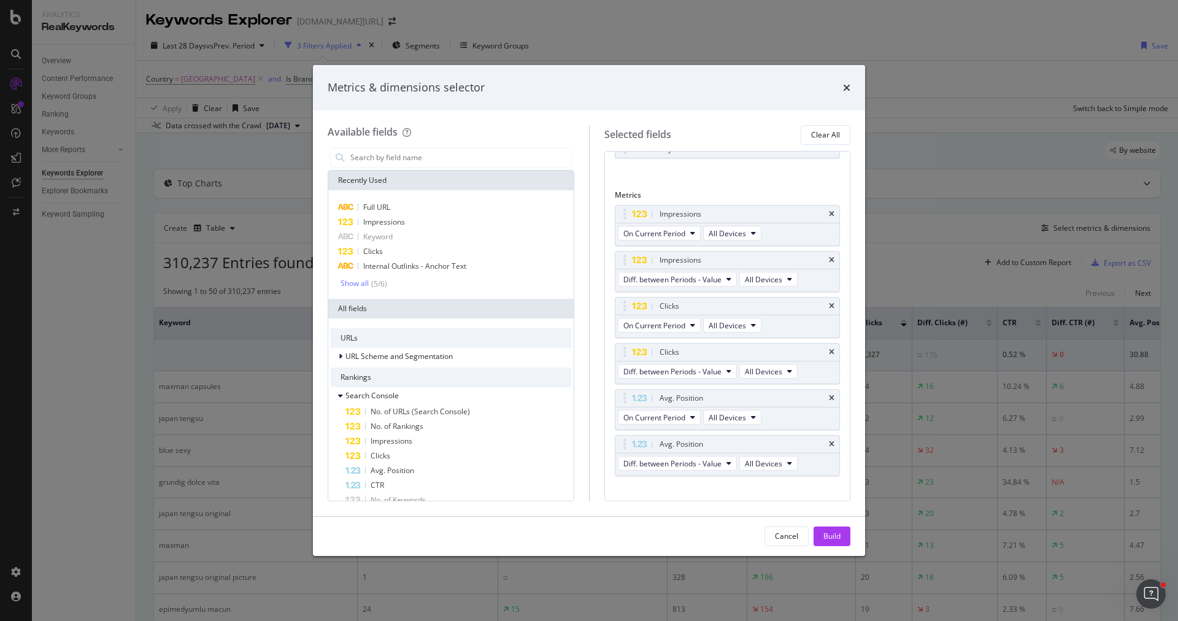
scroll to position [0, 0]
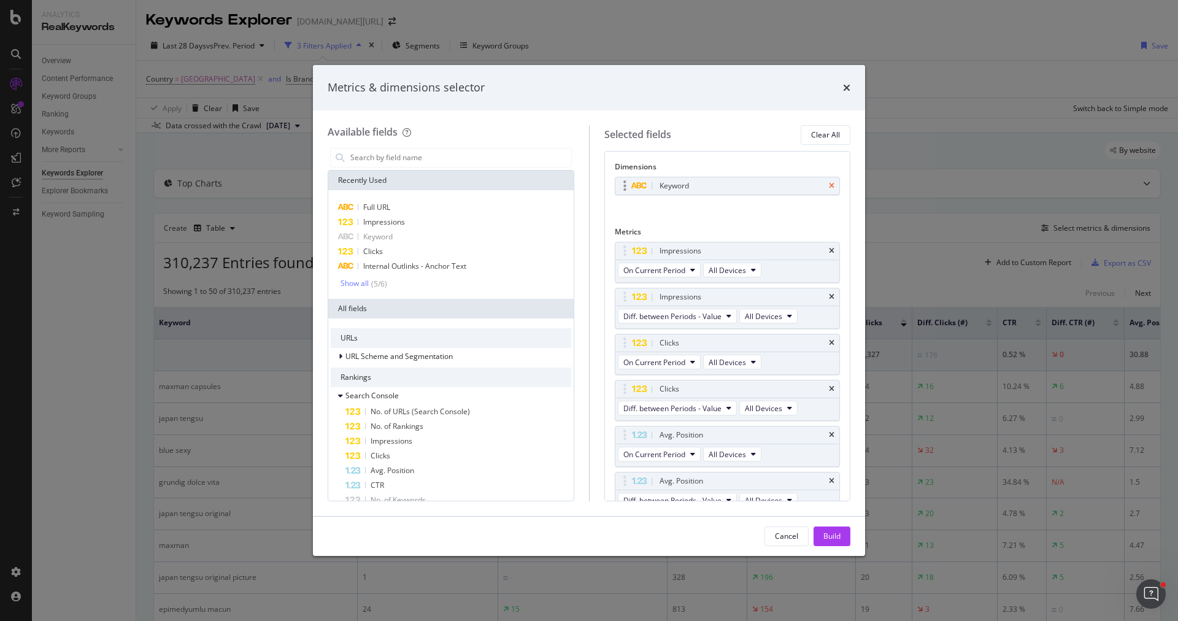
click at [832, 185] on icon "times" at bounding box center [832, 185] width 6 height 7
click at [371, 209] on span "Full URL" at bounding box center [376, 207] width 27 height 10
click at [827, 538] on div "Build" at bounding box center [831, 535] width 17 height 10
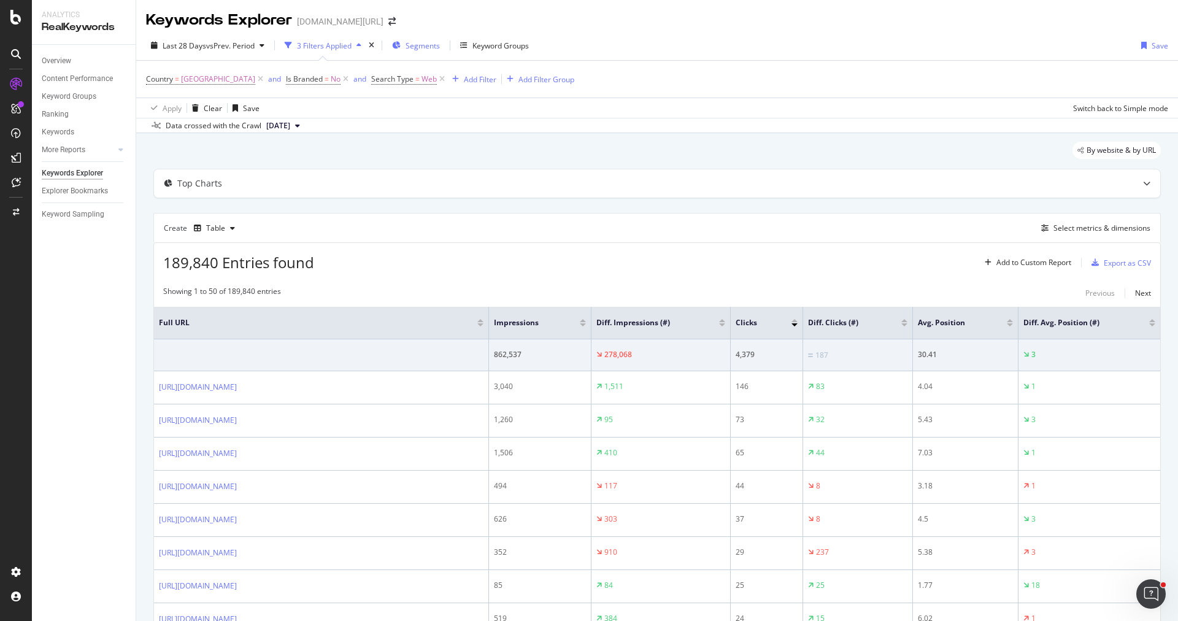
click at [427, 47] on span "Segments" at bounding box center [422, 45] width 34 height 10
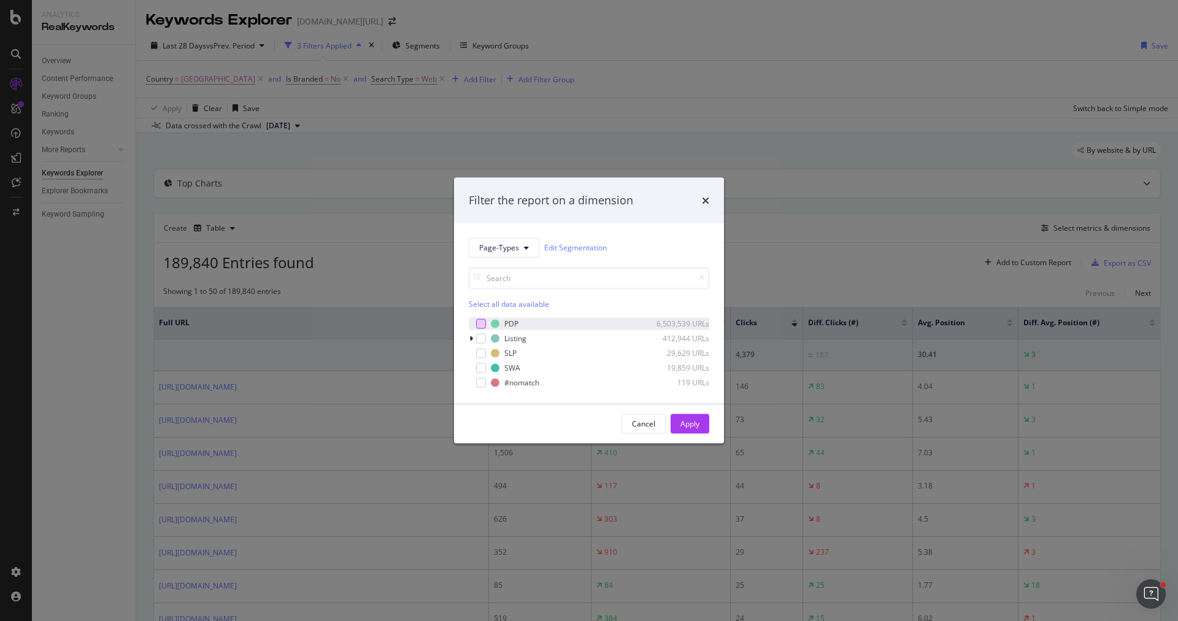
click at [477, 326] on div "modal" at bounding box center [481, 323] width 10 height 10
click at [477, 341] on div "modal" at bounding box center [481, 338] width 10 height 10
click at [477, 355] on div "modal" at bounding box center [481, 353] width 10 height 10
click at [691, 424] on div "Apply" at bounding box center [689, 423] width 19 height 10
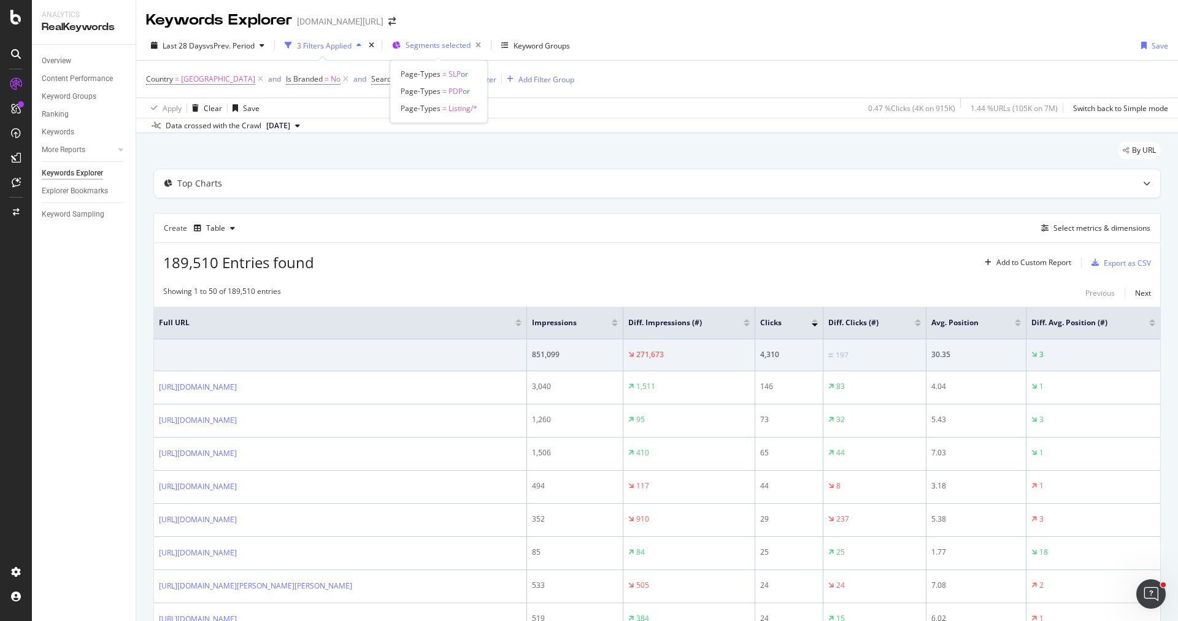
click at [450, 48] on span "Segments selected" at bounding box center [437, 45] width 65 height 10
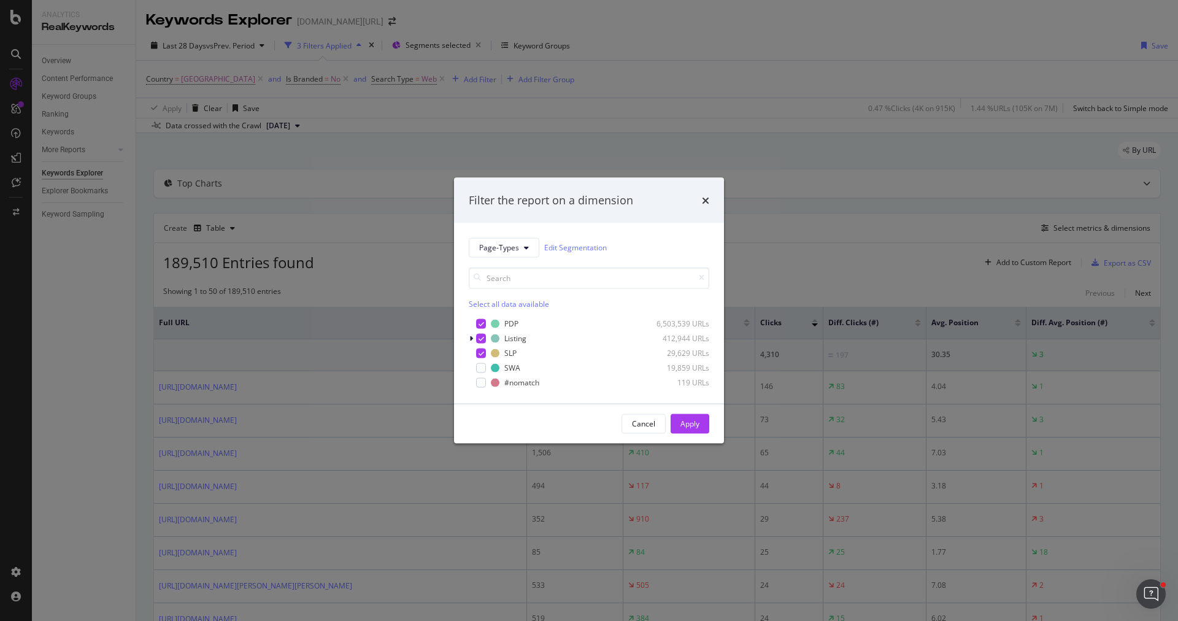
click at [371, 225] on div "Filter the report on a dimension Page-Types Edit Segmentation Select all data a…" at bounding box center [589, 310] width 1178 height 621
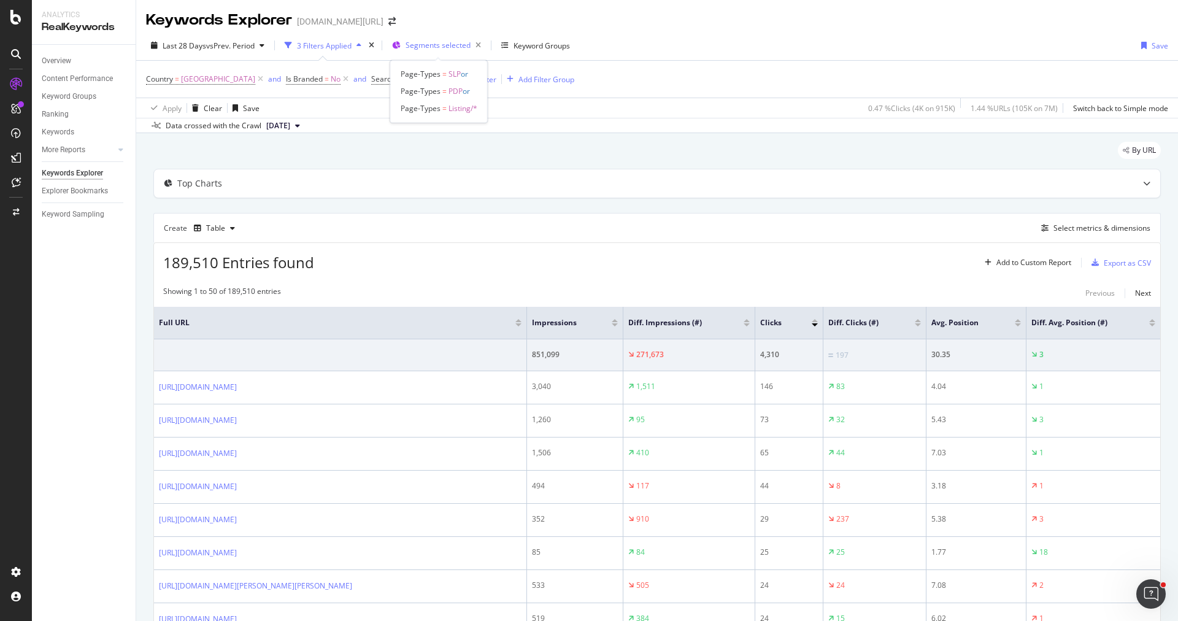
click at [438, 45] on span "Segments selected" at bounding box center [437, 45] width 65 height 10
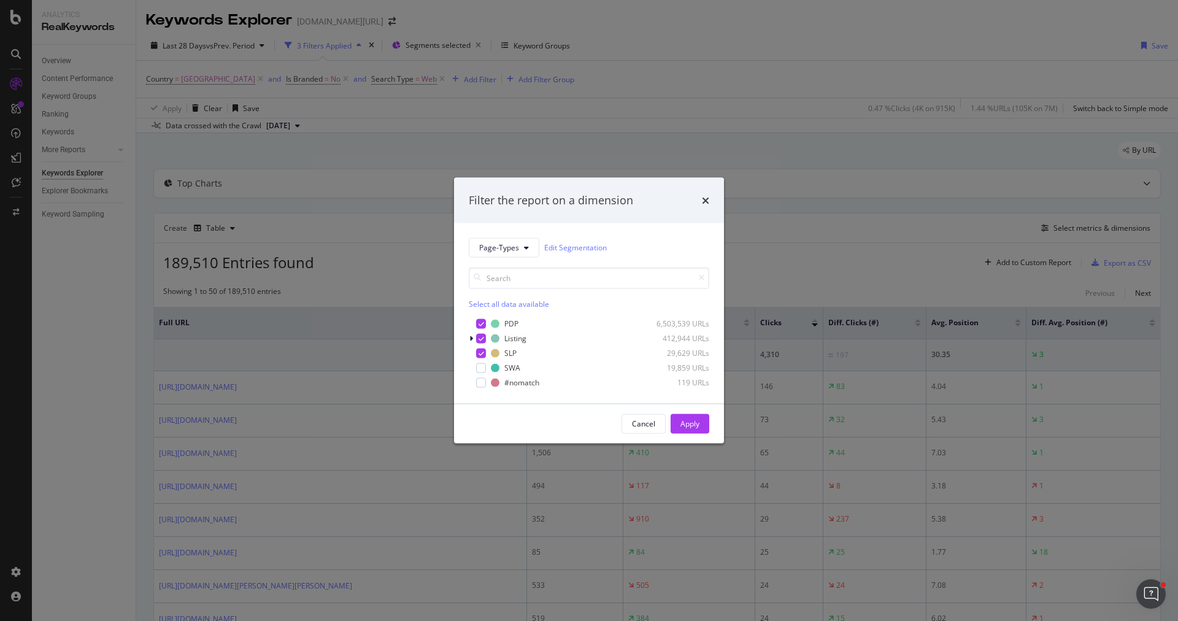
click at [742, 151] on div "Filter the report on a dimension Page-Types Edit Segmentation Select all data a…" at bounding box center [589, 310] width 1178 height 621
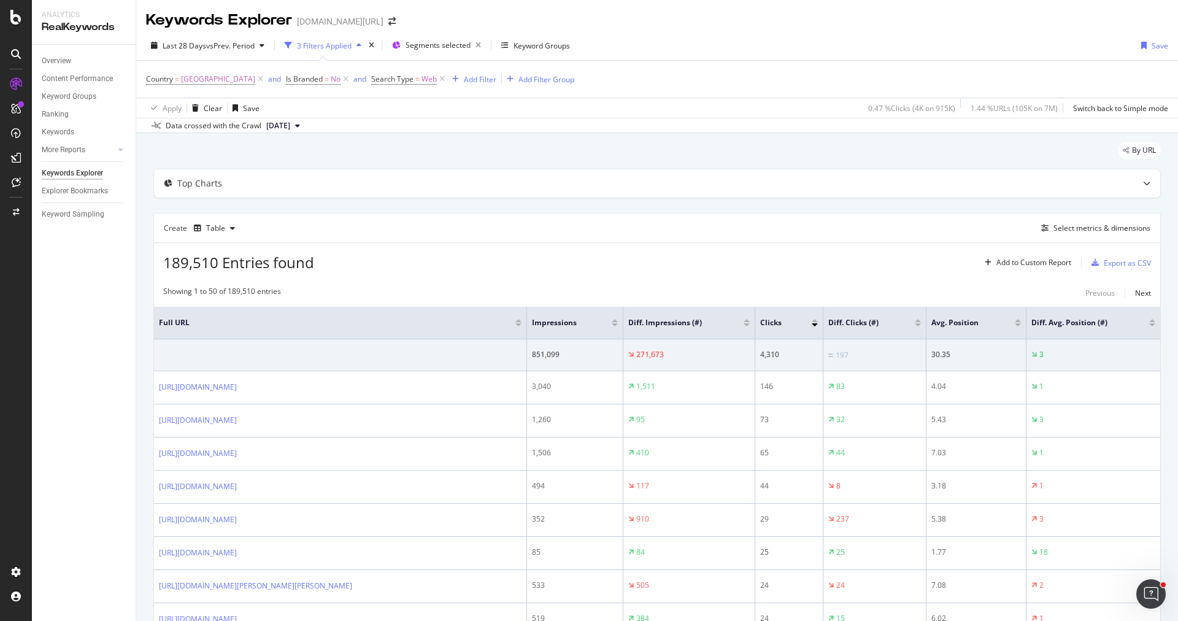
click at [747, 323] on div at bounding box center [746, 324] width 6 height 3
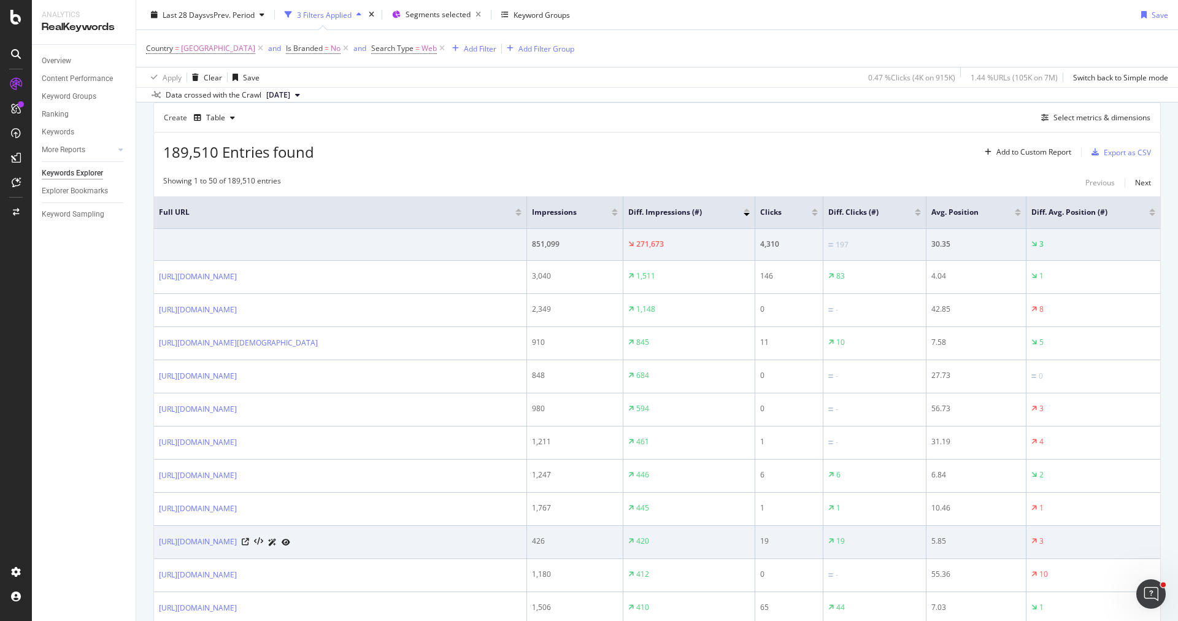
scroll to position [115, 0]
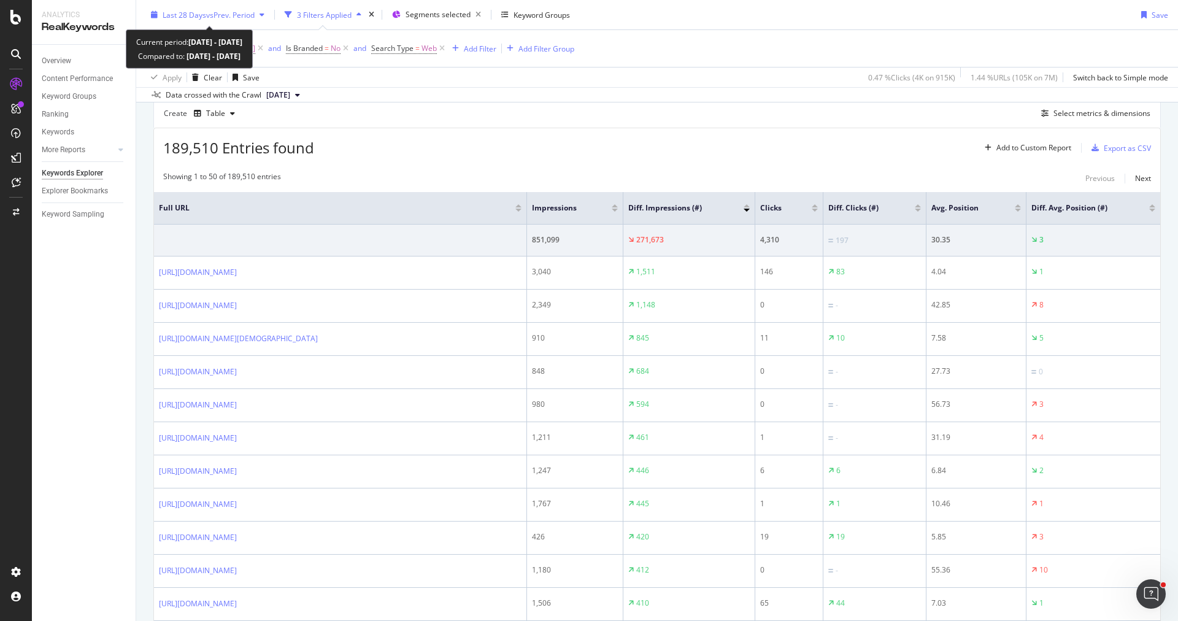
click at [202, 9] on span "Last 28 Days" at bounding box center [185, 14] width 44 height 10
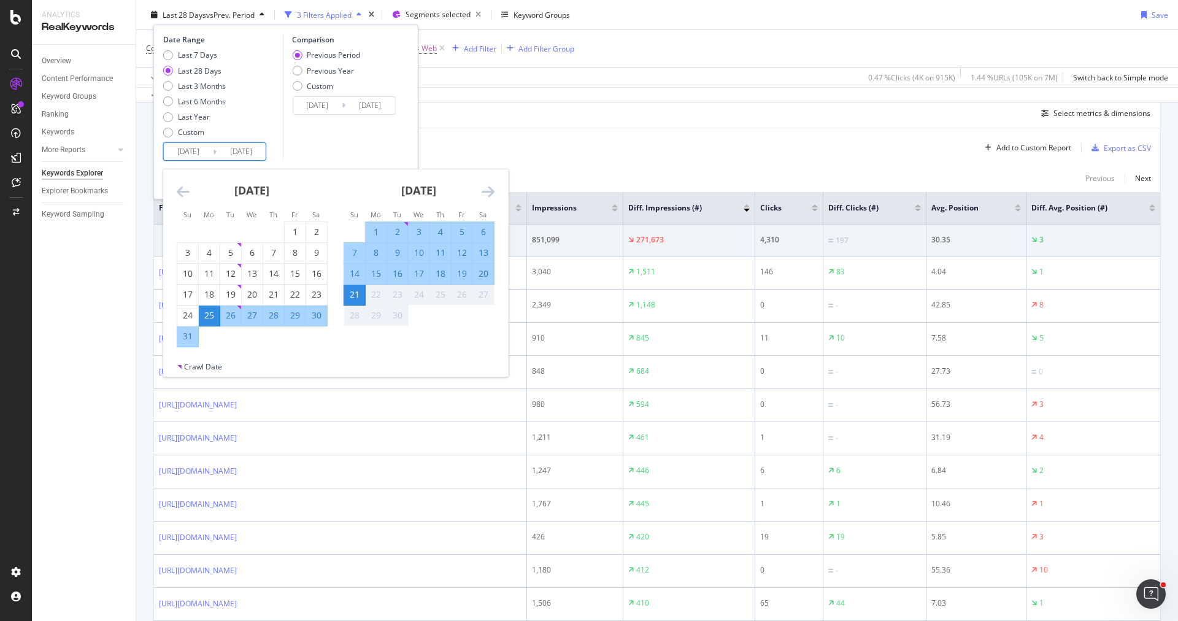
click at [205, 150] on input "2025/08/25" at bounding box center [188, 151] width 49 height 17
click at [352, 269] on div "14" at bounding box center [354, 273] width 21 height 12
type input "2025/09/14"
type input "2025/09/06"
type input "2025/09/13"
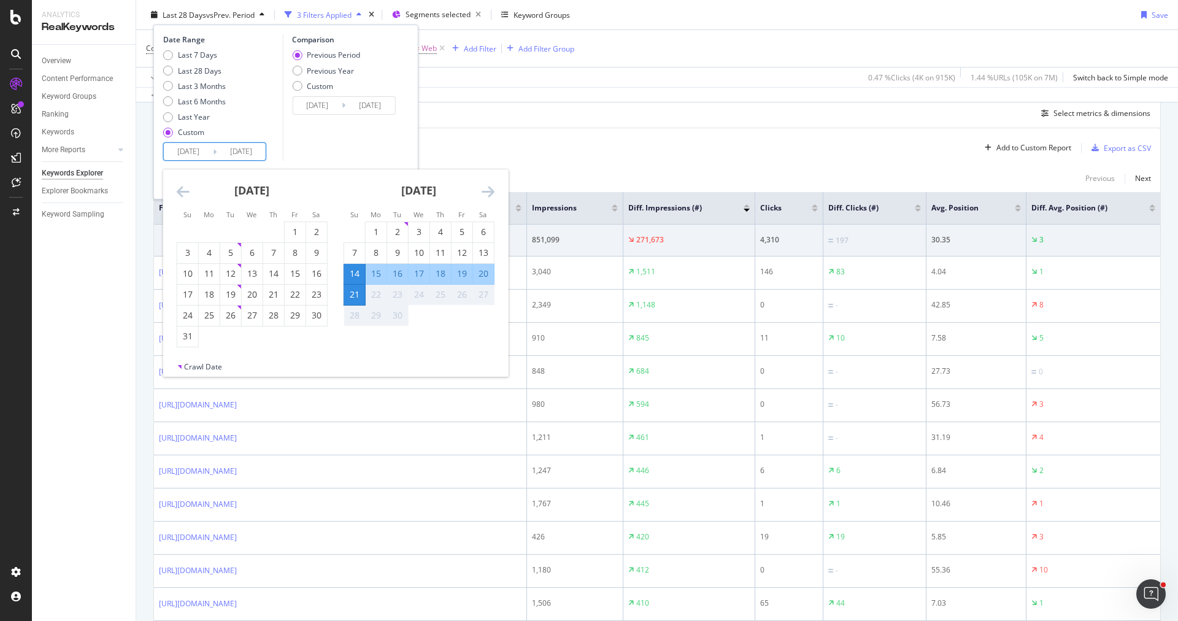
click at [488, 274] on div "20" at bounding box center [483, 273] width 21 height 12
type input "2025/09/20"
type input "2025/09/07"
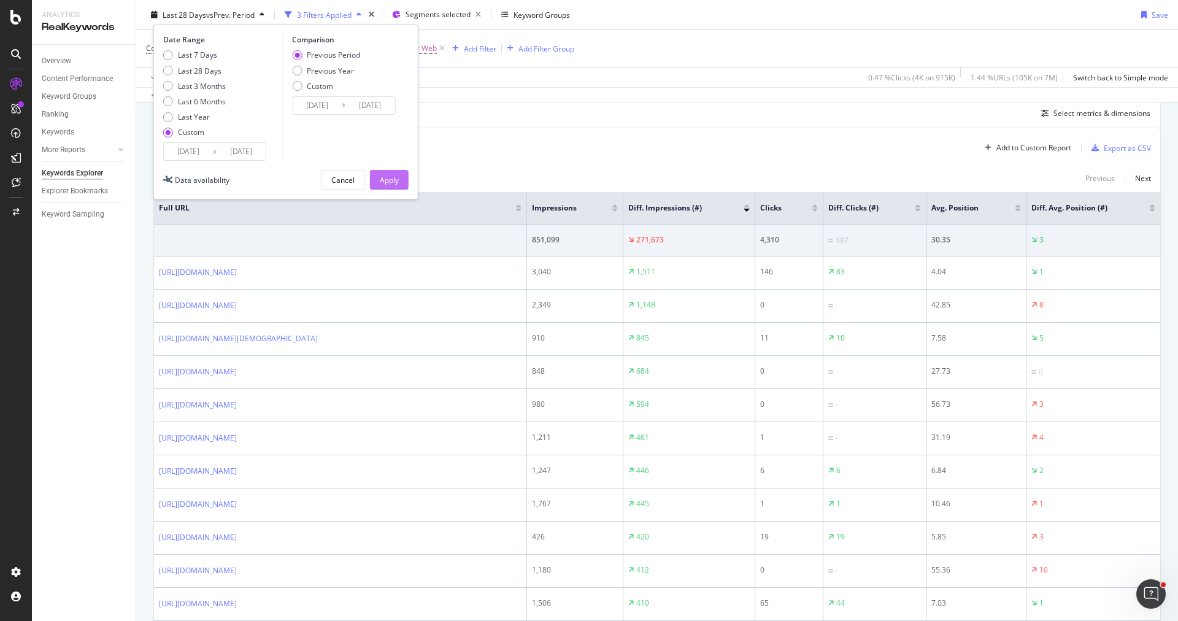
click at [398, 180] on button "Apply" at bounding box center [389, 180] width 39 height 20
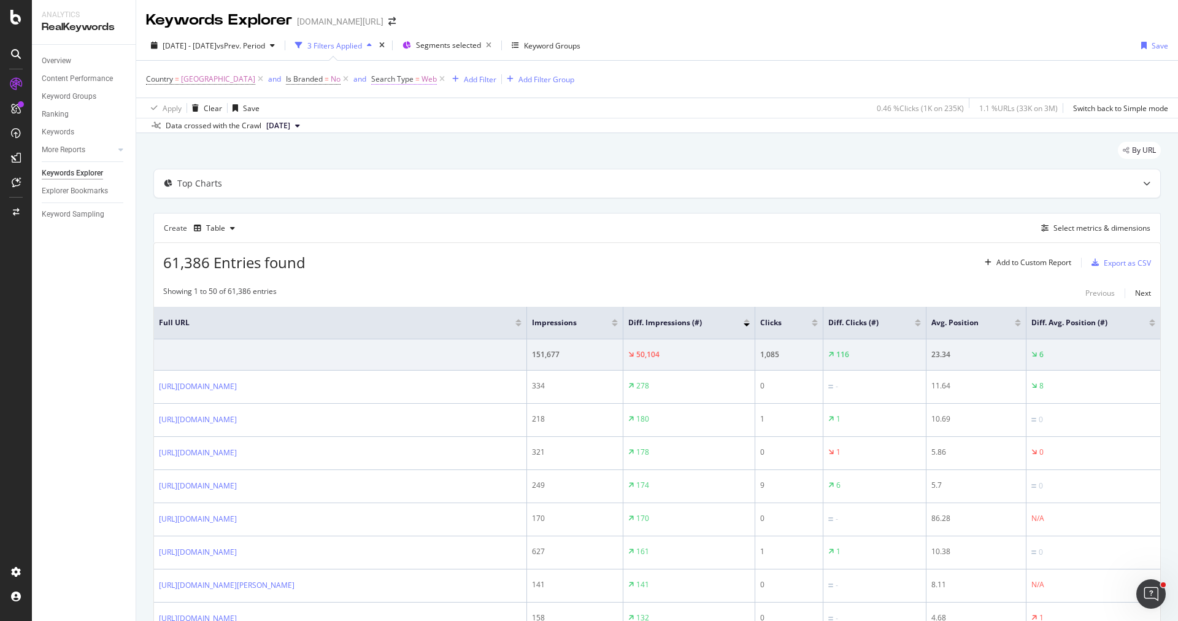
click at [406, 74] on span "Search Type" at bounding box center [392, 79] width 42 height 10
click at [410, 102] on span "Equal to" at bounding box center [397, 107] width 28 height 10
click at [584, 150] on div "By URL" at bounding box center [656, 155] width 1007 height 27
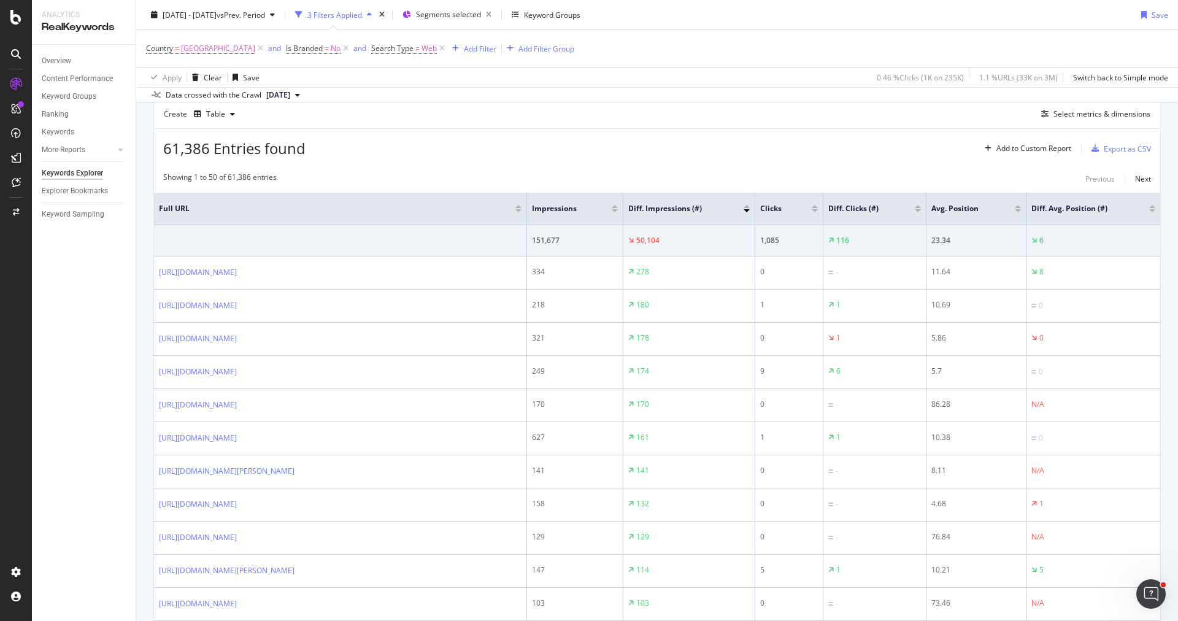
scroll to position [117, 0]
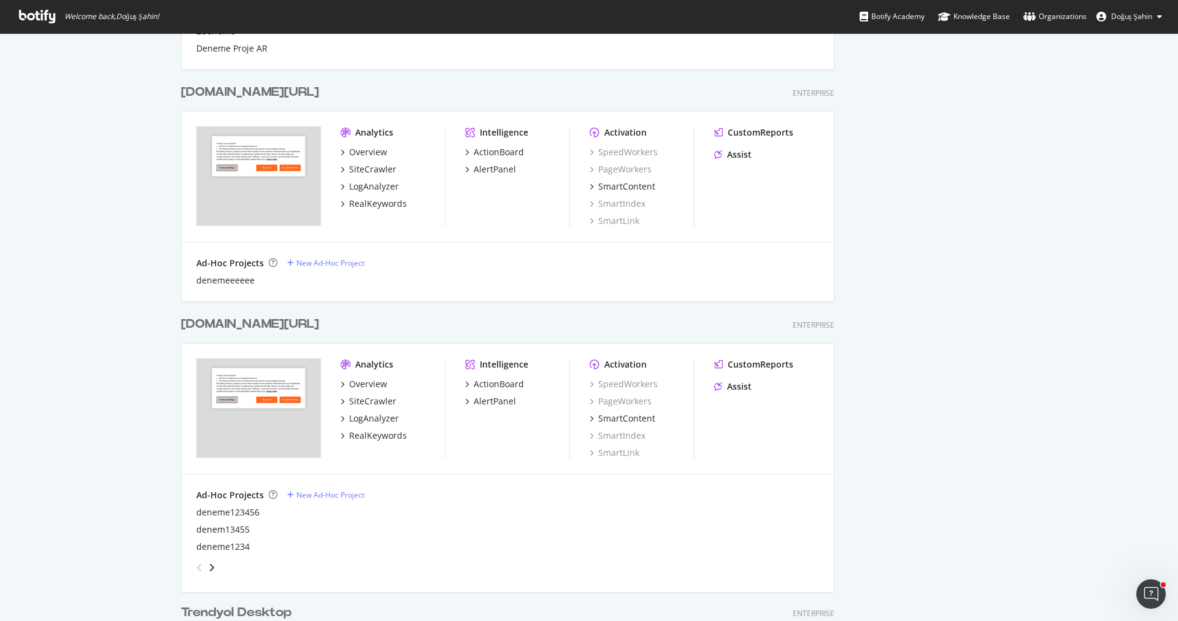
scroll to position [571, 0]
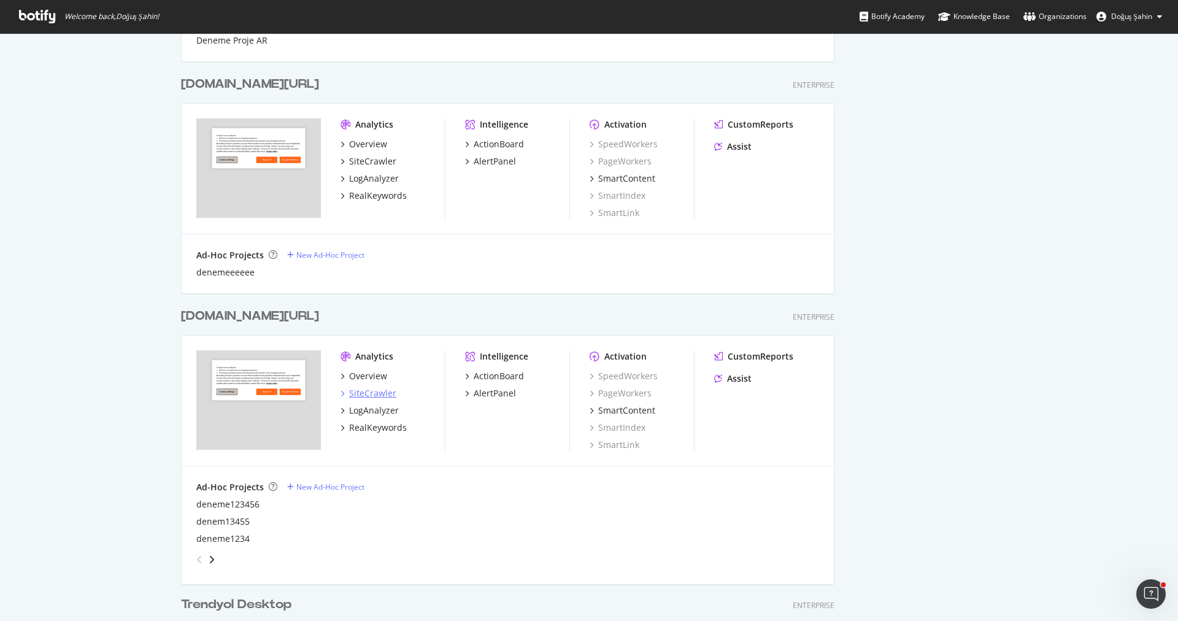
click at [377, 397] on div "SiteCrawler" at bounding box center [372, 393] width 47 height 12
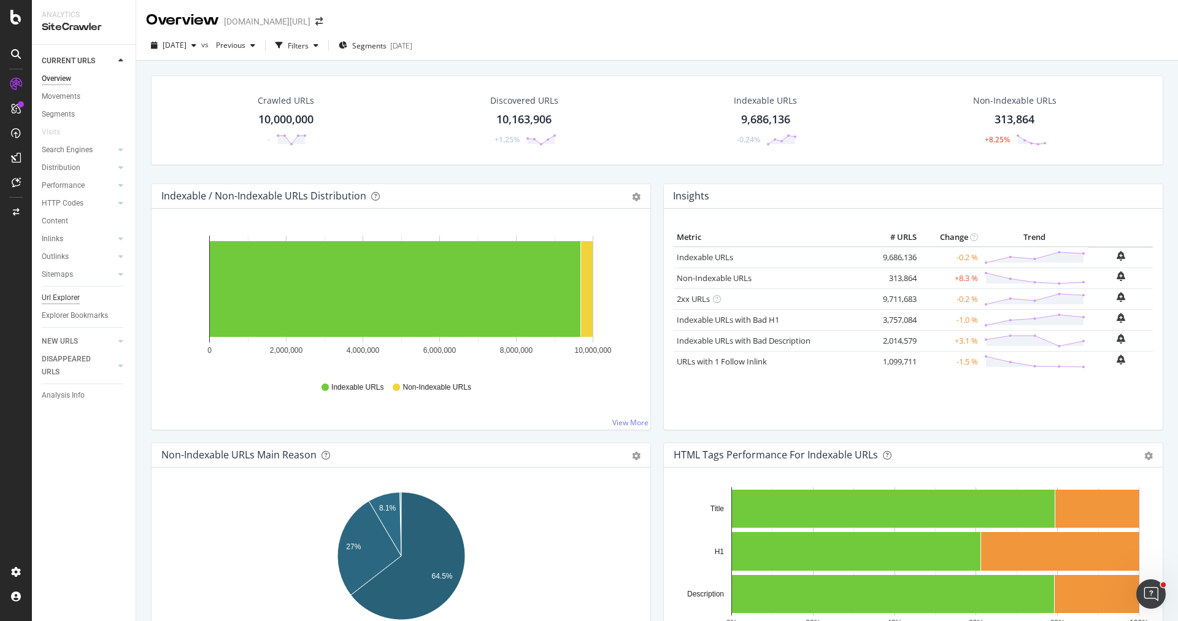
click at [70, 291] on div "Url Explorer" at bounding box center [61, 297] width 38 height 13
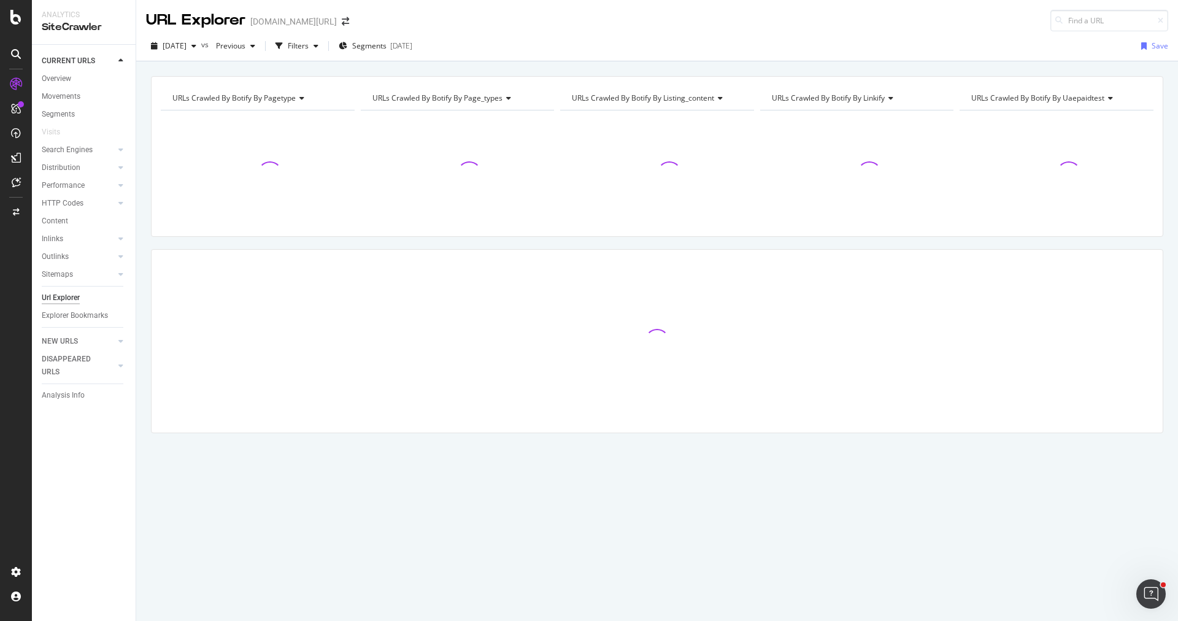
click at [390, 59] on div "2025 Sep. 2nd vs Previous Filters Segments 2025-08-21 Save" at bounding box center [656, 48] width 1041 height 25
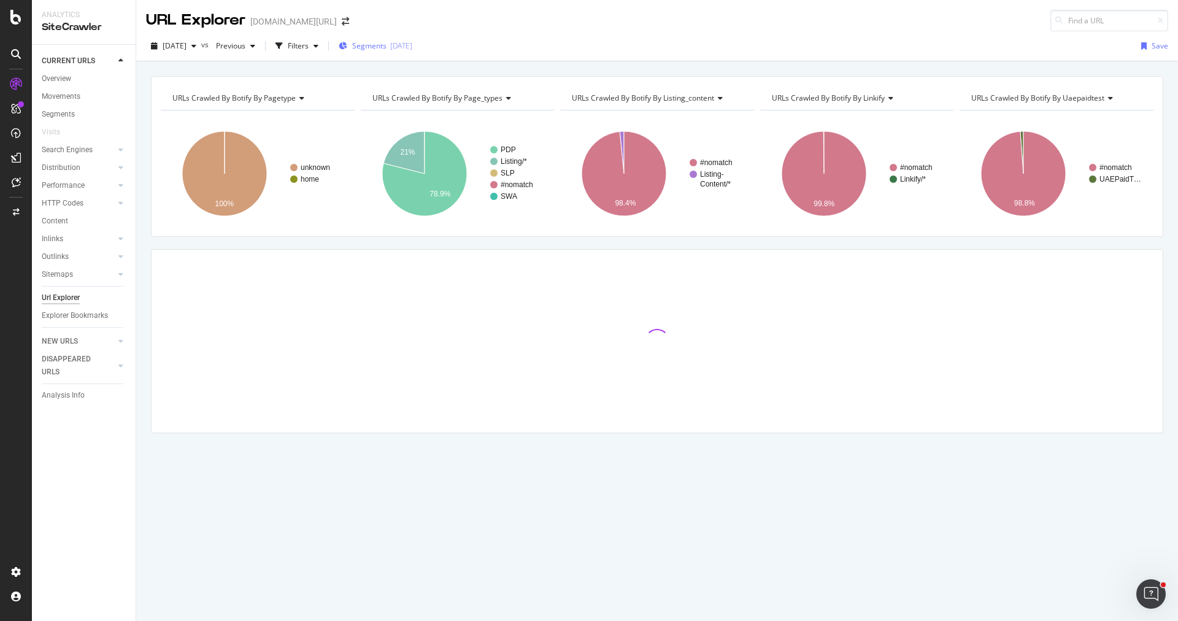
click at [386, 47] on span "Segments" at bounding box center [369, 45] width 34 height 10
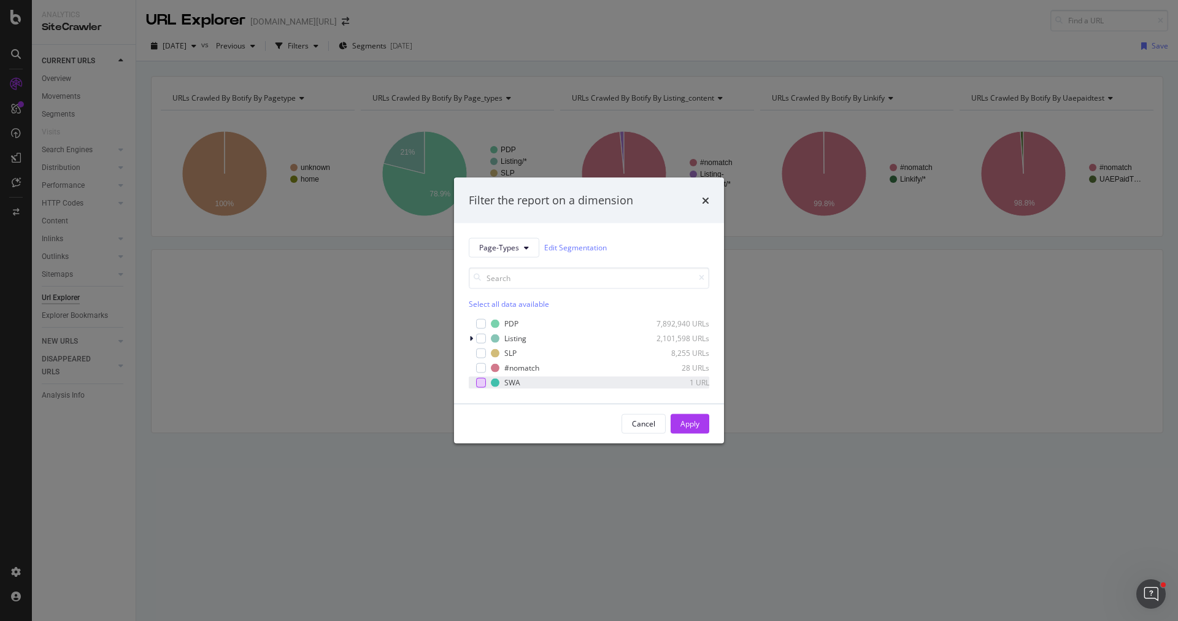
click at [480, 383] on div "modal" at bounding box center [481, 382] width 10 height 10
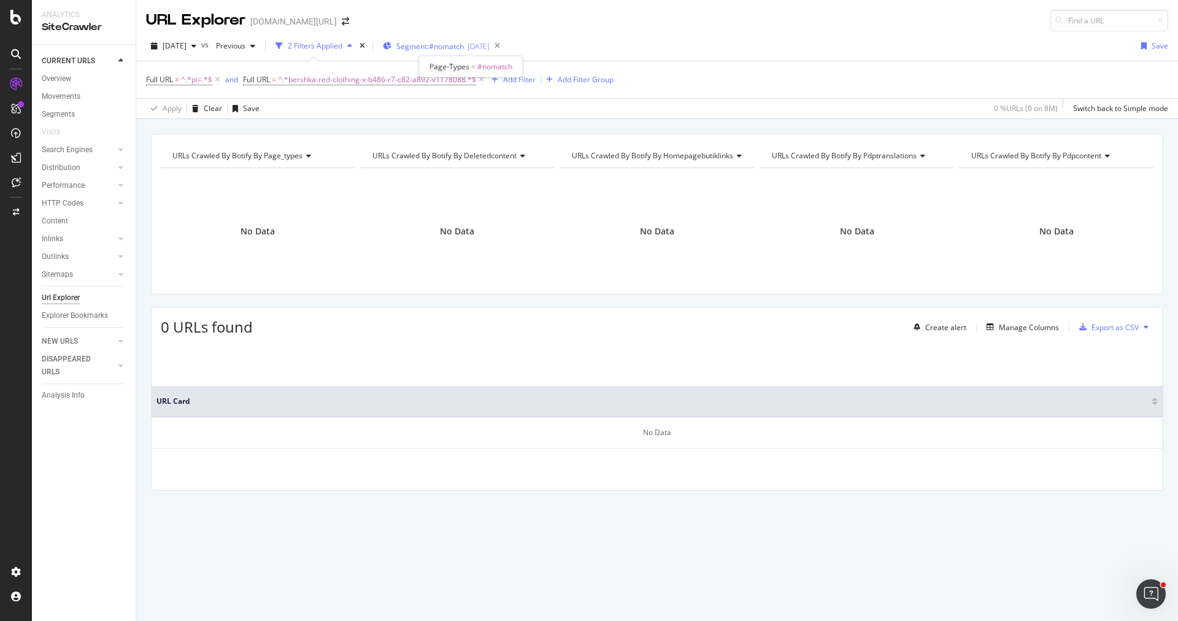
click at [454, 45] on span "Segment: #nomatch" at bounding box center [429, 46] width 67 height 10
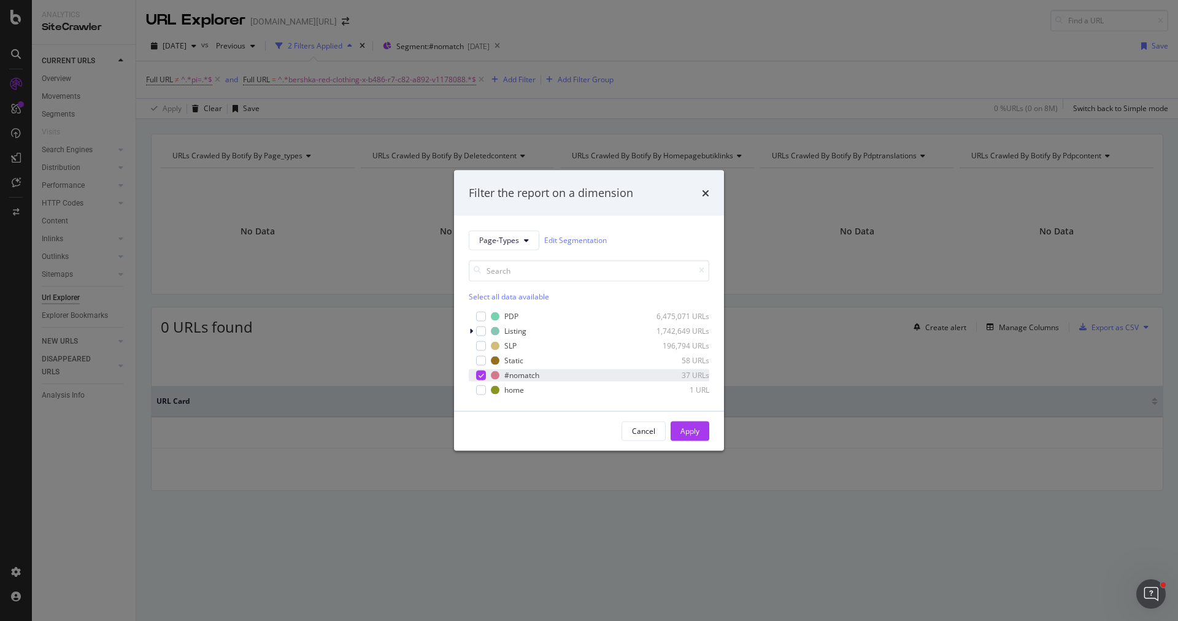
click at [480, 372] on icon "modal" at bounding box center [481, 375] width 6 height 6
click at [675, 75] on div "Filter the report on a dimension Page-Types Edit Segmentation Select all data a…" at bounding box center [589, 310] width 1178 height 621
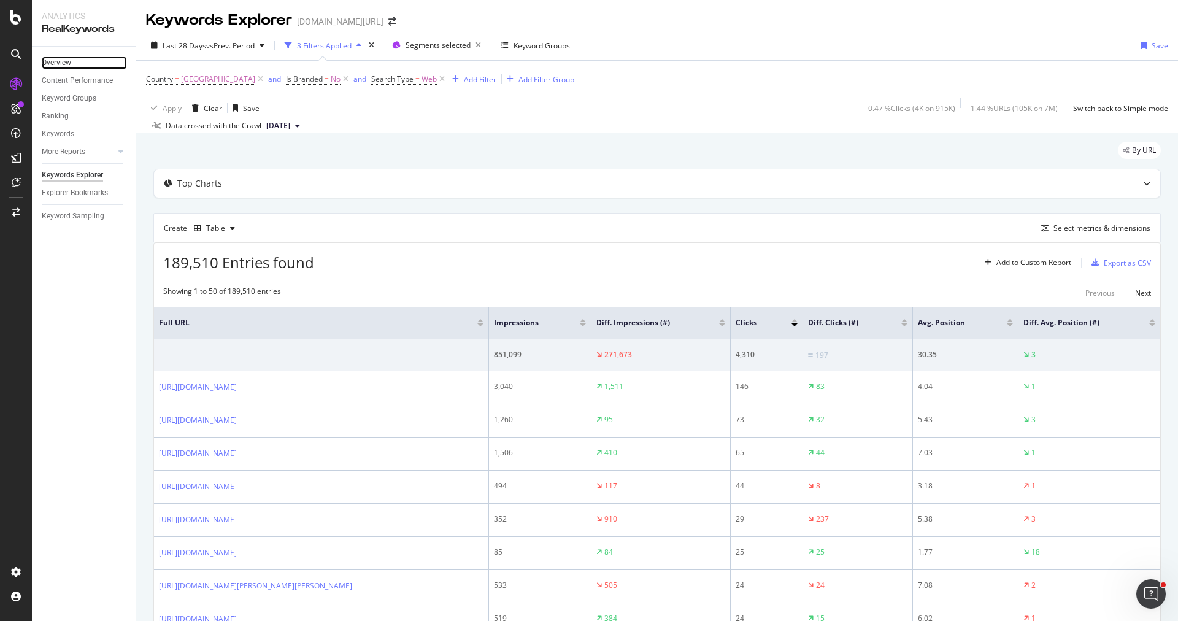
click at [75, 59] on link "Overview" at bounding box center [84, 62] width 85 height 13
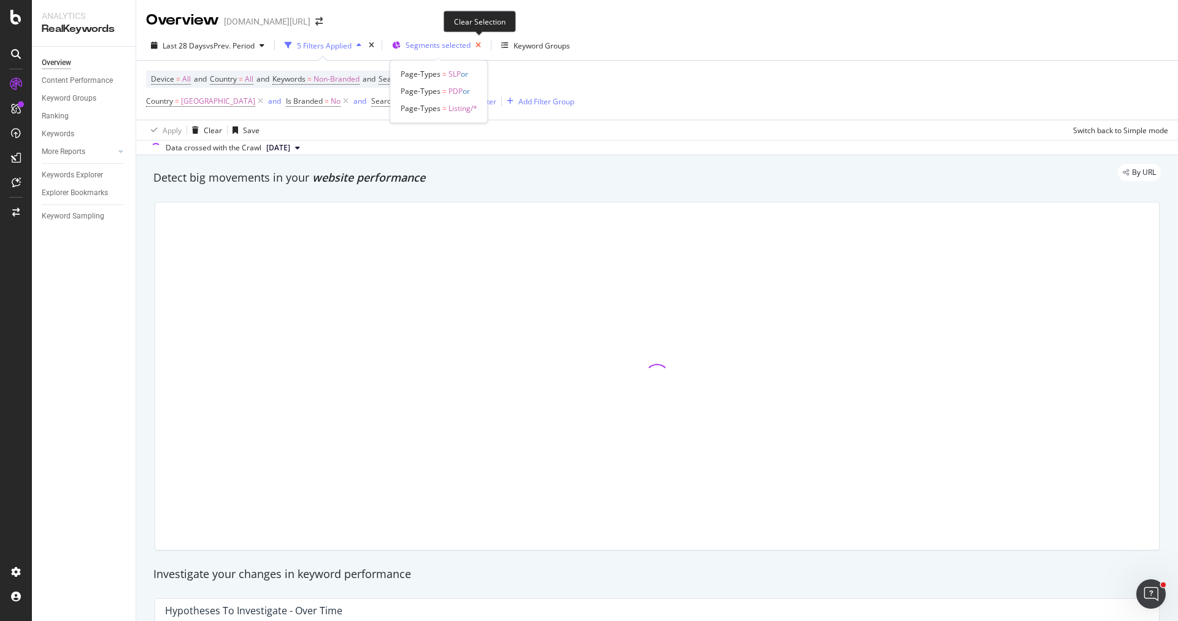
click at [479, 48] on icon "button" at bounding box center [477, 45] width 15 height 17
click at [427, 46] on span "Segments" at bounding box center [422, 45] width 34 height 10
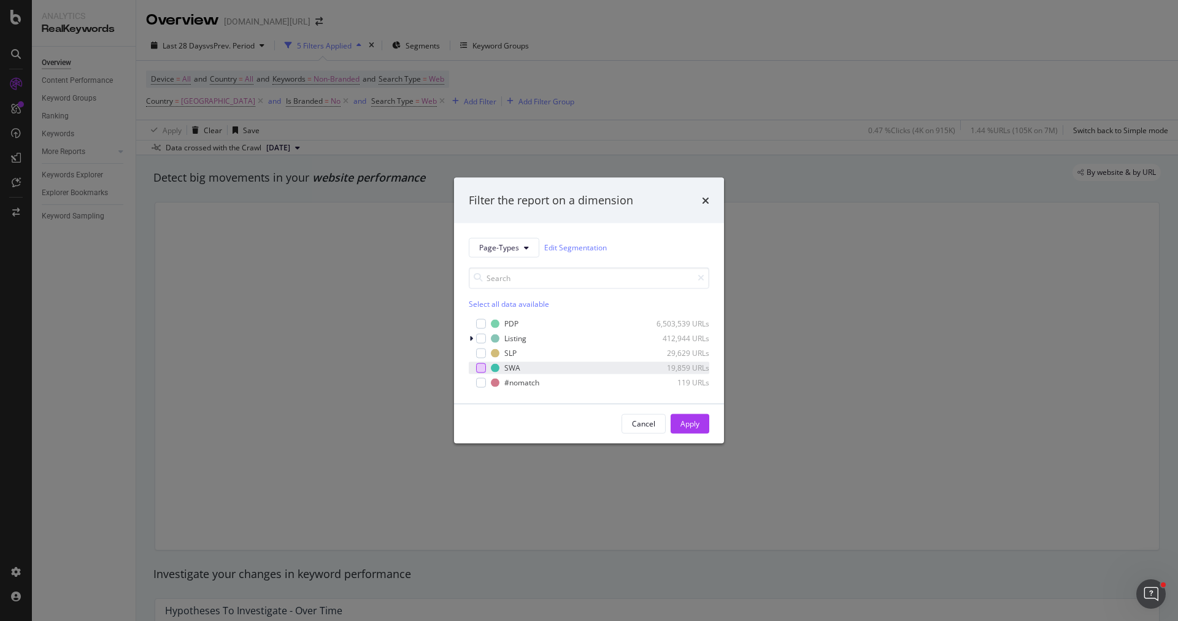
click at [484, 366] on div "modal" at bounding box center [481, 367] width 10 height 10
click at [675, 414] on button "Apply" at bounding box center [689, 423] width 39 height 20
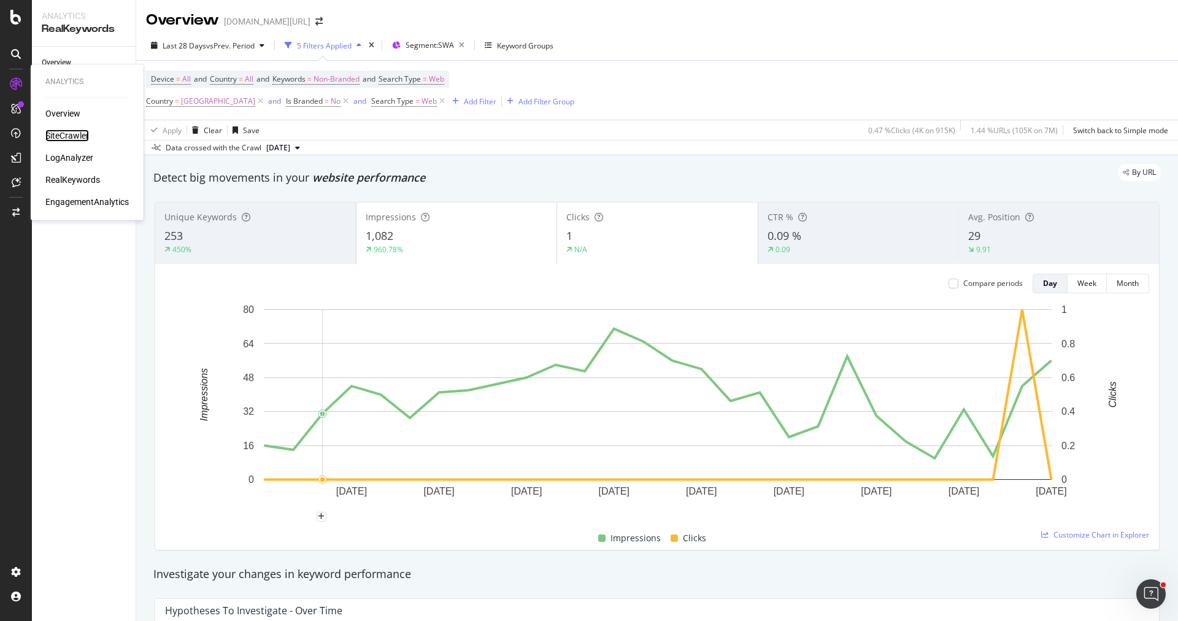
click at [59, 135] on div "SiteCrawler" at bounding box center [67, 135] width 44 height 12
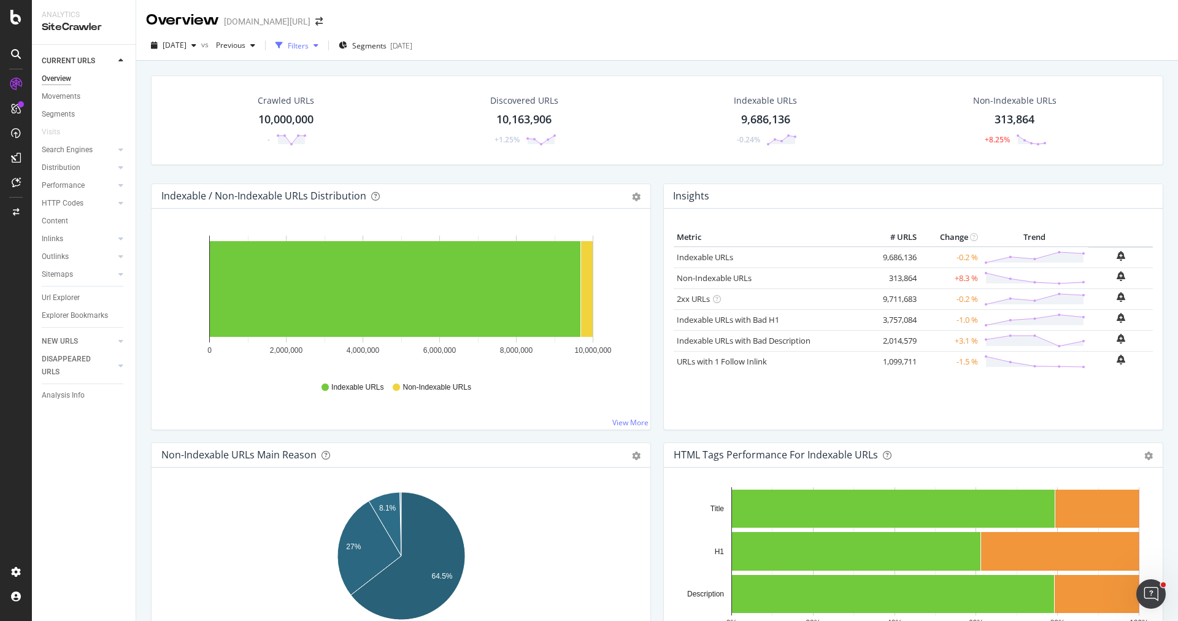
click at [323, 48] on div "button" at bounding box center [315, 45] width 15 height 7
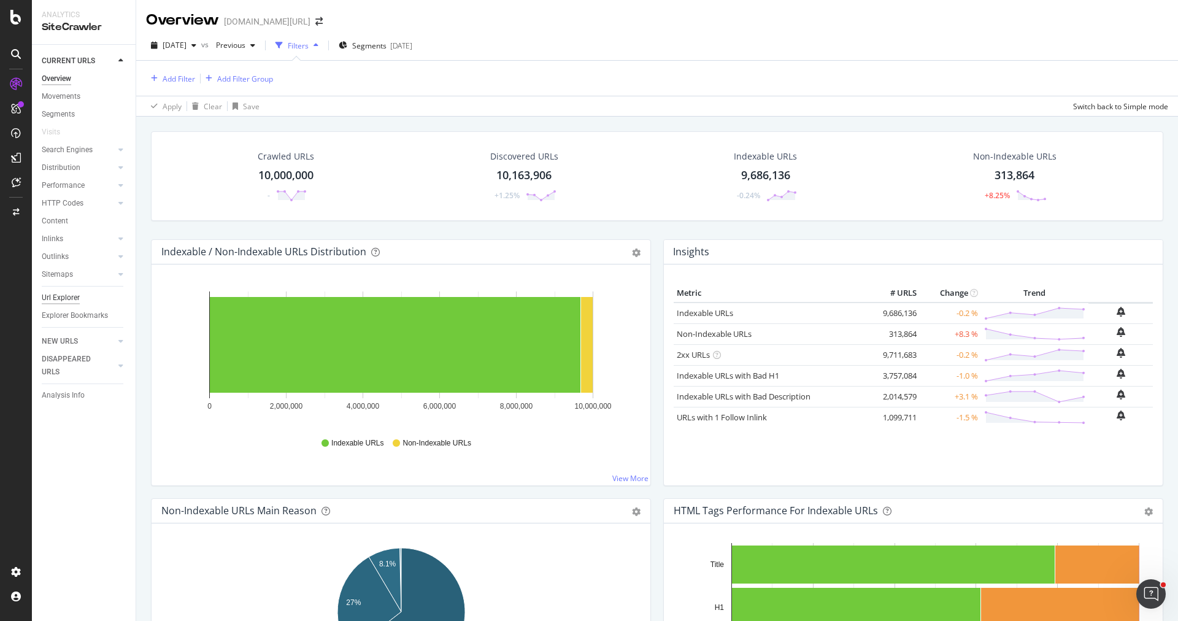
click at [62, 302] on div "Url Explorer" at bounding box center [61, 297] width 38 height 13
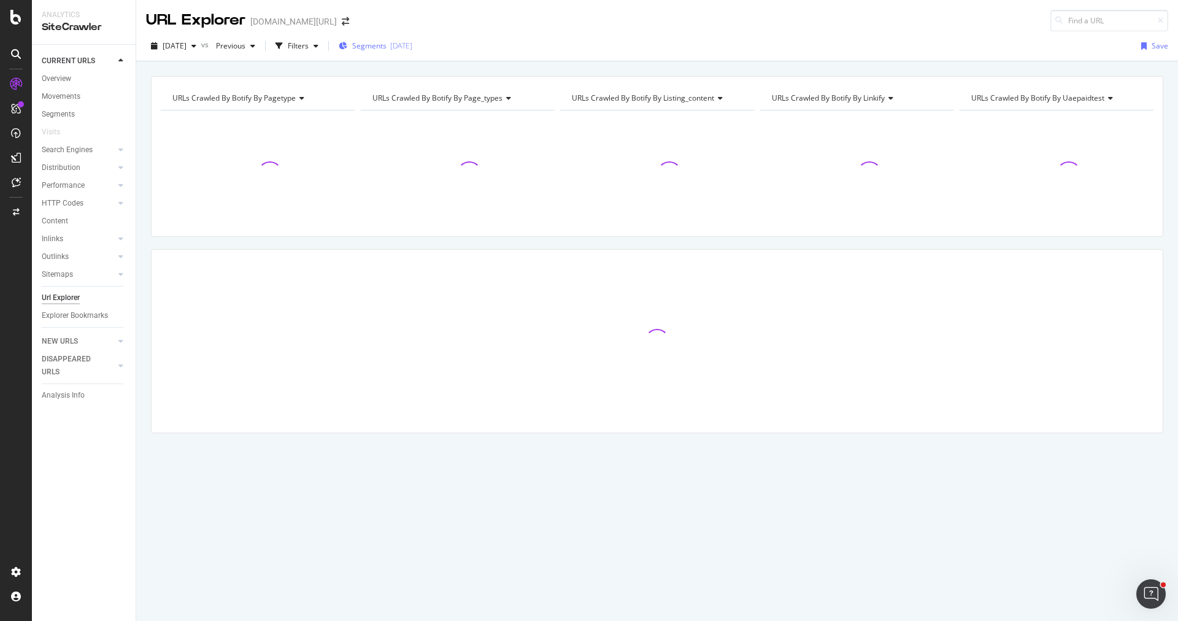
click at [410, 52] on div "Segments [DATE]" at bounding box center [376, 46] width 74 height 18
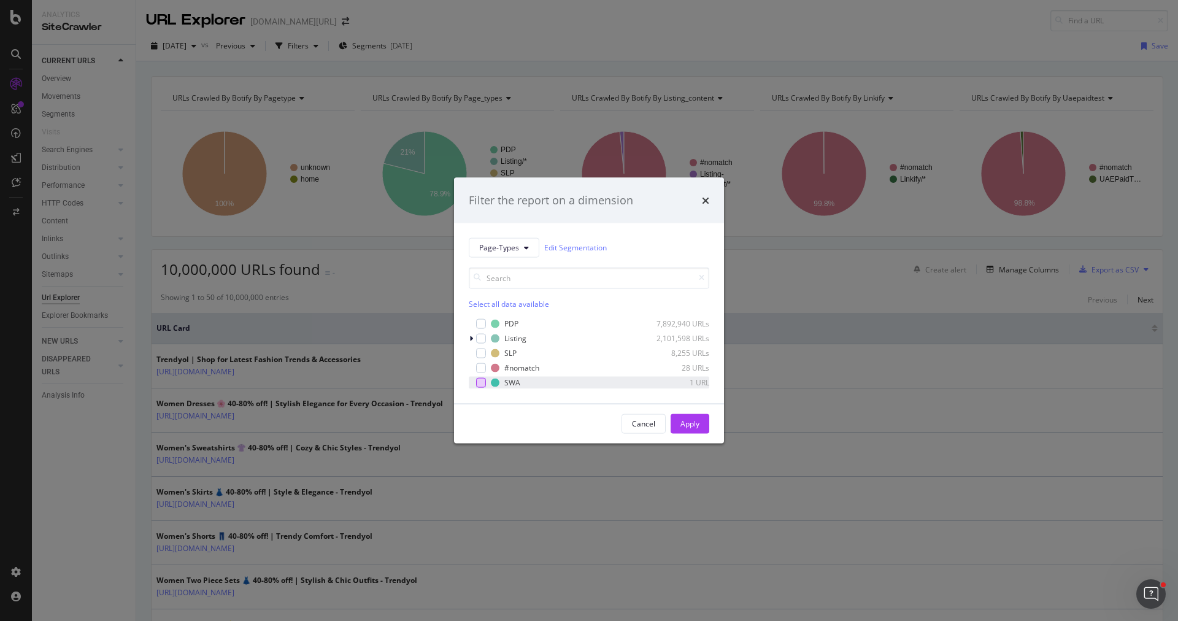
click at [477, 384] on div "modal" at bounding box center [481, 382] width 10 height 10
click at [695, 422] on div "Apply" at bounding box center [689, 423] width 19 height 10
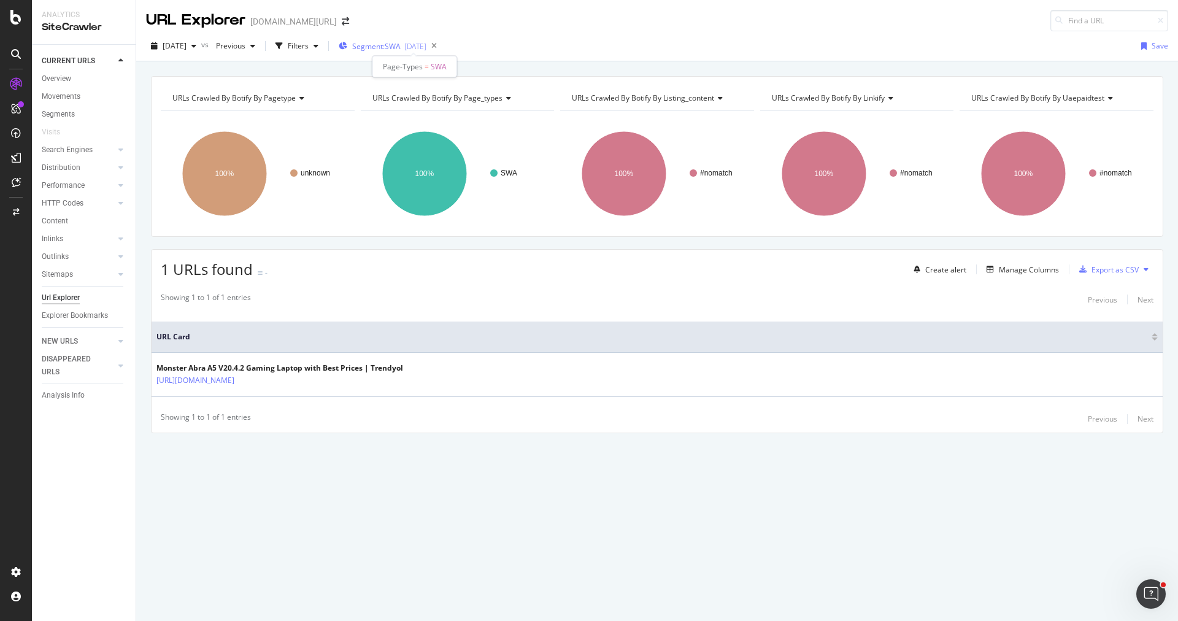
click at [426, 47] on div "[DATE]" at bounding box center [415, 46] width 22 height 10
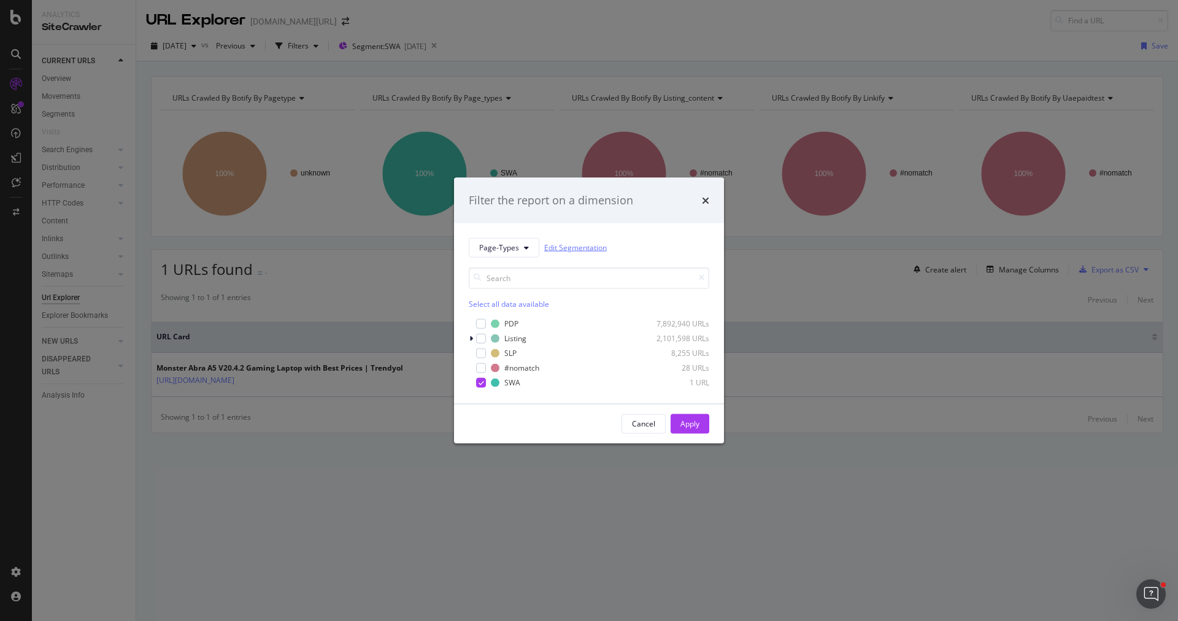
click at [571, 246] on link "Edit Segmentation" at bounding box center [575, 247] width 63 height 13
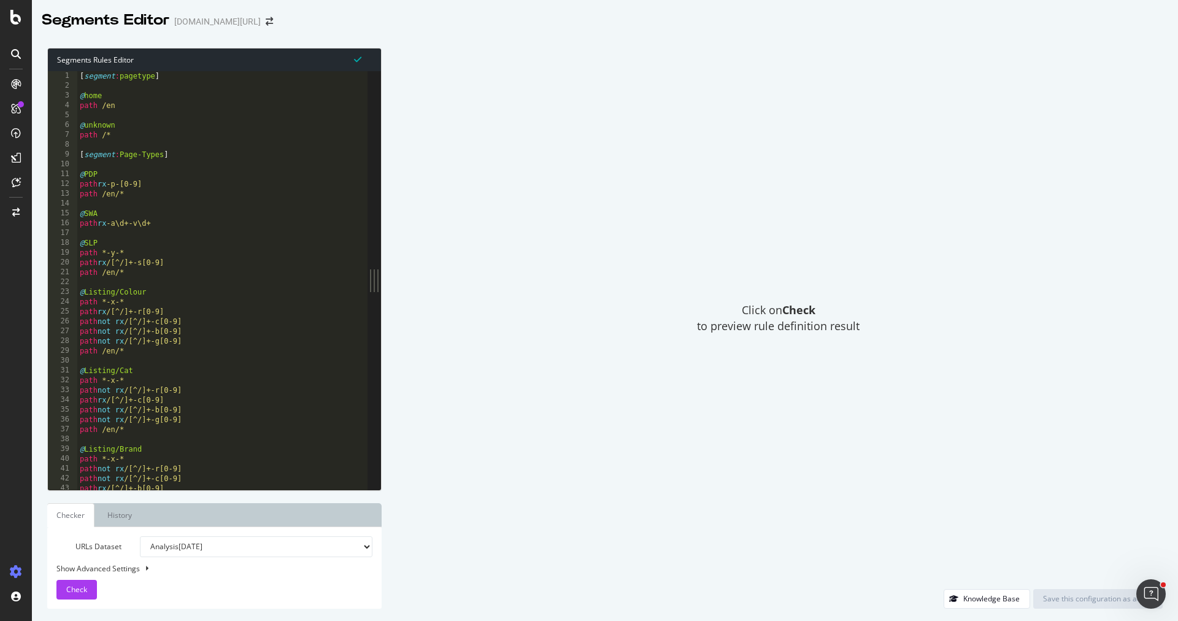
type textarea "path /en/*"
click at [236, 193] on div "[ segment : pagetype ] @ home path /en @ unknown path /* [ segment : Page-Types…" at bounding box center [260, 291] width 367 height 440
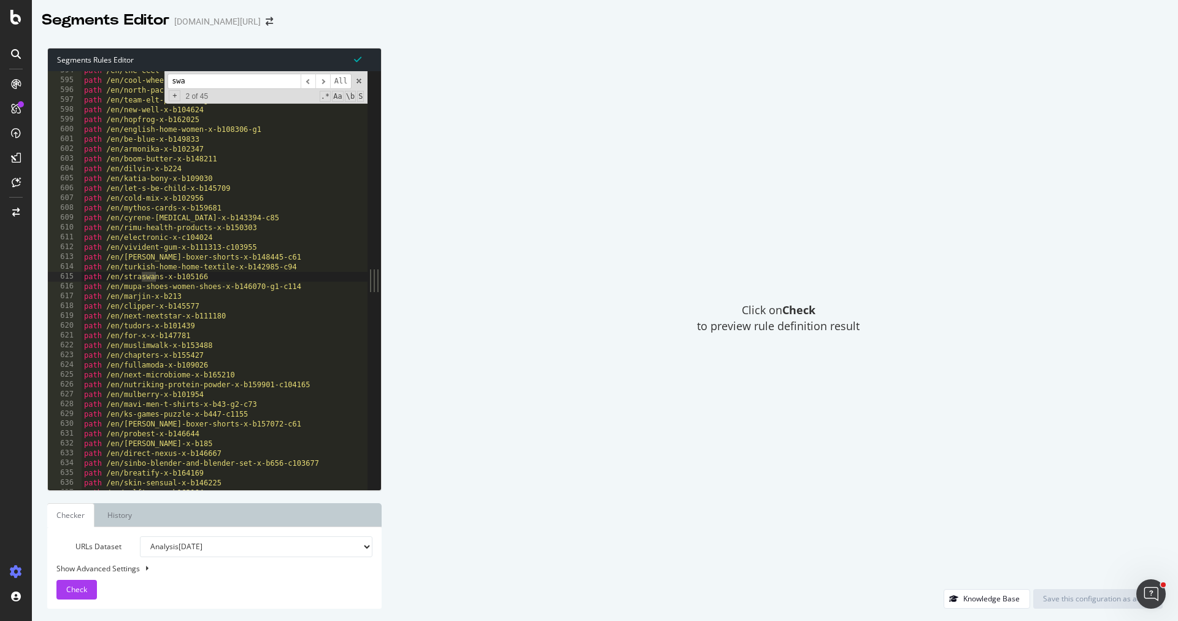
scroll to position [1266, 0]
type input "swa"
click at [312, 82] on span "​" at bounding box center [308, 81] width 15 height 15
